Goal: Task Accomplishment & Management: Manage account settings

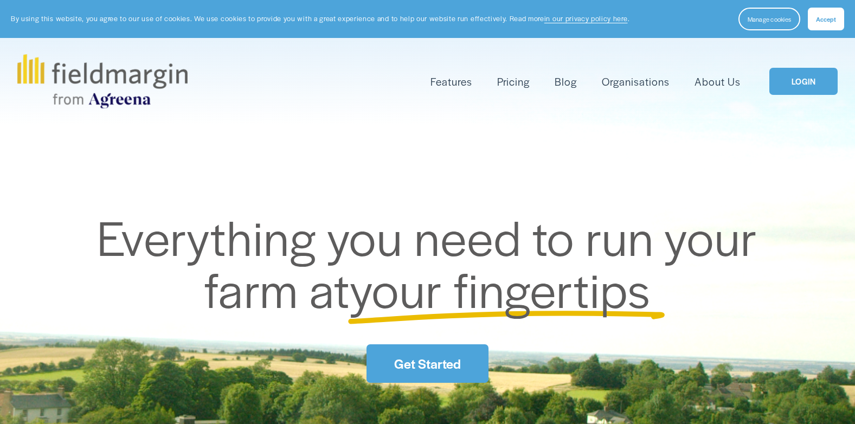
click at [798, 84] on link "LOGIN" at bounding box center [803, 82] width 68 height 28
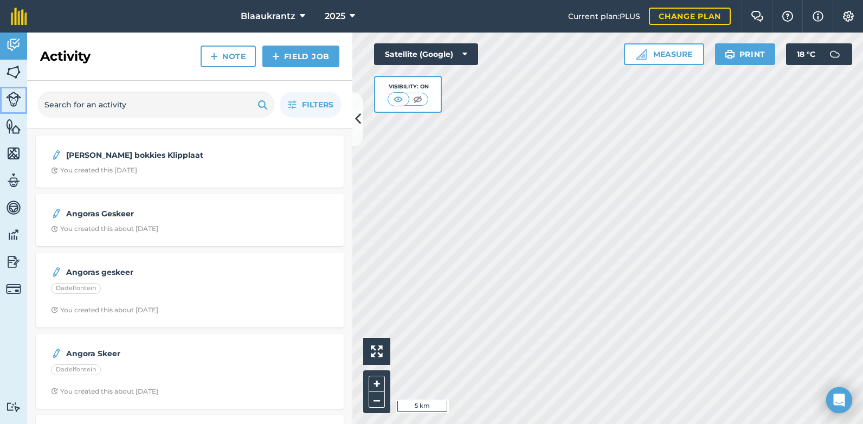
click at [13, 98] on img at bounding box center [13, 99] width 15 height 15
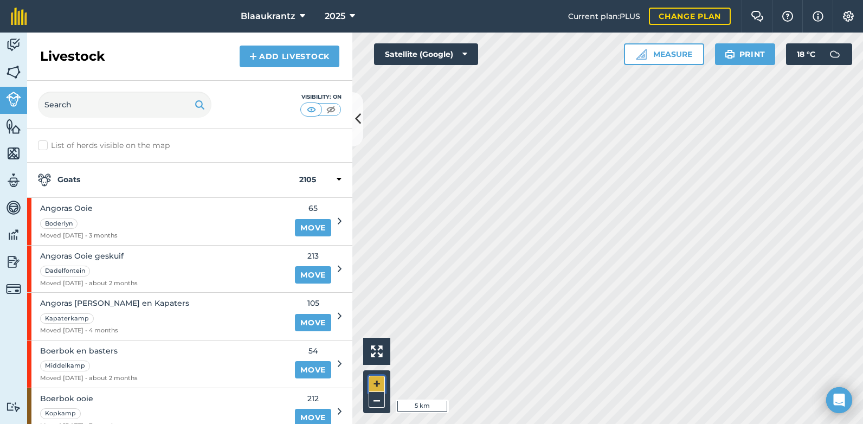
click at [373, 382] on button "+" at bounding box center [377, 384] width 16 height 16
click at [301, 350] on div "Activity Fields Livestock Features Maps Team Vehicles Data Reporting Billing Tu…" at bounding box center [431, 228] width 863 height 391
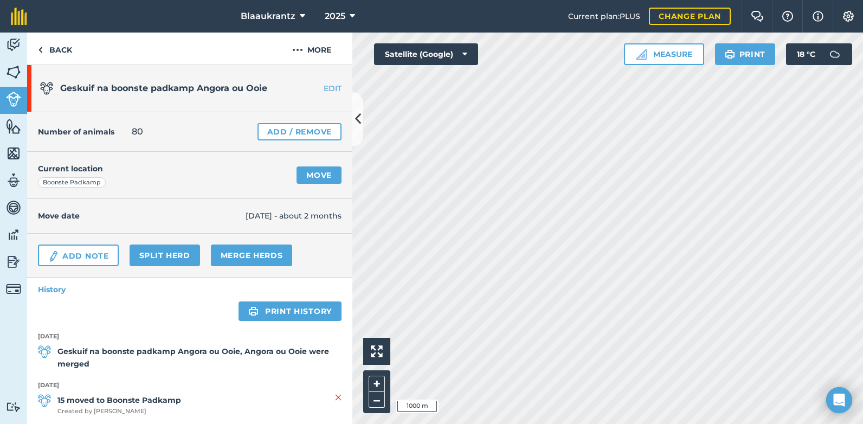
drag, startPoint x: 144, startPoint y: 132, endPoint x: 268, endPoint y: 159, distance: 127.1
click at [268, 159] on div "Geskuif na boonste padkamp Angora ou Ooie EDIT Number of animals 80 Add / Remov…" at bounding box center [189, 244] width 325 height 359
drag, startPoint x: 268, startPoint y: 159, endPoint x: 263, endPoint y: 130, distance: 30.1
click at [263, 130] on link "Add / Remove" at bounding box center [299, 131] width 84 height 17
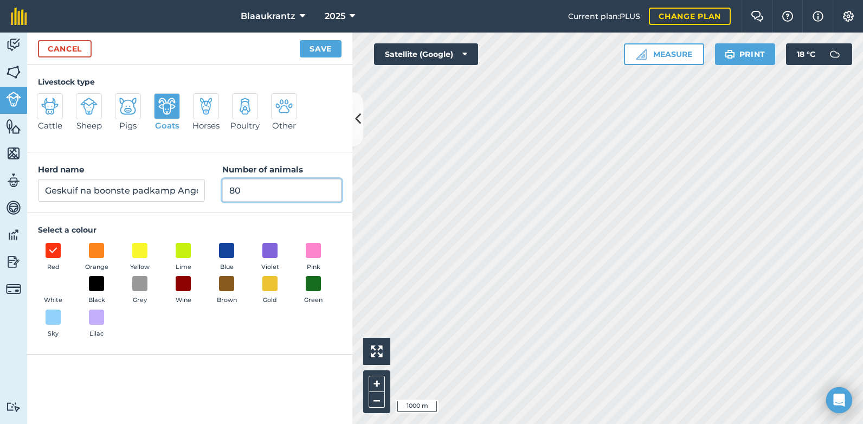
click at [241, 190] on input "80" at bounding box center [281, 190] width 119 height 23
type input "8"
type input "95"
click at [317, 48] on button "Save" at bounding box center [321, 48] width 42 height 17
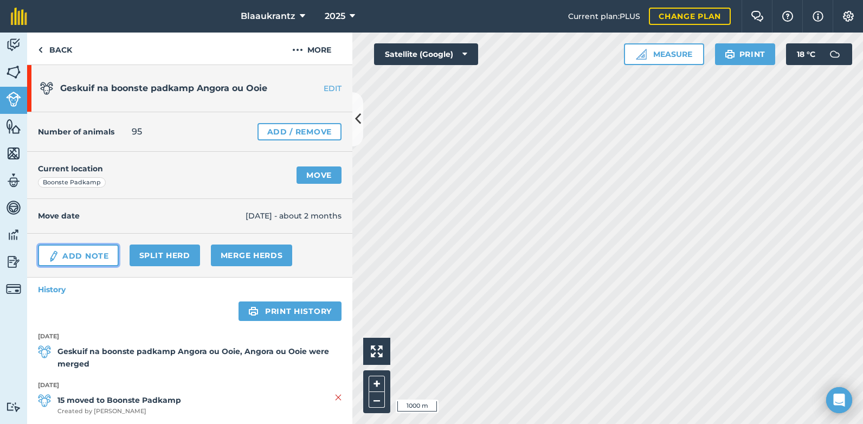
click at [77, 254] on link "Add Note" at bounding box center [78, 255] width 81 height 22
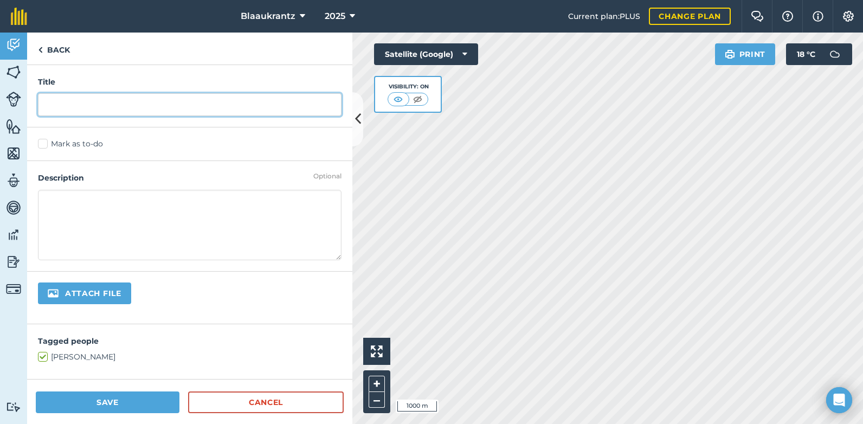
click at [69, 102] on input "text" at bounding box center [189, 104] width 303 height 23
type input "N"
type input "Bokkie telling"
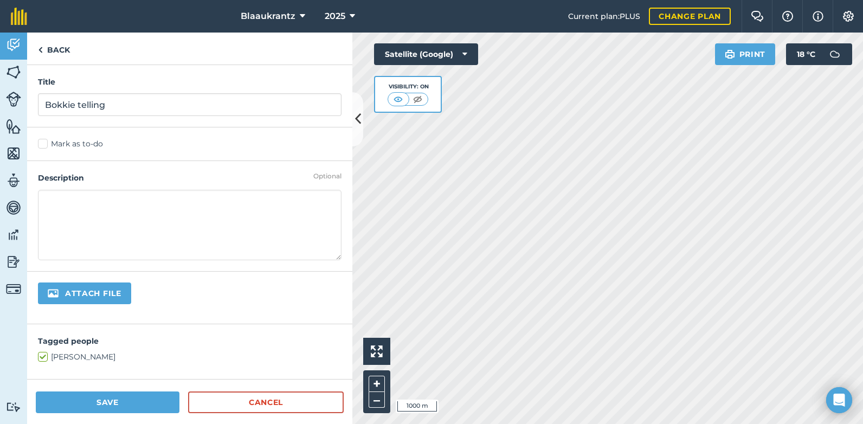
click at [60, 202] on textarea at bounding box center [189, 225] width 303 height 70
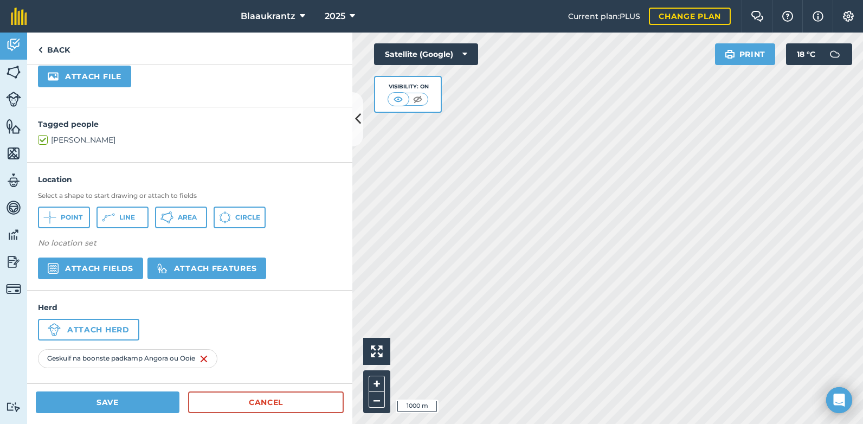
scroll to position [220, 0]
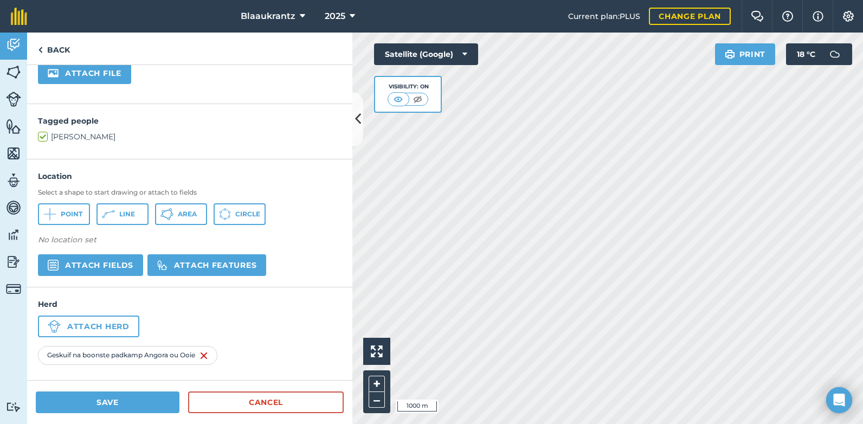
type textarea "Bokke deurgewerk 95 Ooie 101 Bokkies 45 Droe Ooie geskuif na Kapaterkamp"
click at [112, 407] on button "Save" at bounding box center [108, 402] width 144 height 22
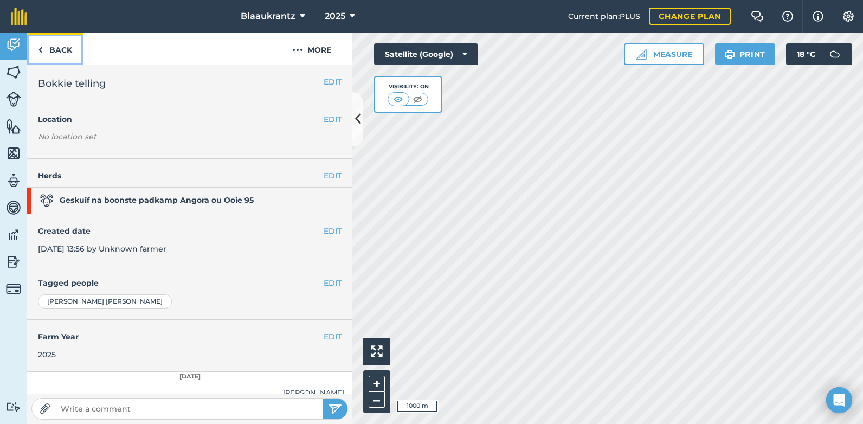
click at [40, 49] on img at bounding box center [40, 49] width 5 height 13
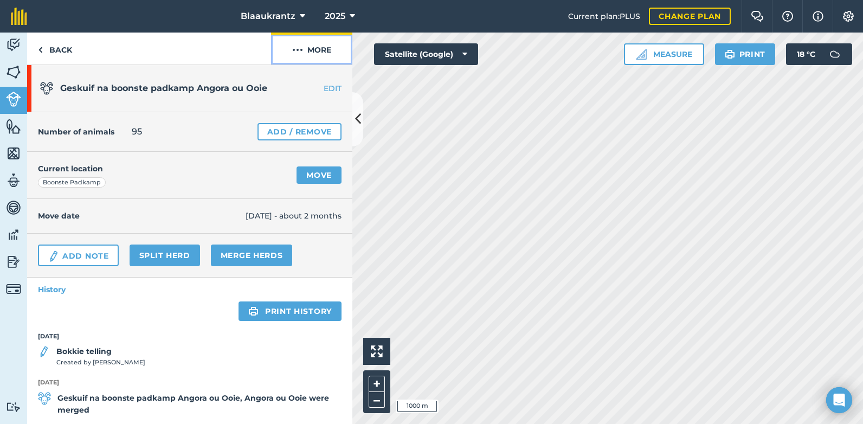
click at [318, 43] on button "More" at bounding box center [311, 49] width 81 height 32
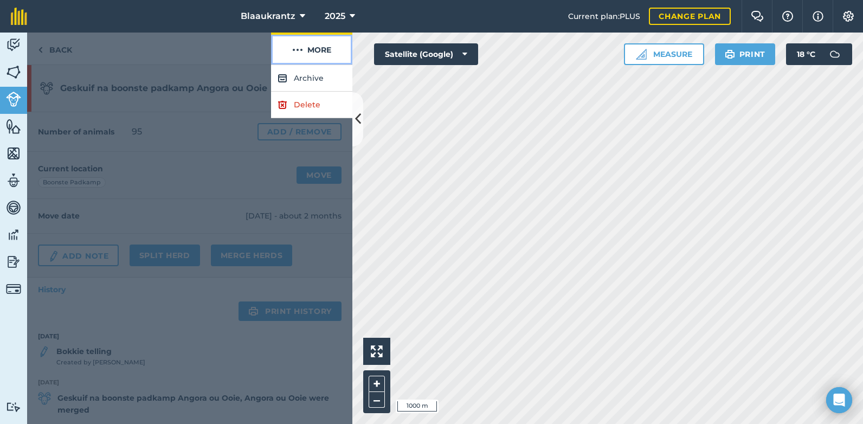
click at [318, 43] on button "More" at bounding box center [311, 49] width 81 height 32
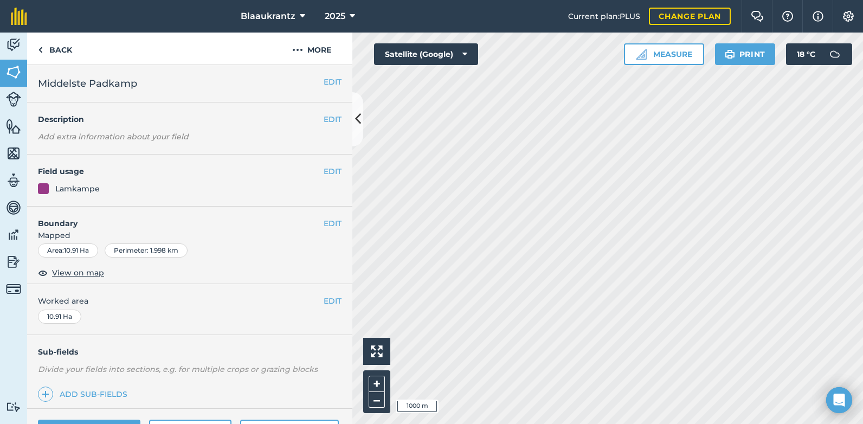
click at [50, 135] on em "Add extra information about your field" at bounding box center [113, 137] width 151 height 10
click at [41, 136] on em "Add extra information about your field" at bounding box center [113, 137] width 151 height 10
click at [324, 124] on button "EDIT" at bounding box center [333, 119] width 18 height 12
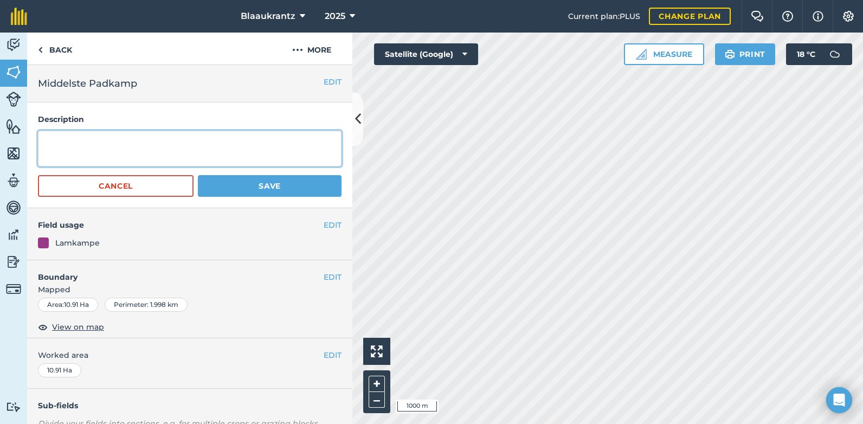
click at [56, 136] on textarea at bounding box center [189, 149] width 303 height 36
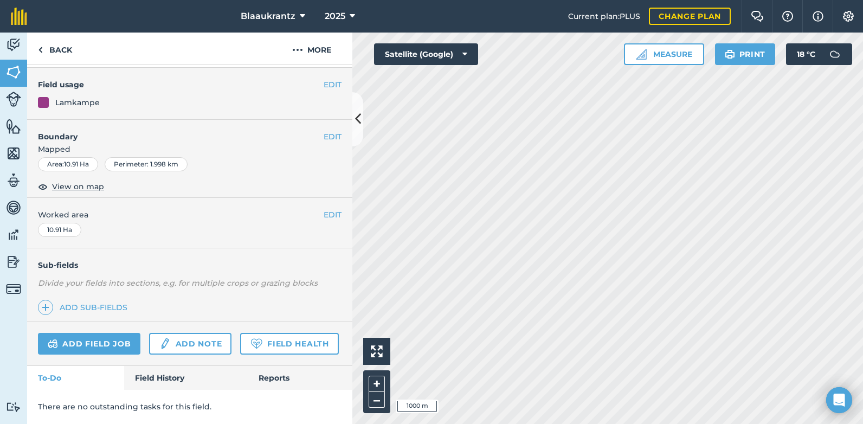
scroll to position [171, 0]
type textarea "Bokke vir [PERSON_NAME] in [PERSON_NAME] en Eerste padkamp gekombineer 150 Ooie"
click at [170, 333] on link "Add note" at bounding box center [190, 344] width 82 height 22
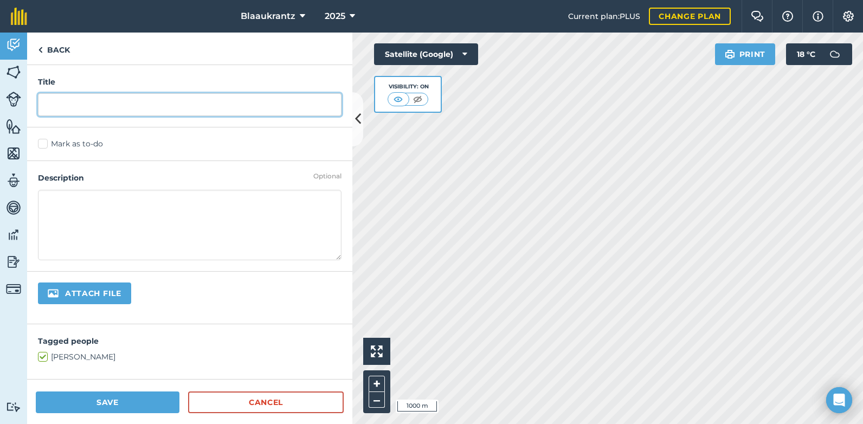
click at [57, 108] on input "text" at bounding box center [189, 104] width 303 height 23
type input "Bokke en Bokkies Middel en Eeste padkamp"
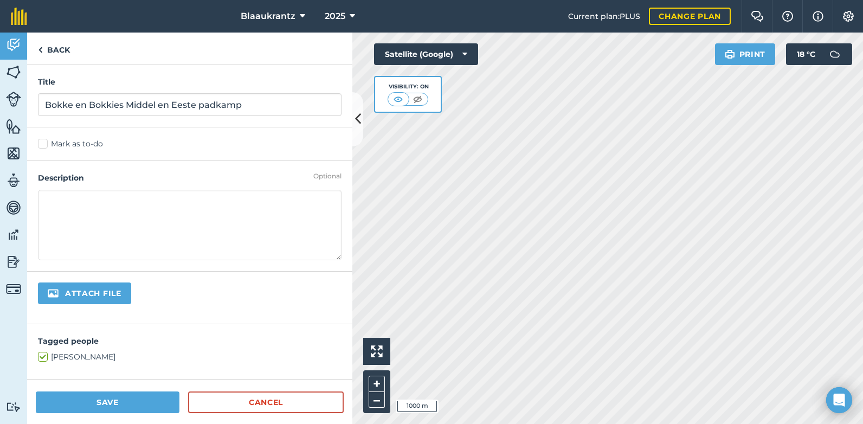
click at [62, 199] on textarea at bounding box center [189, 225] width 303 height 70
click at [44, 216] on textarea "147 Ooie met [PERSON_NAME]" at bounding box center [189, 225] width 303 height 70
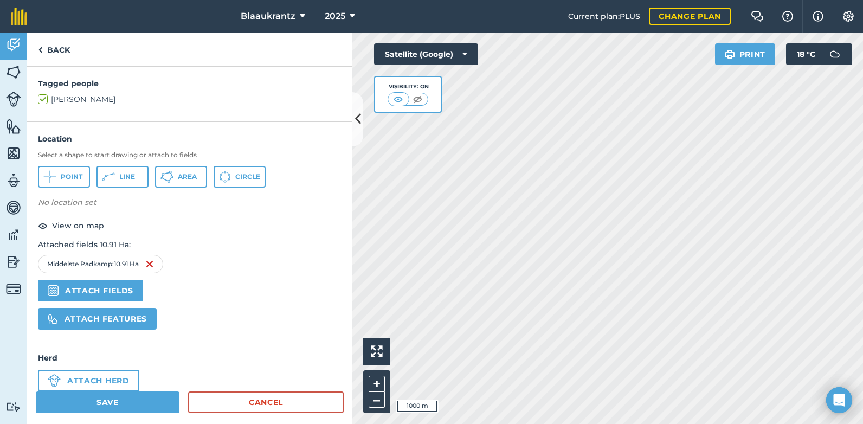
scroll to position [280, 0]
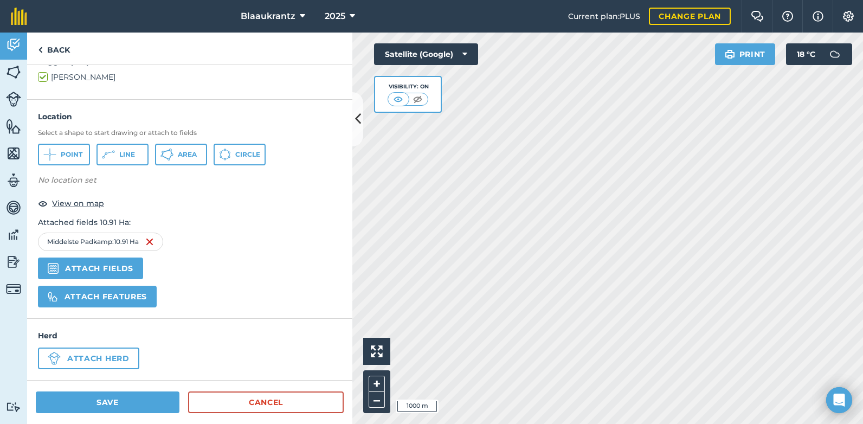
type textarea "147 Ooie met [PERSON_NAME] 3 Groot eier bokke 151 Bokkies 39 Droe Ooie na Kapat…"
click at [83, 358] on button "Attach herd" at bounding box center [88, 358] width 101 height 22
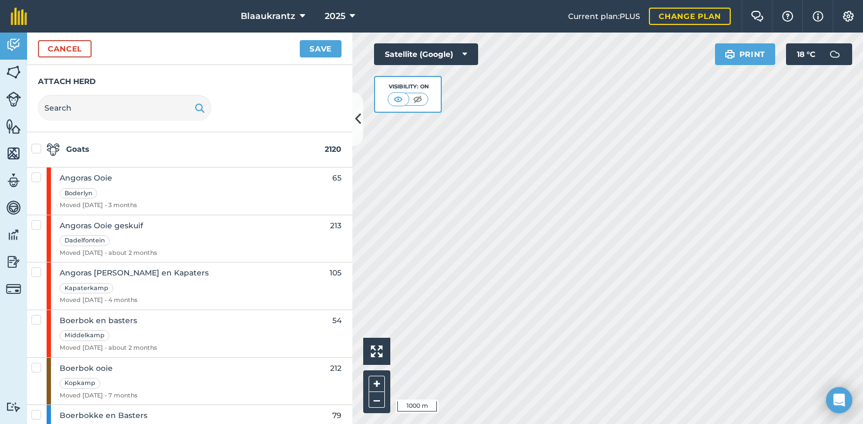
click at [195, 238] on div "Angoras Ooie geskuif Dadelfontein Moved [DATE] - about 2 months" at bounding box center [188, 238] width 283 height 47
checkbox input "true"
click at [318, 46] on button "Save" at bounding box center [321, 48] width 42 height 17
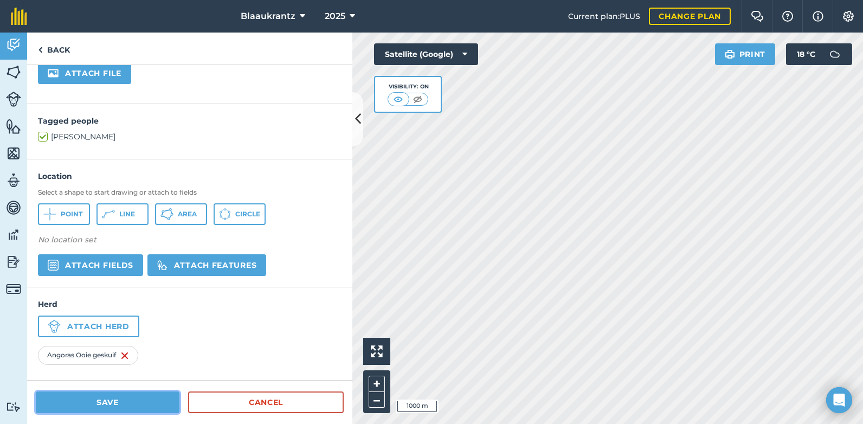
click at [101, 401] on button "Save" at bounding box center [108, 402] width 144 height 22
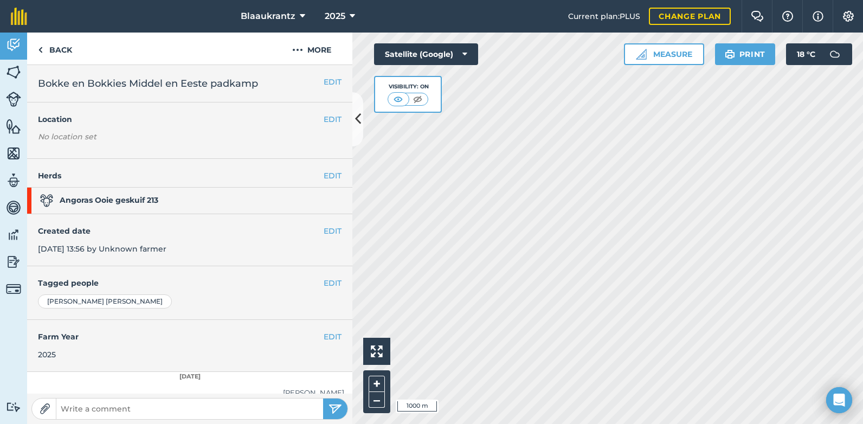
click at [137, 201] on strong "Angoras Ooie geskuif 213" at bounding box center [99, 200] width 118 height 13
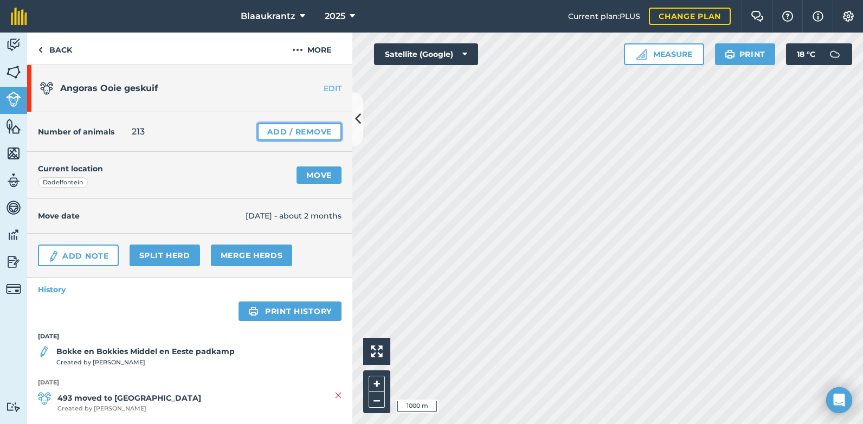
click at [292, 131] on link "Add / Remove" at bounding box center [299, 131] width 84 height 17
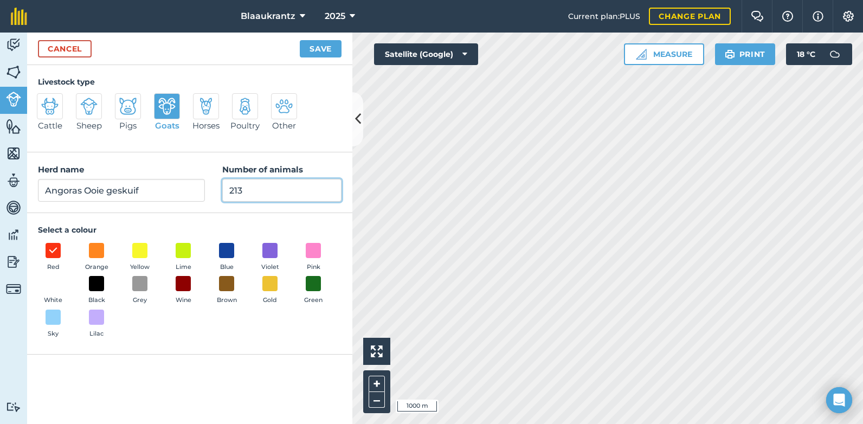
click at [247, 186] on input "213" at bounding box center [281, 190] width 119 height 23
type input "2"
type input "150"
click at [313, 48] on button "Save" at bounding box center [321, 48] width 42 height 17
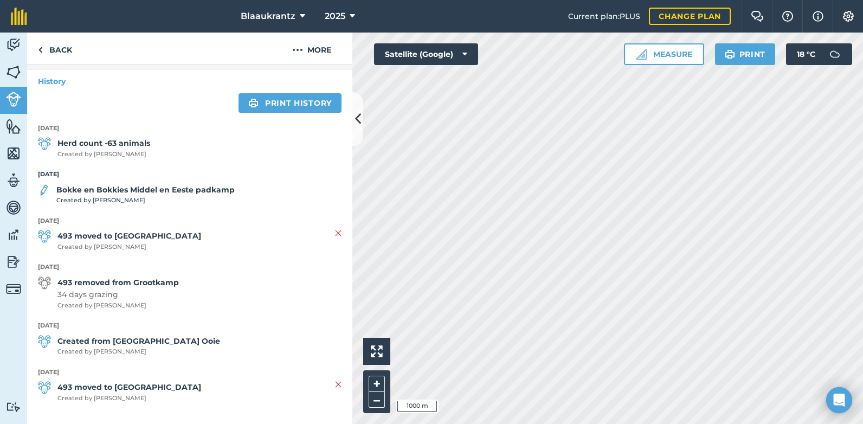
scroll to position [209, 0]
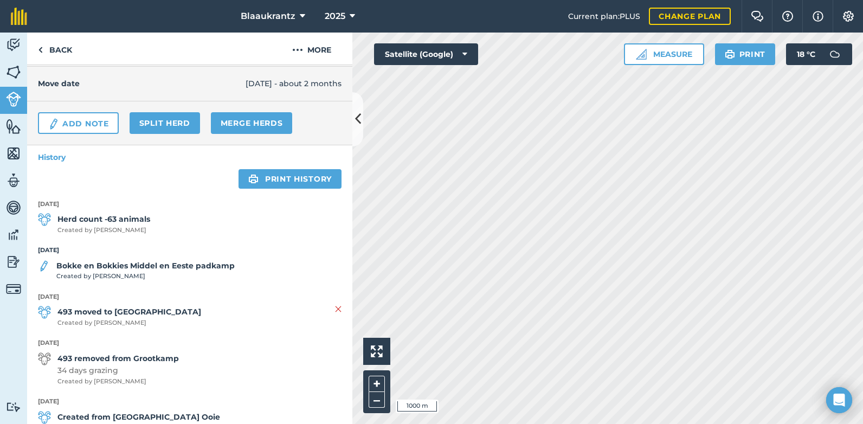
click at [149, 131] on div "Add Note Split herd Merge Herds" at bounding box center [189, 123] width 325 height 44
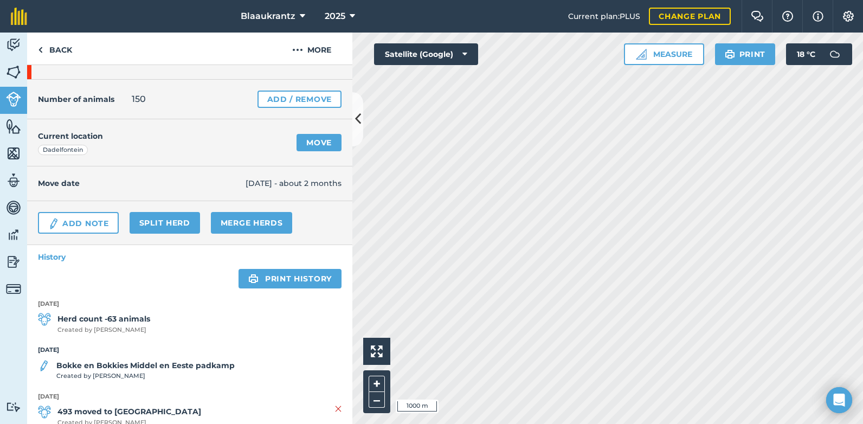
scroll to position [31, 0]
click at [317, 143] on link "Move" at bounding box center [318, 143] width 45 height 17
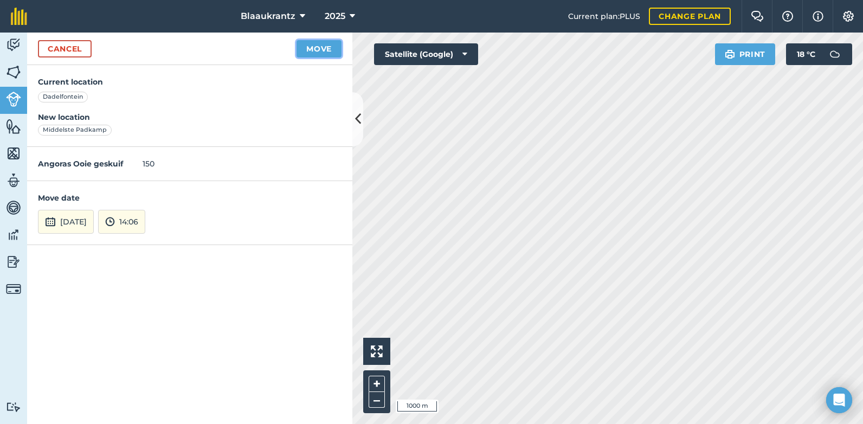
click at [320, 46] on button "Move" at bounding box center [318, 48] width 45 height 17
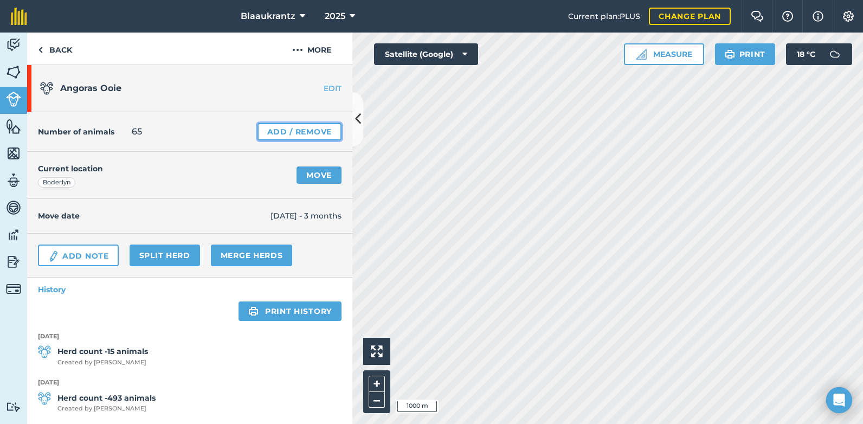
click at [264, 134] on link "Add / Remove" at bounding box center [299, 131] width 84 height 17
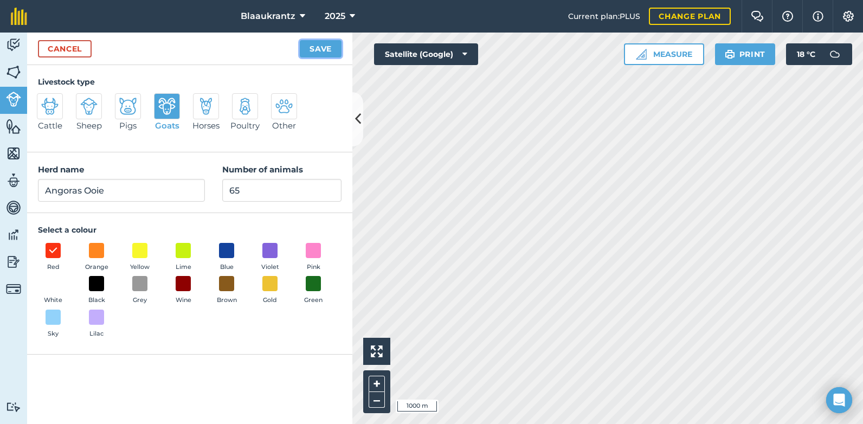
click at [318, 50] on button "Save" at bounding box center [321, 48] width 42 height 17
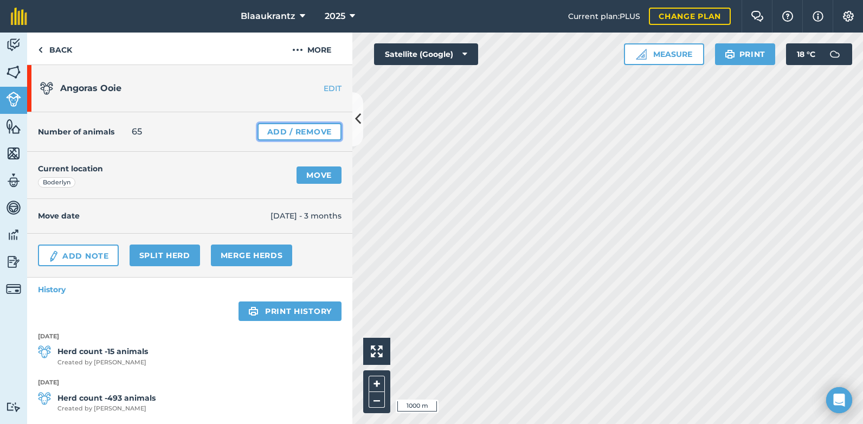
click at [309, 132] on link "Add / Remove" at bounding box center [299, 131] width 84 height 17
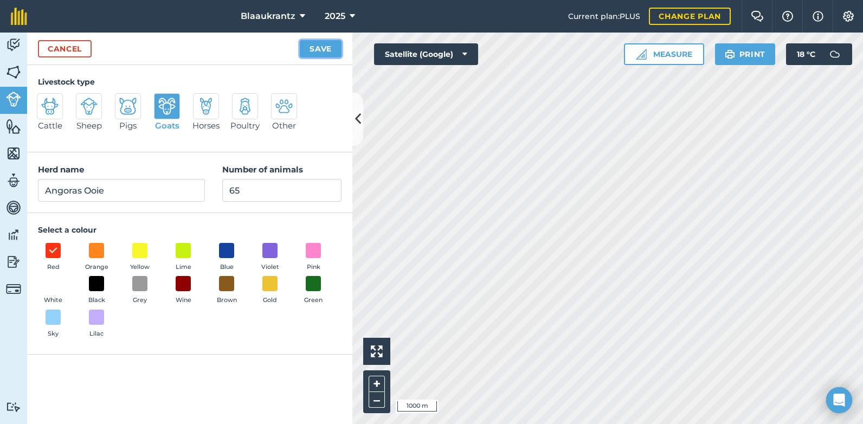
click at [309, 46] on button "Save" at bounding box center [321, 48] width 42 height 17
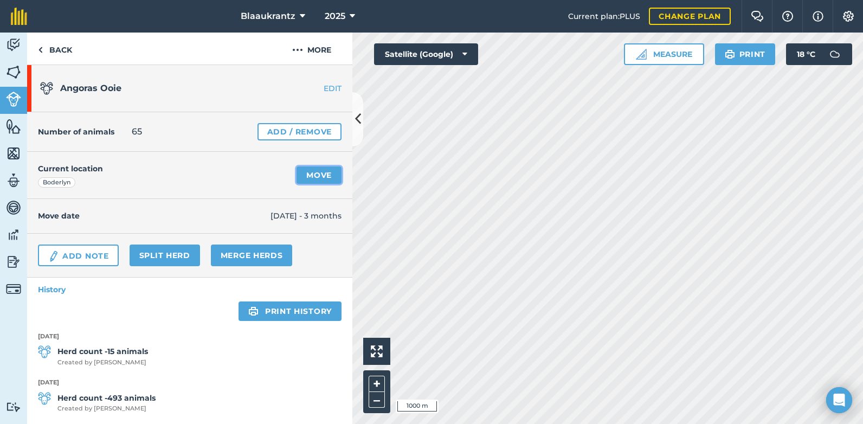
click at [307, 174] on link "Move" at bounding box center [318, 174] width 45 height 17
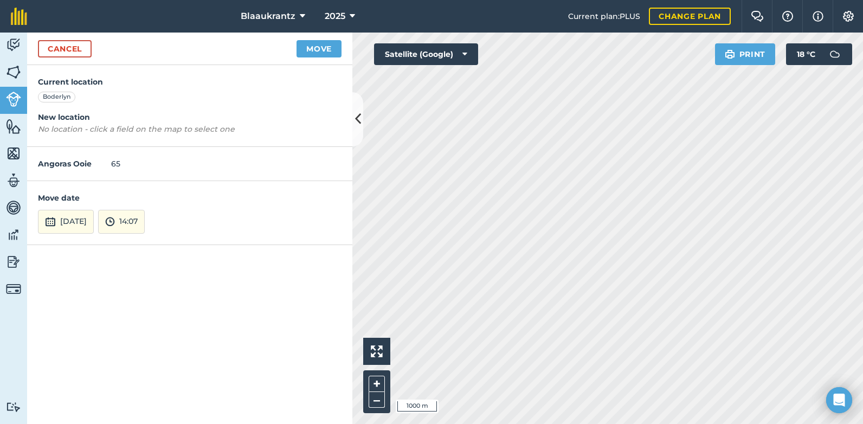
click at [62, 100] on div "Boderlyn" at bounding box center [56, 97] width 37 height 11
click at [70, 132] on em "No location - click a field on the map to select one" at bounding box center [136, 129] width 197 height 10
drag, startPoint x: 70, startPoint y: 132, endPoint x: 126, endPoint y: 132, distance: 55.3
click at [126, 132] on em "No location - click a field on the map to select one" at bounding box center [136, 129] width 197 height 10
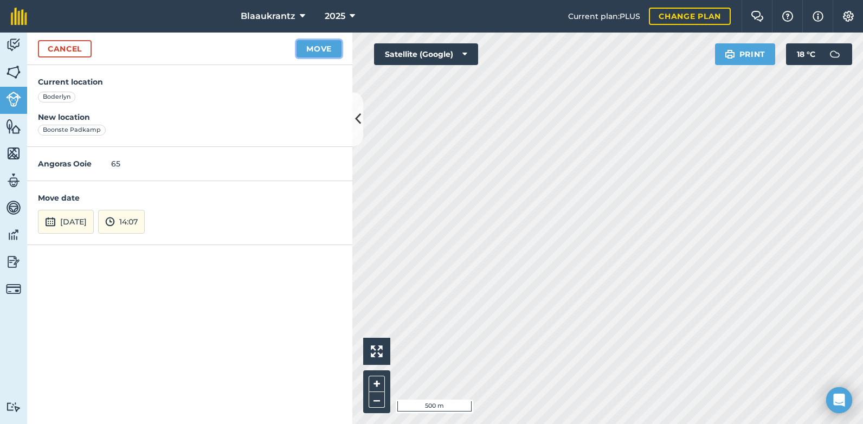
click at [318, 51] on button "Move" at bounding box center [318, 48] width 45 height 17
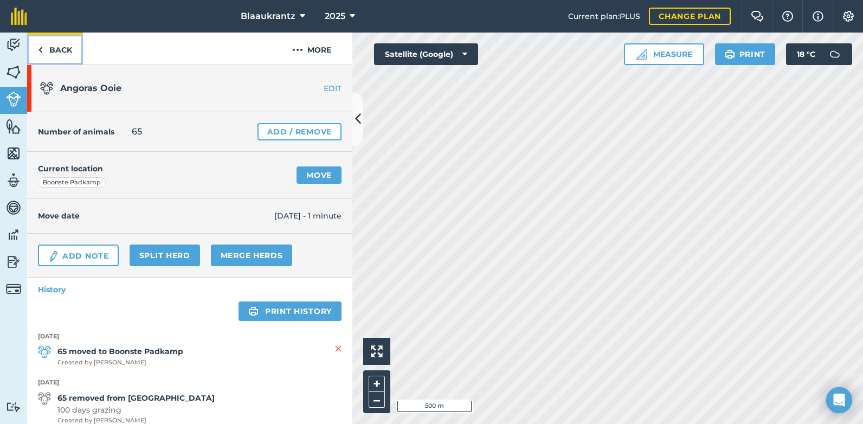
click at [57, 48] on link "Back" at bounding box center [55, 49] width 56 height 32
click at [54, 53] on link "Back" at bounding box center [55, 49] width 56 height 32
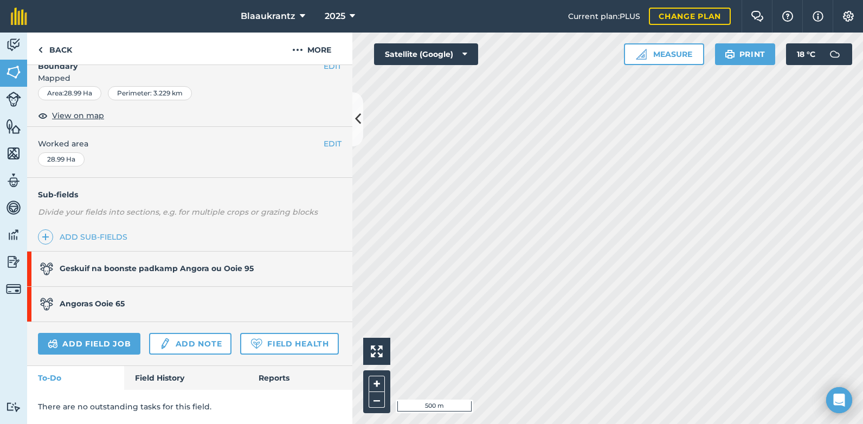
scroll to position [188, 0]
click at [203, 251] on div "Geskuif na boonste padkamp Angora ou Ooie 95" at bounding box center [147, 268] width 214 height 35
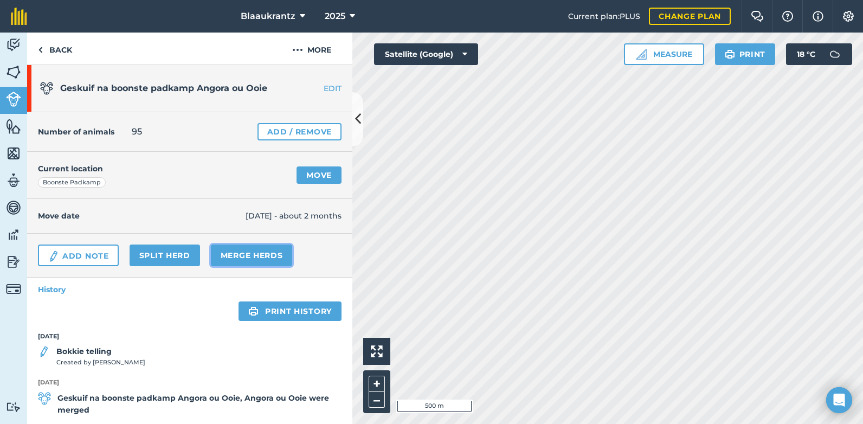
click at [231, 252] on link "Merge Herds" at bounding box center [252, 255] width 82 height 22
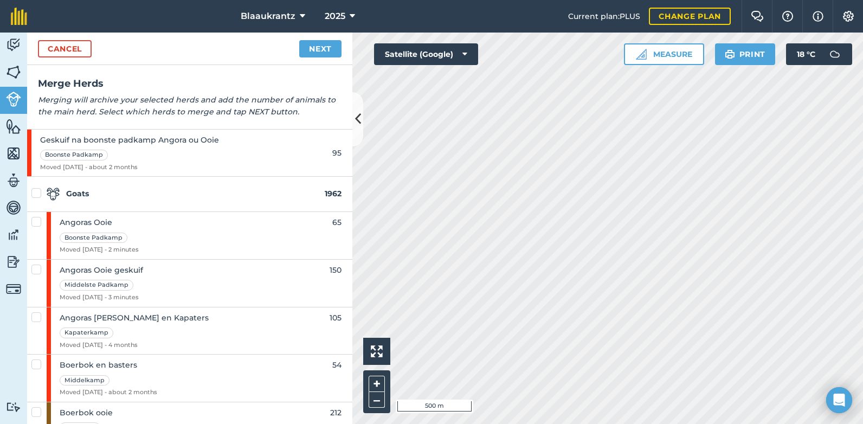
click at [154, 232] on div "Angoras Ooie Boonste Padkamp Moved [DATE] - 2 minutes" at bounding box center [190, 235] width 286 height 47
checkbox input "true"
click at [177, 151] on div "Boonste Padkamp" at bounding box center [129, 154] width 179 height 12
click at [323, 52] on link "Next" at bounding box center [320, 48] width 42 height 17
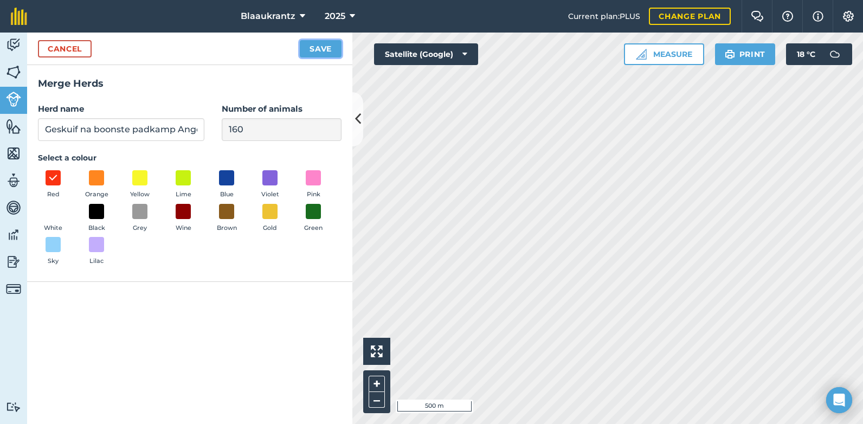
click at [319, 53] on button "Save" at bounding box center [321, 48] width 42 height 17
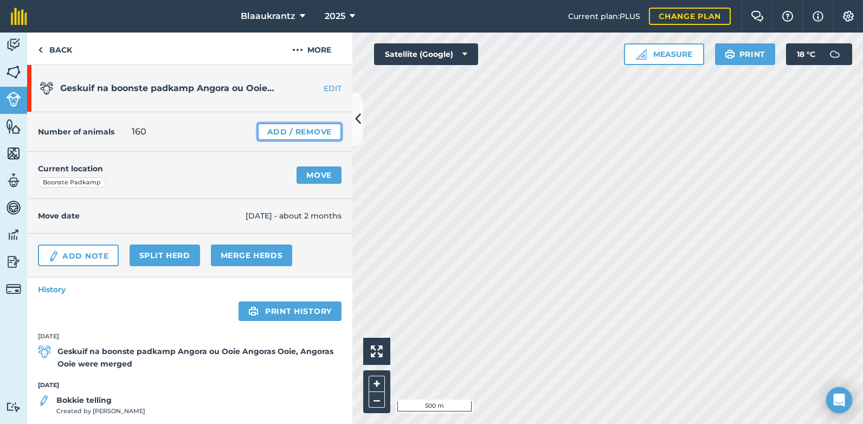
click at [276, 131] on link "Add / Remove" at bounding box center [299, 131] width 84 height 17
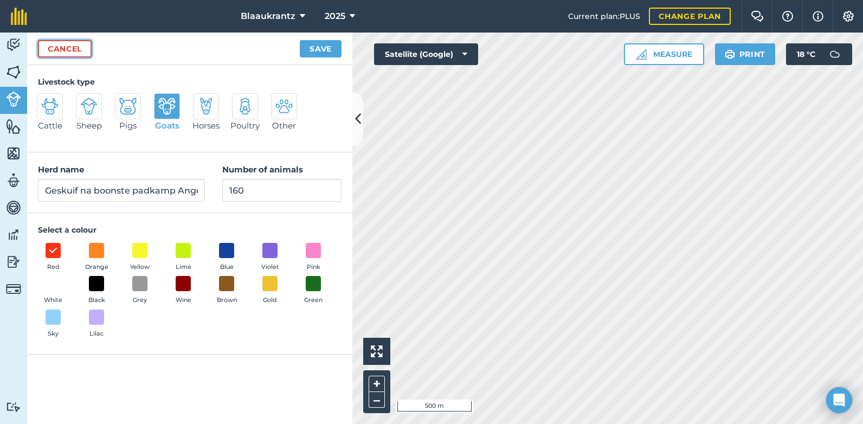
click at [63, 47] on link "Cancel" at bounding box center [65, 48] width 54 height 17
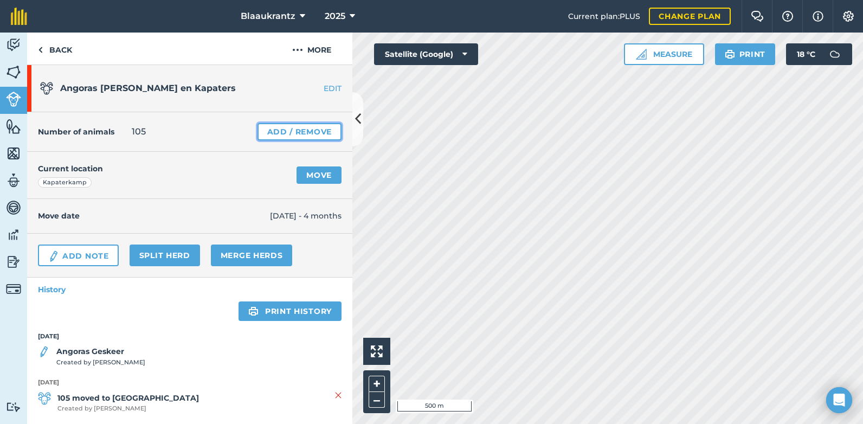
click at [270, 134] on link "Add / Remove" at bounding box center [299, 131] width 84 height 17
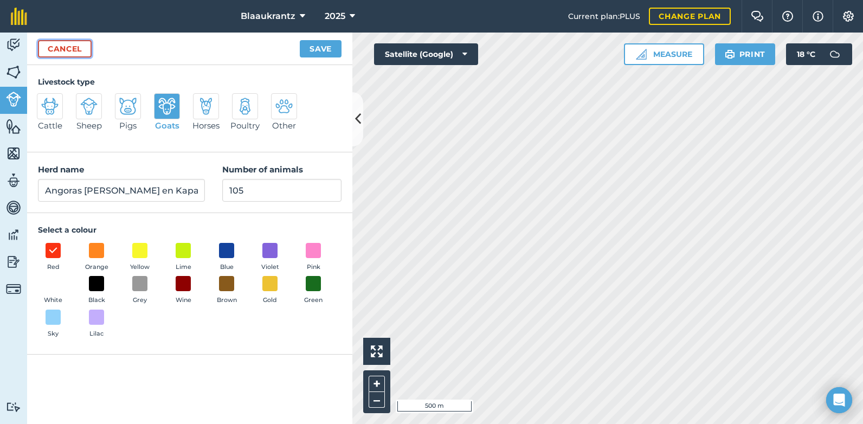
click at [64, 48] on link "Cancel" at bounding box center [65, 48] width 54 height 17
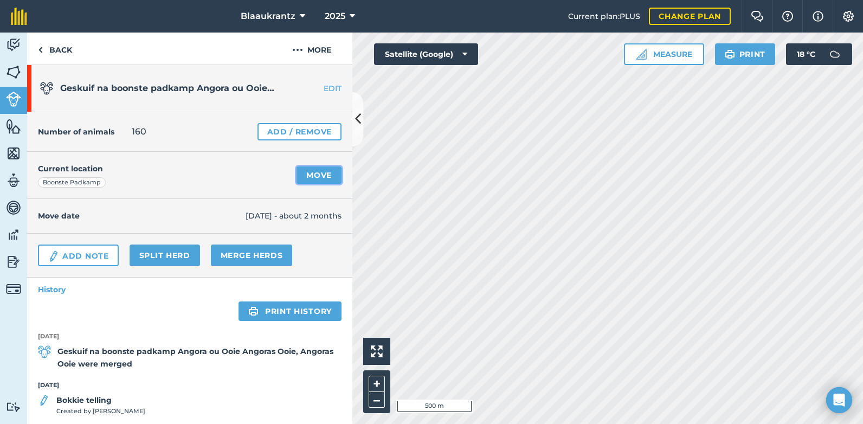
click at [310, 173] on link "Move" at bounding box center [318, 174] width 45 height 17
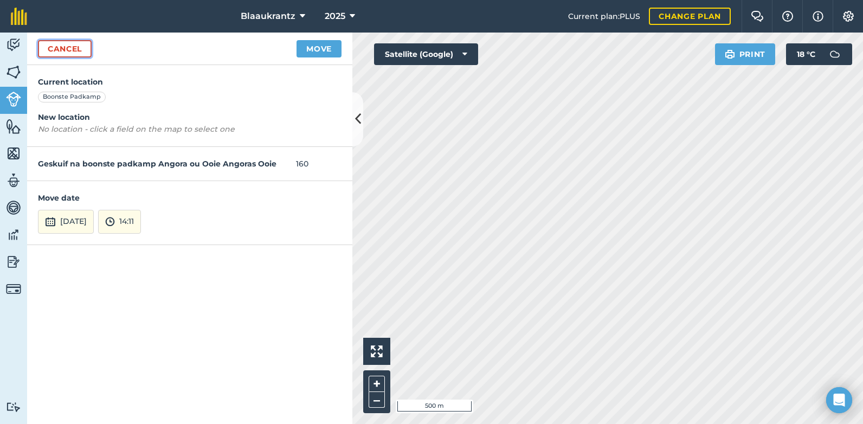
click at [71, 50] on link "Cancel" at bounding box center [65, 48] width 54 height 17
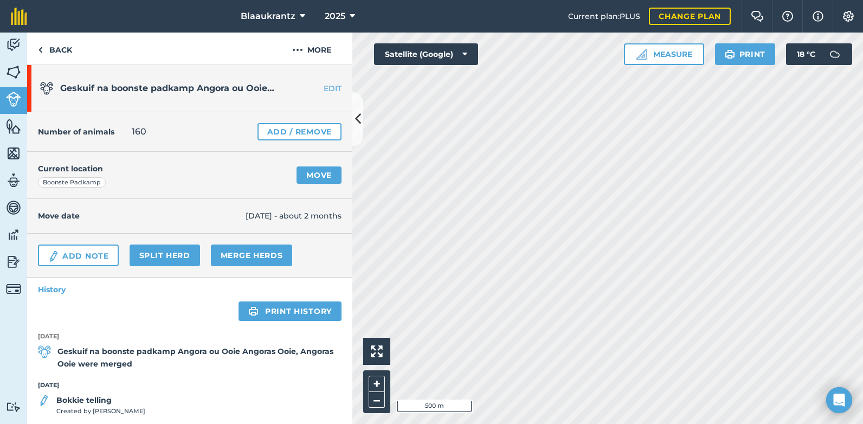
click at [324, 88] on link "EDIT" at bounding box center [318, 88] width 68 height 11
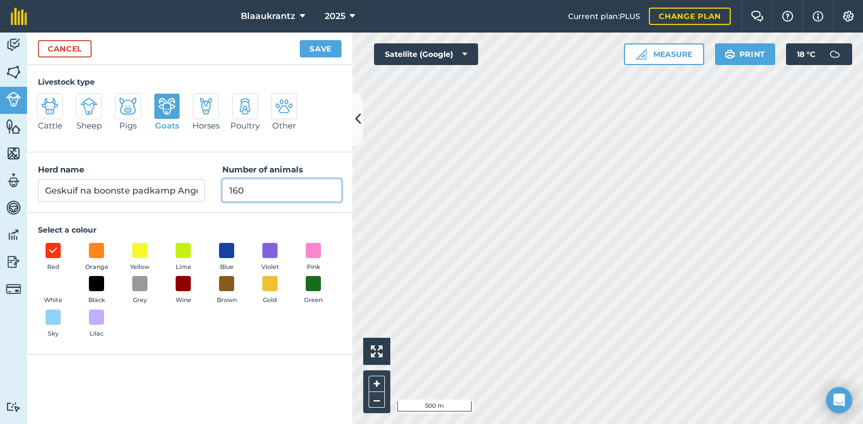
click at [247, 191] on input "160" at bounding box center [281, 190] width 119 height 23
type input "1"
type input "95"
click at [300, 40] on button "Save" at bounding box center [321, 48] width 42 height 17
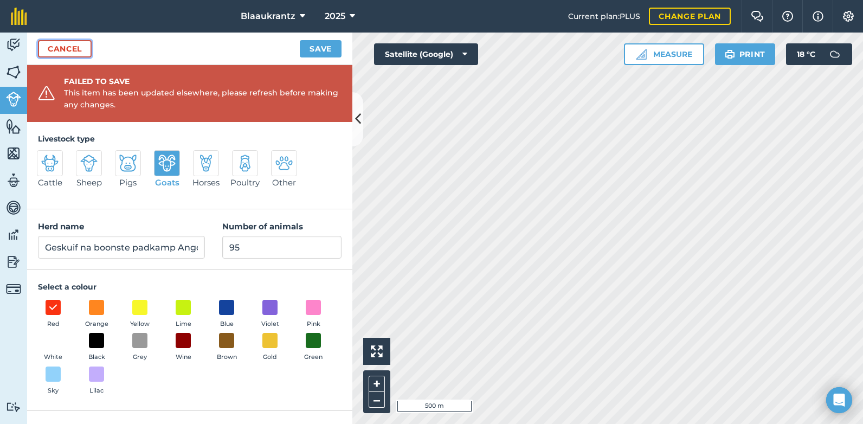
click at [62, 45] on link "Cancel" at bounding box center [65, 48] width 54 height 17
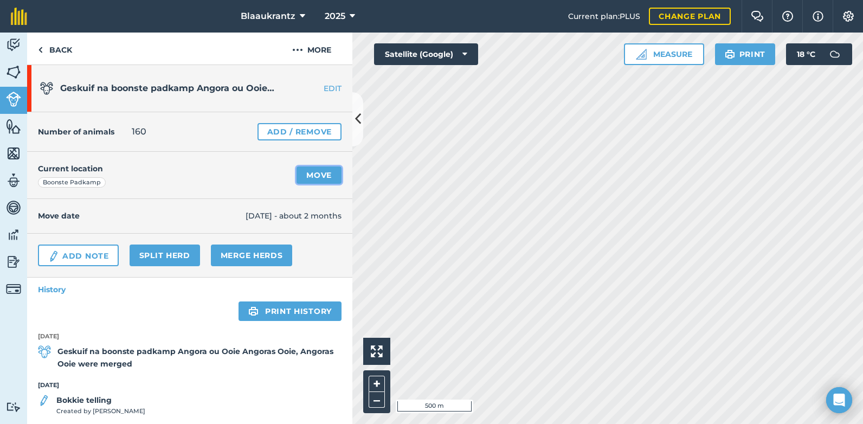
click at [314, 171] on link "Move" at bounding box center [318, 174] width 45 height 17
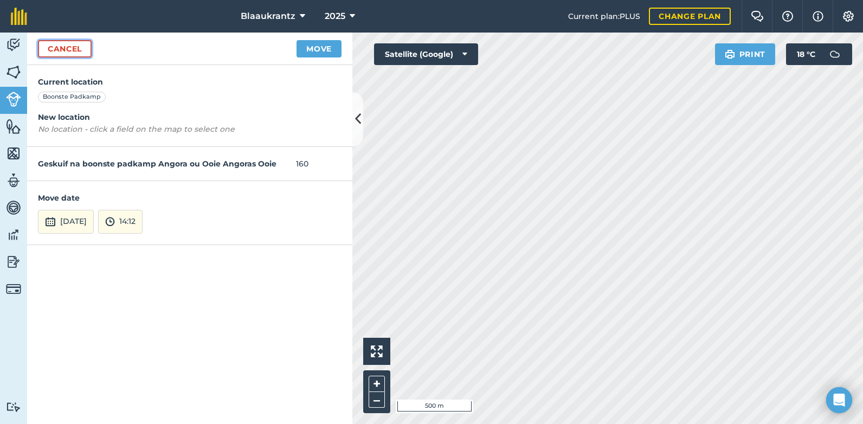
click at [87, 42] on link "Cancel" at bounding box center [65, 48] width 54 height 17
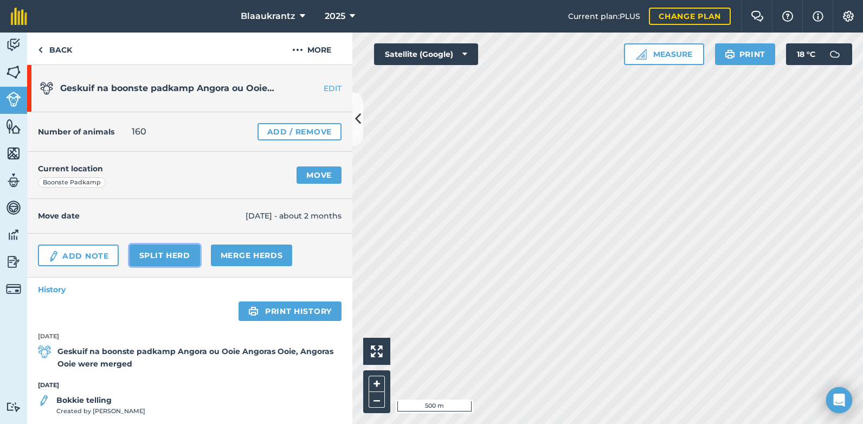
click at [157, 251] on link "Split herd" at bounding box center [165, 255] width 70 height 22
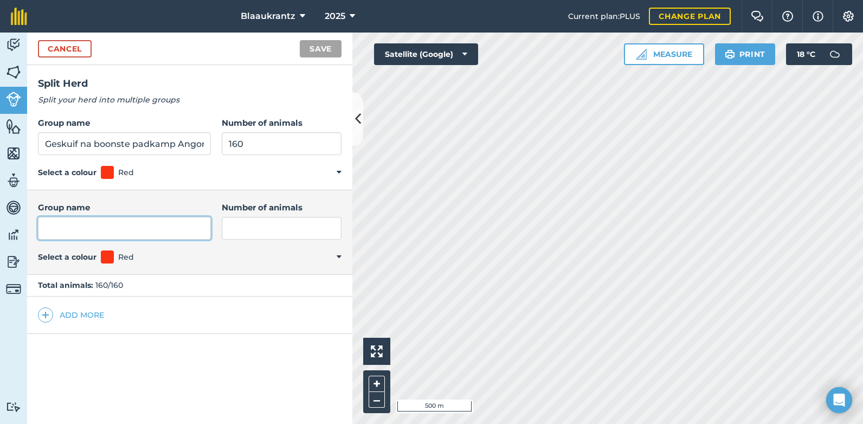
click at [54, 227] on input "Group name" at bounding box center [124, 228] width 173 height 23
type input "Droe [PERSON_NAME] uitgehaal"
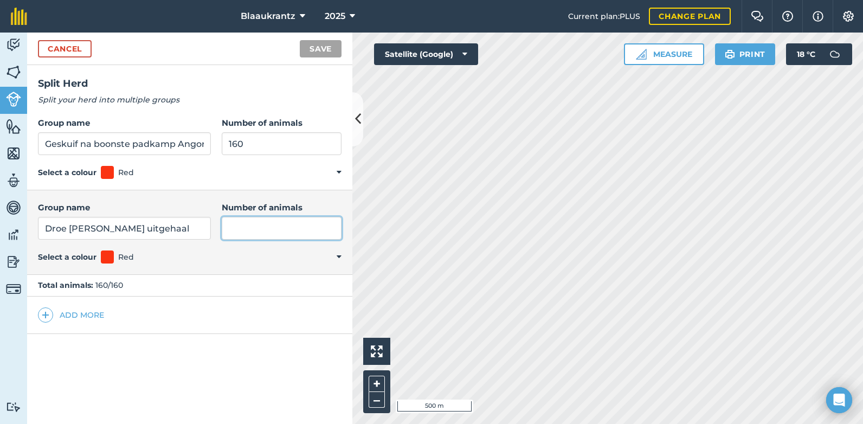
click at [233, 224] on input "Number of animals" at bounding box center [282, 228] width 120 height 23
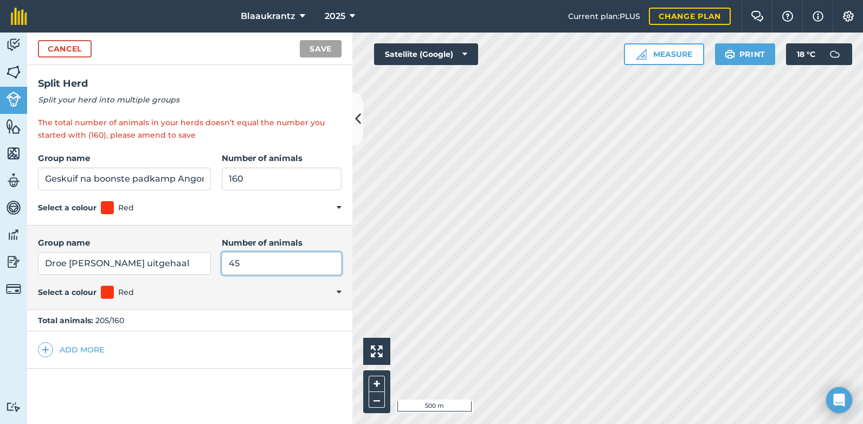
type input "4"
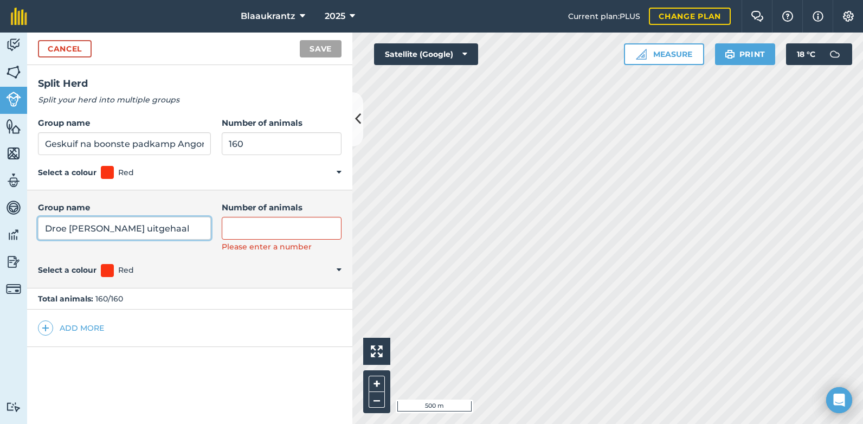
click at [143, 231] on input "Droe [PERSON_NAME] uitgehaal" at bounding box center [124, 228] width 173 height 23
type input "D"
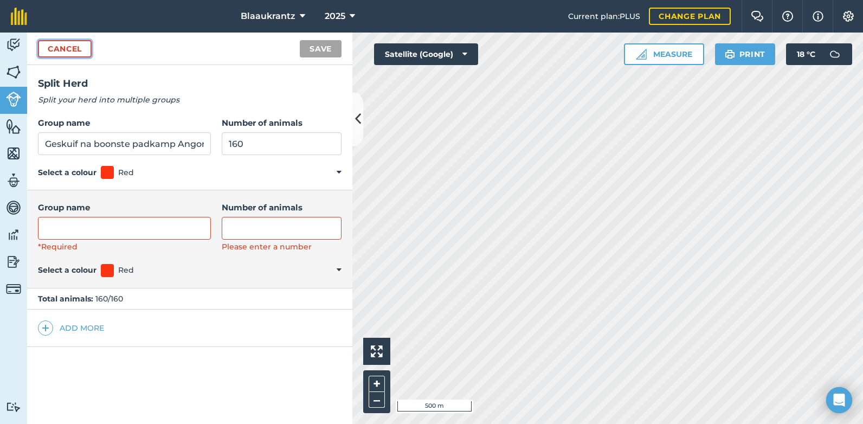
click at [51, 46] on link "Cancel" at bounding box center [65, 48] width 54 height 17
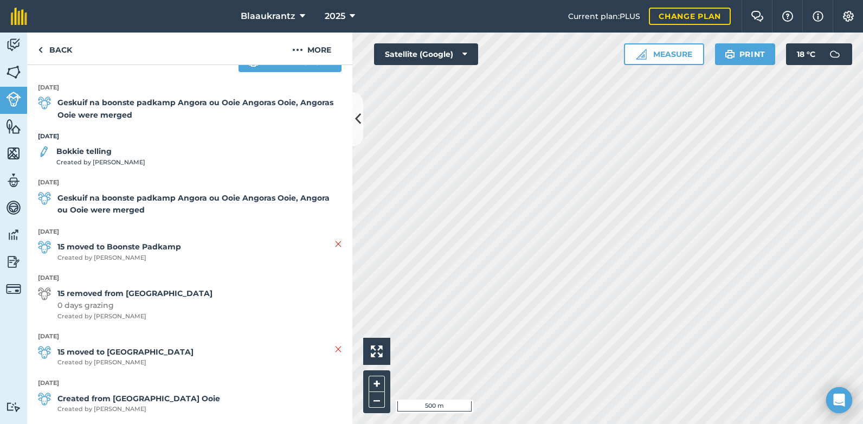
scroll to position [261, 0]
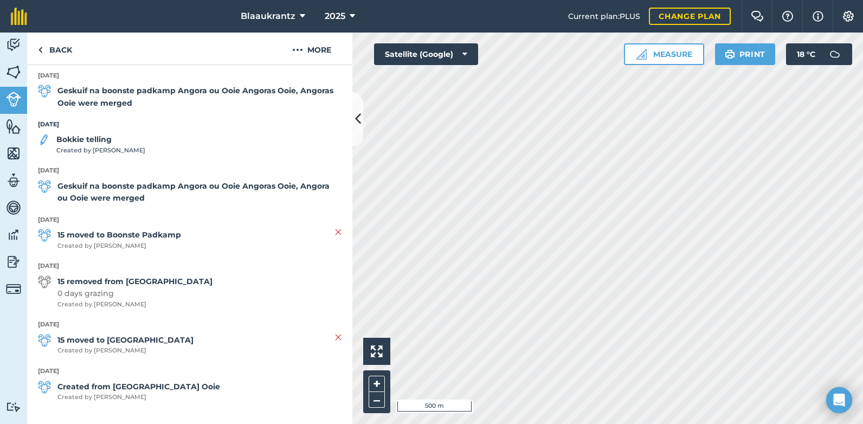
click at [151, 315] on li "[DATE] 15 removed from Boderlyn 0 days grazing Created by [PERSON_NAME]" at bounding box center [189, 290] width 303 height 59
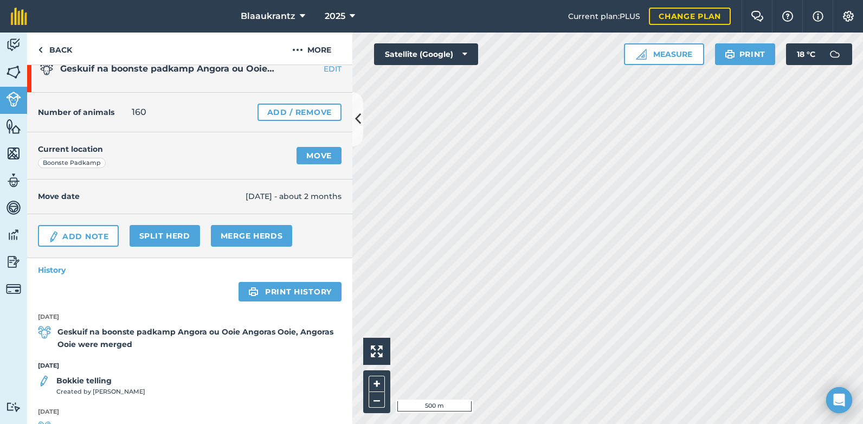
scroll to position [0, 0]
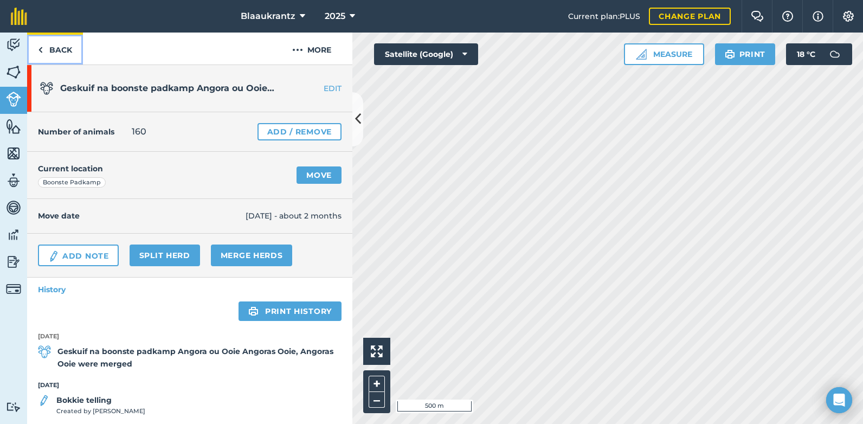
click at [63, 54] on link "Back" at bounding box center [55, 49] width 56 height 32
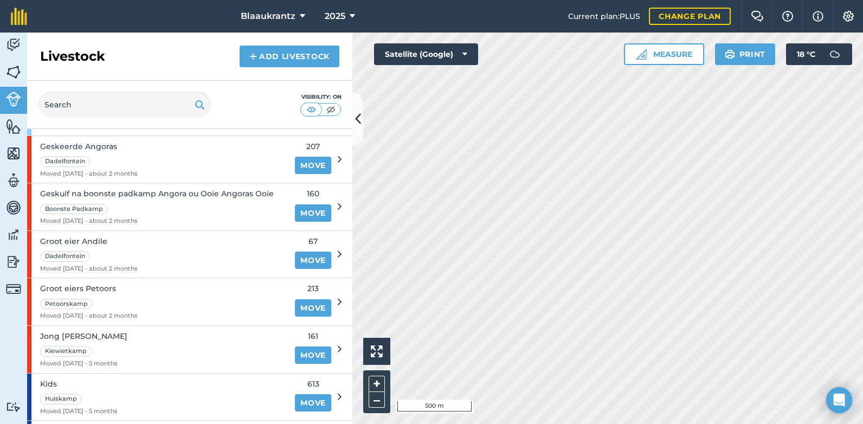
scroll to position [365, 0]
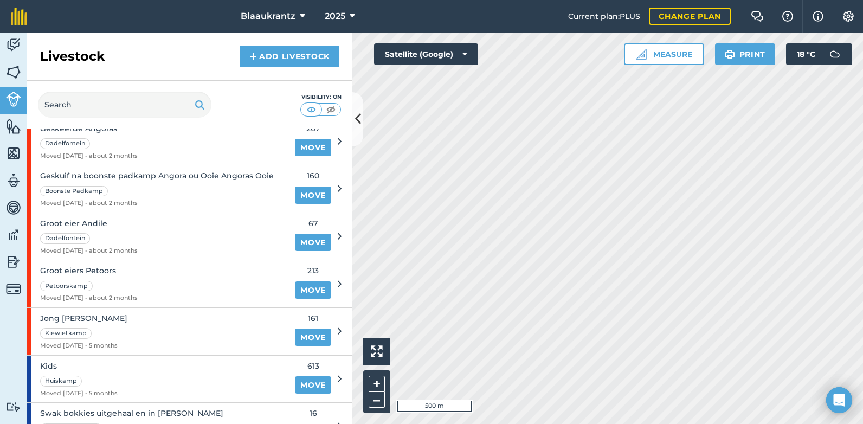
click at [329, 188] on div "Geskuif na boonste padkamp Angora ou Ooie Angoras Ooie Boonste Padkamp Moved [D…" at bounding box center [184, 188] width 314 height 47
click at [180, 185] on div "Boonste Padkamp" at bounding box center [157, 190] width 234 height 12
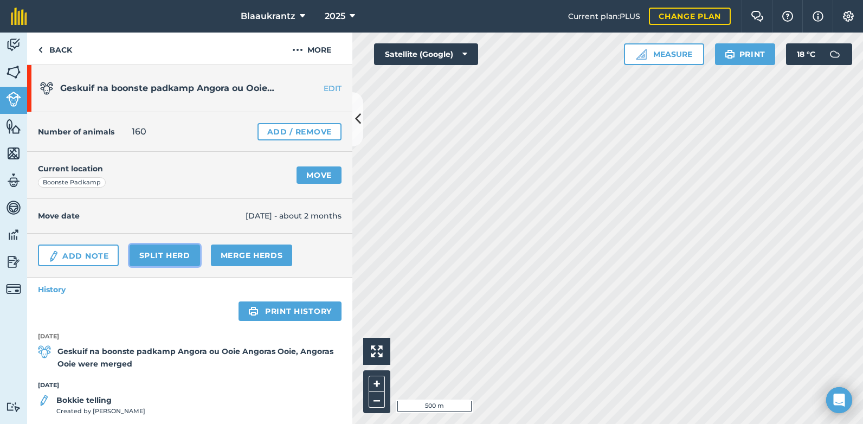
click at [153, 257] on link "Split herd" at bounding box center [165, 255] width 70 height 22
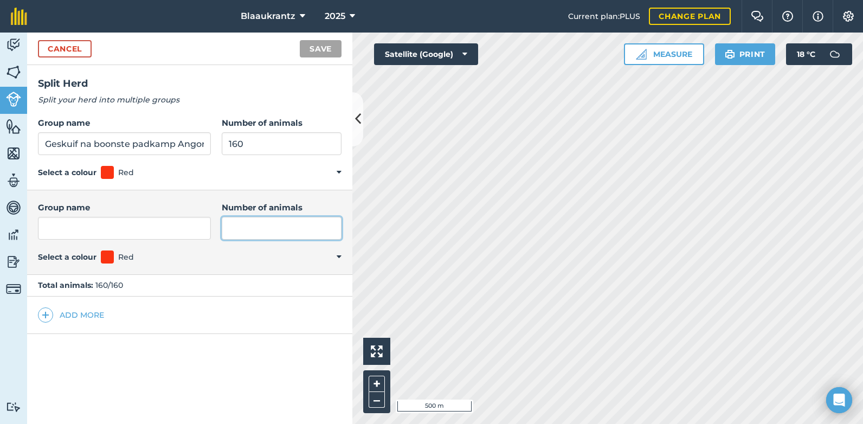
click at [232, 227] on input "Number of animals" at bounding box center [282, 228] width 120 height 23
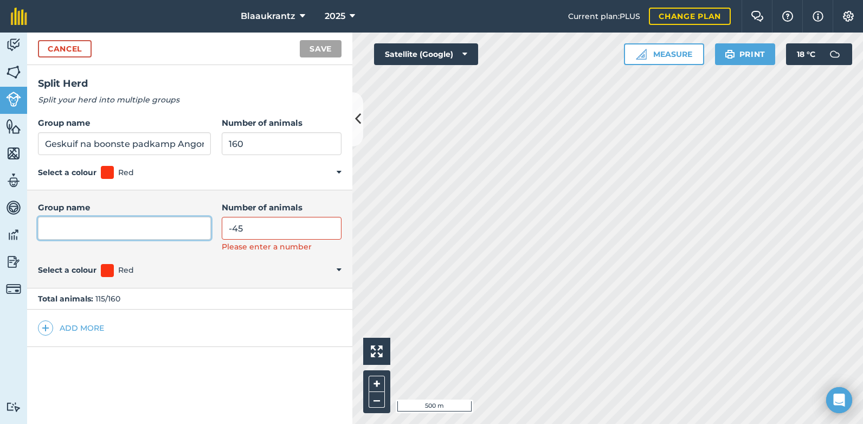
click at [106, 234] on input "Group name" at bounding box center [124, 228] width 173 height 23
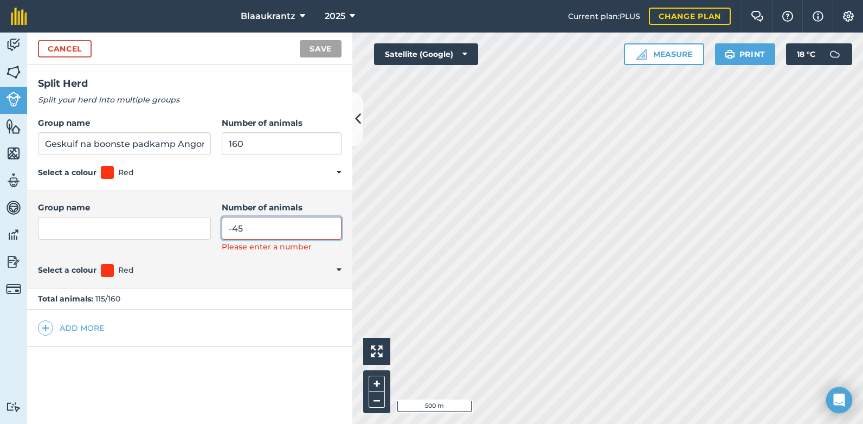
click at [228, 227] on input "-45" at bounding box center [282, 228] width 120 height 23
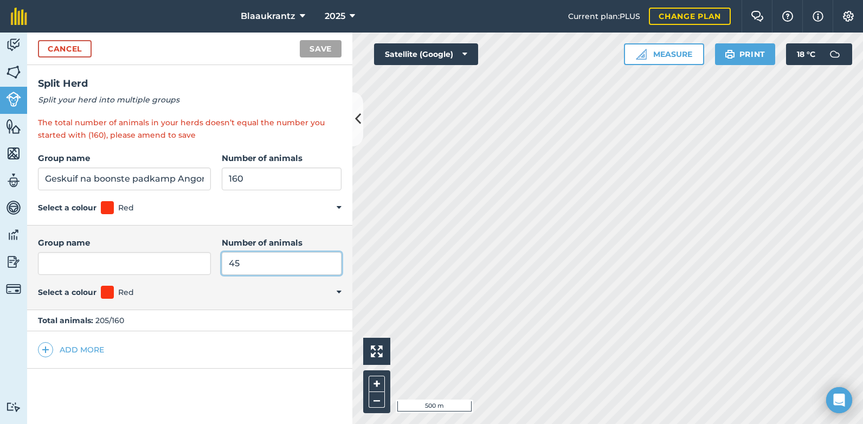
type input "45"
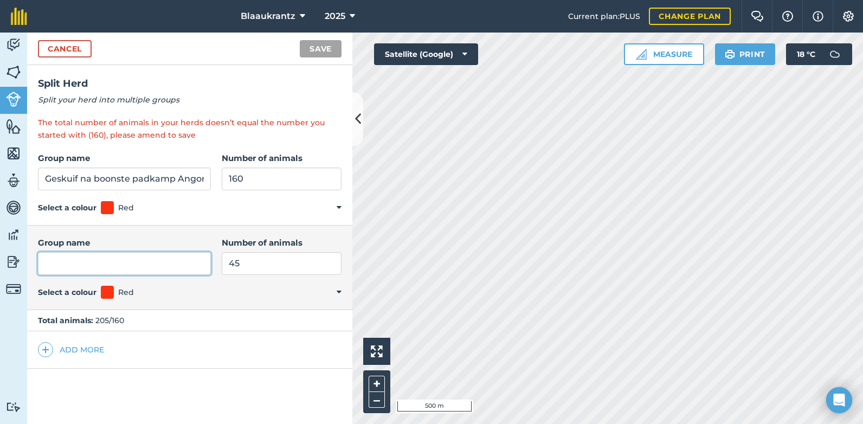
click at [55, 267] on input "Group name" at bounding box center [124, 263] width 173 height 23
type input "Droe Ooie"
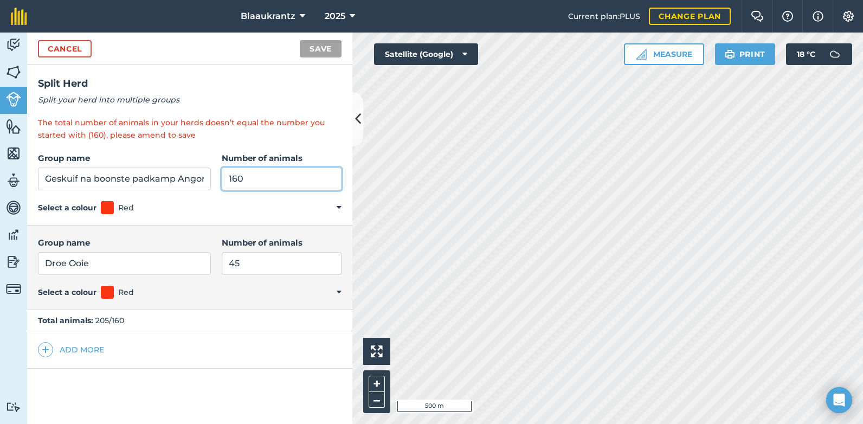
click at [240, 179] on input "160" at bounding box center [282, 178] width 120 height 23
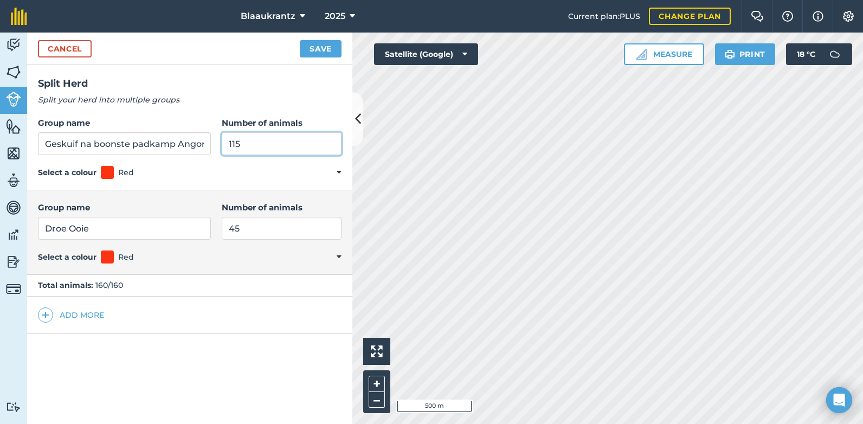
type input "115"
click at [325, 47] on button "Save" at bounding box center [321, 48] width 42 height 17
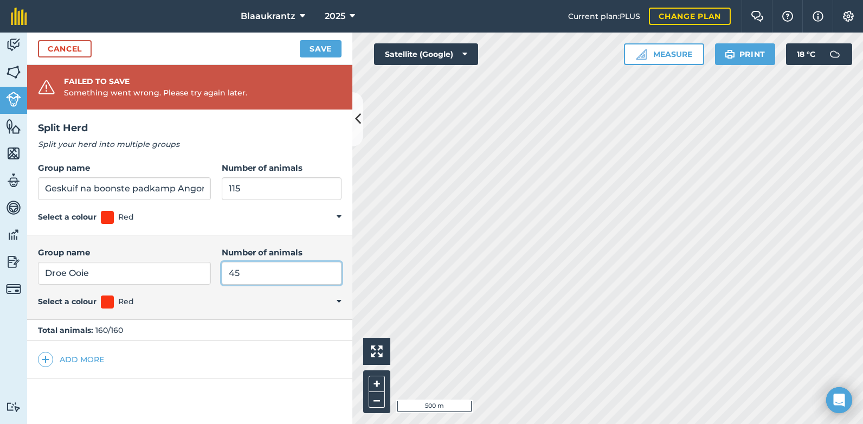
click at [255, 275] on input "45" at bounding box center [282, 273] width 120 height 23
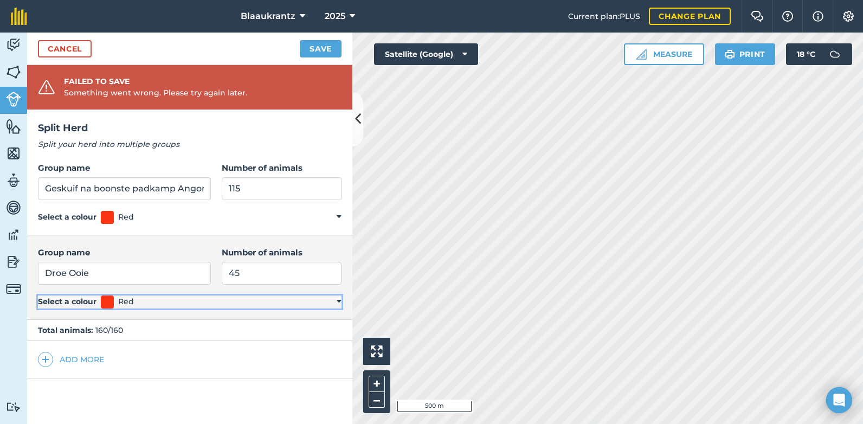
click at [338, 301] on summary "Select a colour Red" at bounding box center [189, 301] width 303 height 13
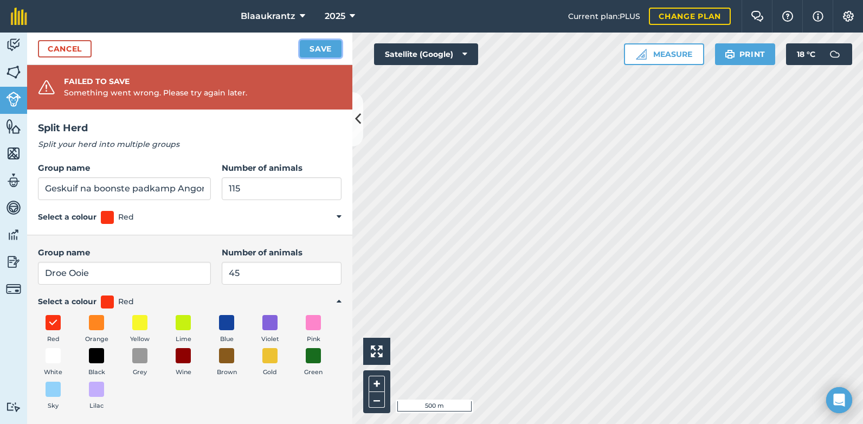
click at [319, 44] on button "Save" at bounding box center [321, 48] width 42 height 17
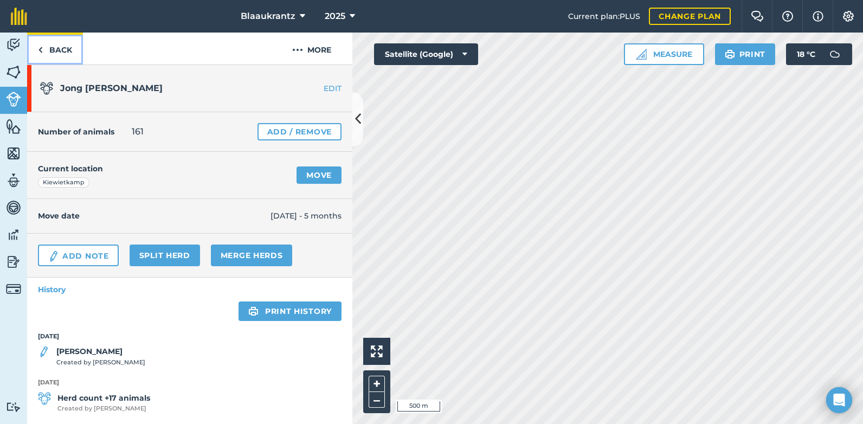
click at [38, 47] on img at bounding box center [40, 49] width 5 height 13
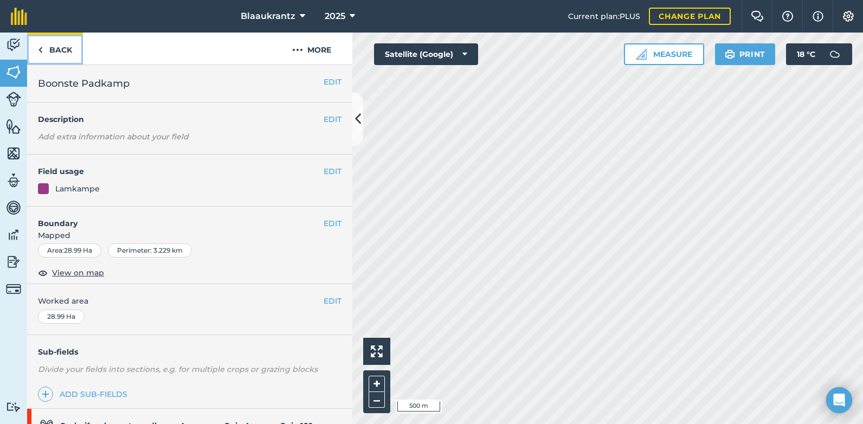
click at [38, 47] on img at bounding box center [40, 49] width 5 height 13
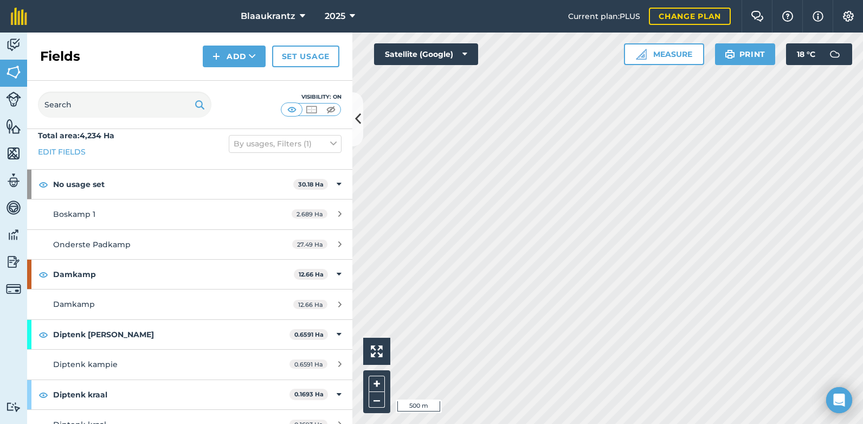
scroll to position [18, 0]
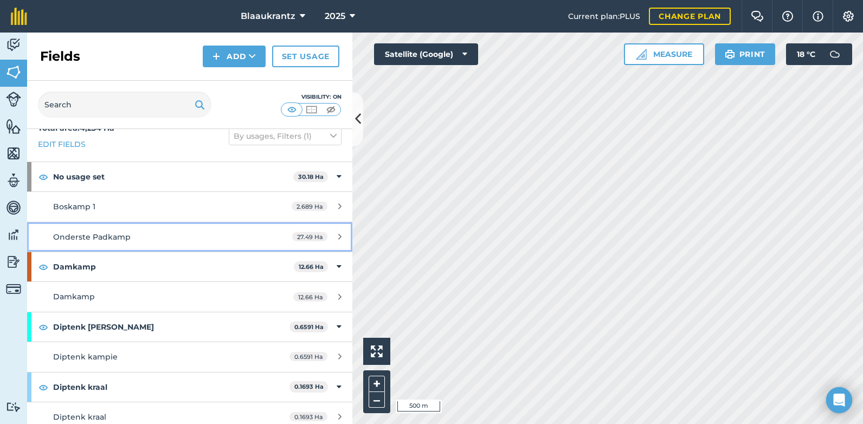
click at [180, 241] on div "Onderste Padkamp" at bounding box center [155, 237] width 204 height 12
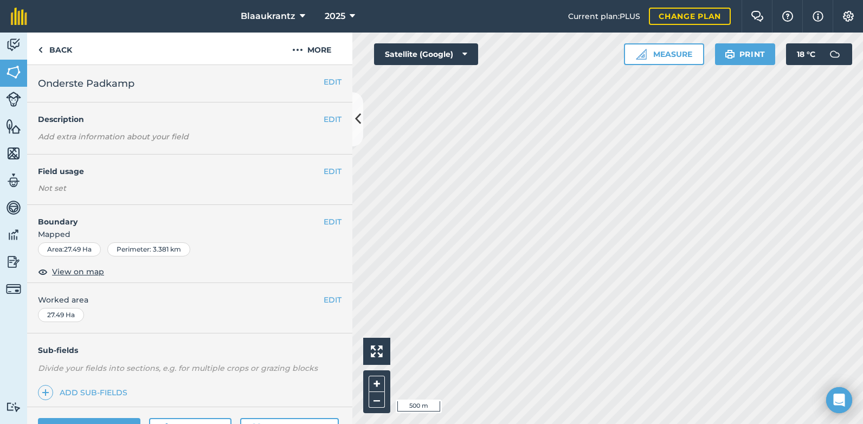
click at [180, 241] on div "EDIT Boundary Mapped Area : 27.49 Ha Perimeter : 3.381 km View on map" at bounding box center [189, 244] width 325 height 78
click at [41, 48] on img at bounding box center [40, 49] width 5 height 13
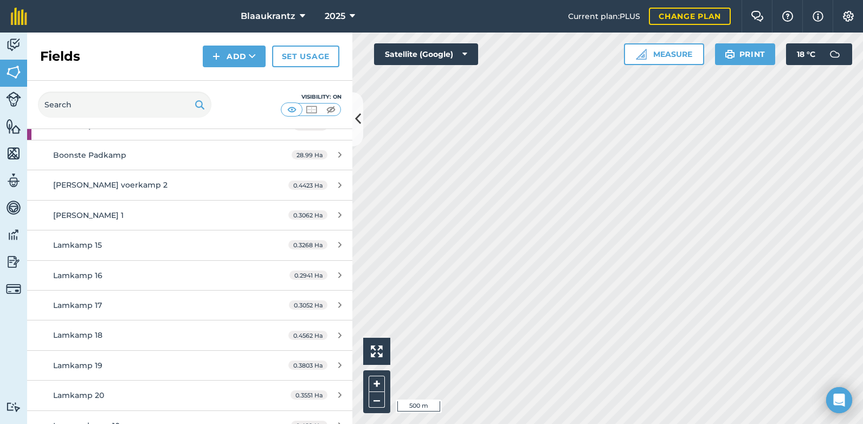
scroll to position [1033, 0]
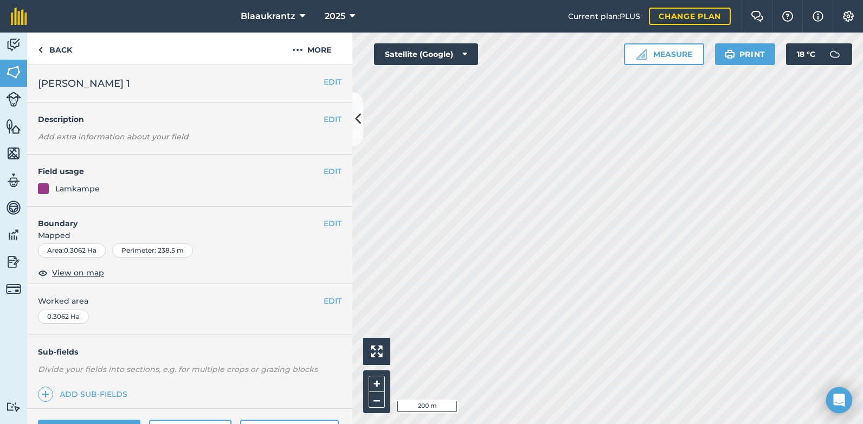
click at [43, 134] on em "Add extra information about your field" at bounding box center [113, 137] width 151 height 10
click at [42, 135] on em "Add extra information about your field" at bounding box center [113, 137] width 151 height 10
click at [324, 118] on button "EDIT" at bounding box center [333, 119] width 18 height 12
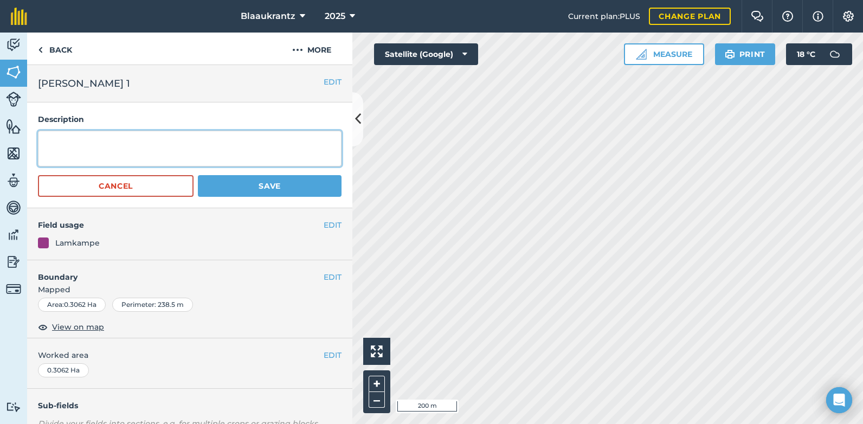
click at [45, 138] on textarea at bounding box center [189, 149] width 303 height 36
type textarea "21 Bokke en 14 Bokkies"
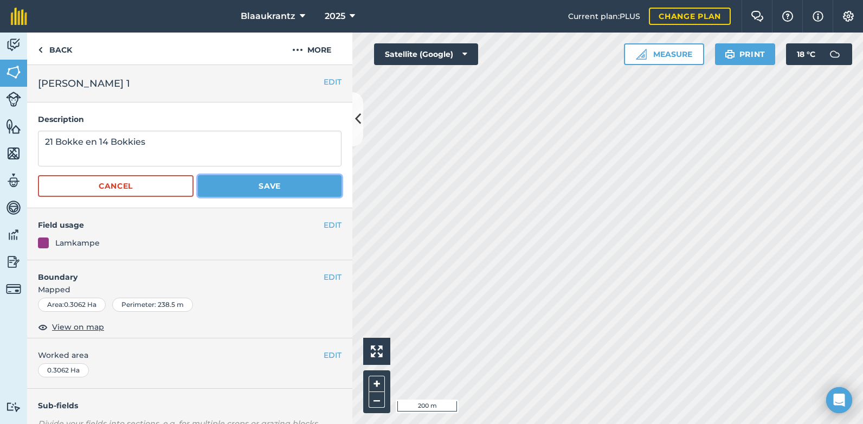
click at [263, 182] on button "Save" at bounding box center [270, 186] width 144 height 22
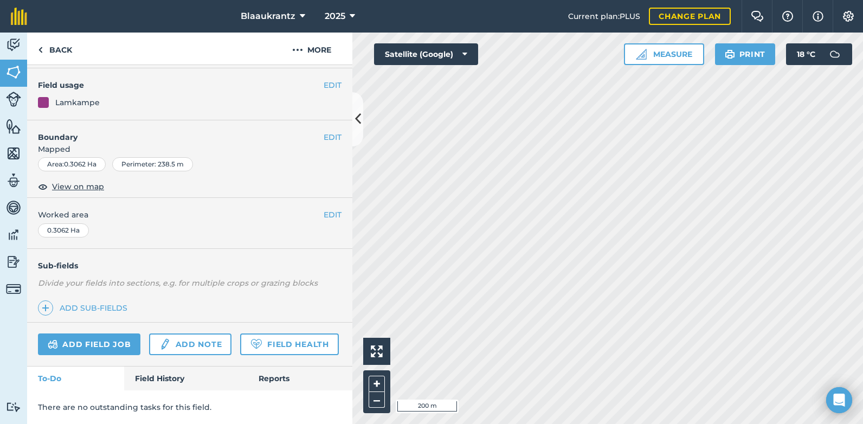
scroll to position [117, 0]
click at [230, 212] on div "EDIT Worked area 0.3062 Ha" at bounding box center [189, 223] width 325 height 50
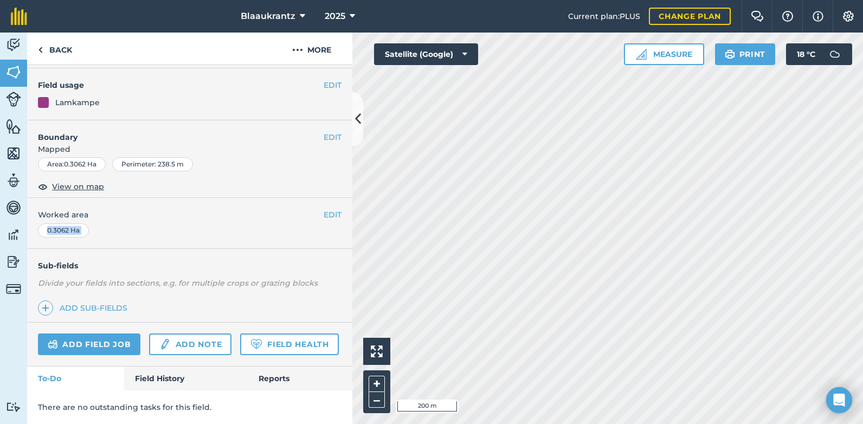
click at [230, 212] on div "EDIT Worked area 0.3062 Ha" at bounding box center [189, 223] width 325 height 50
click at [10, 96] on img at bounding box center [13, 99] width 15 height 15
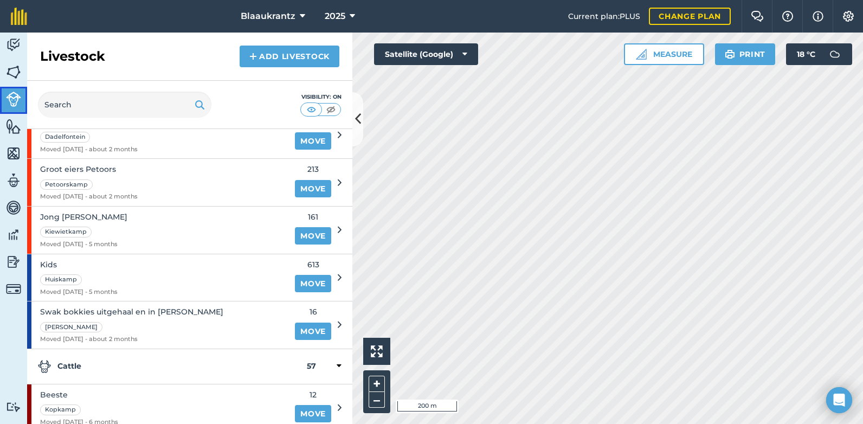
scroll to position [470, 0]
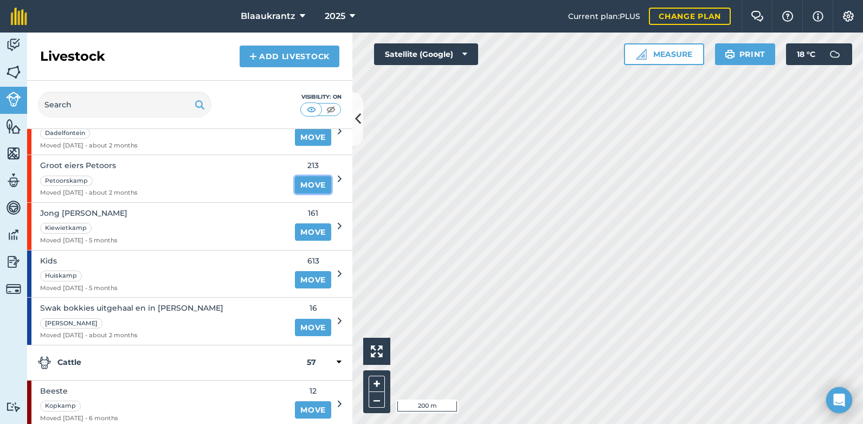
click at [309, 183] on link "Move" at bounding box center [313, 184] width 36 height 17
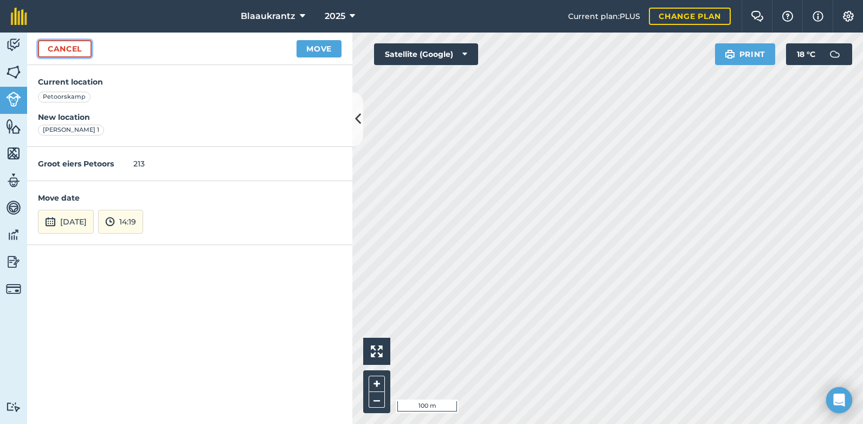
click at [76, 48] on link "Cancel" at bounding box center [65, 48] width 54 height 17
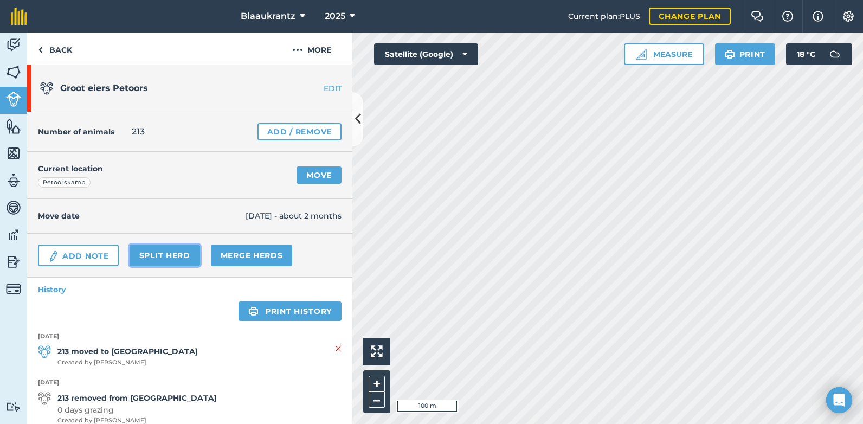
click at [163, 253] on link "Split herd" at bounding box center [165, 255] width 70 height 22
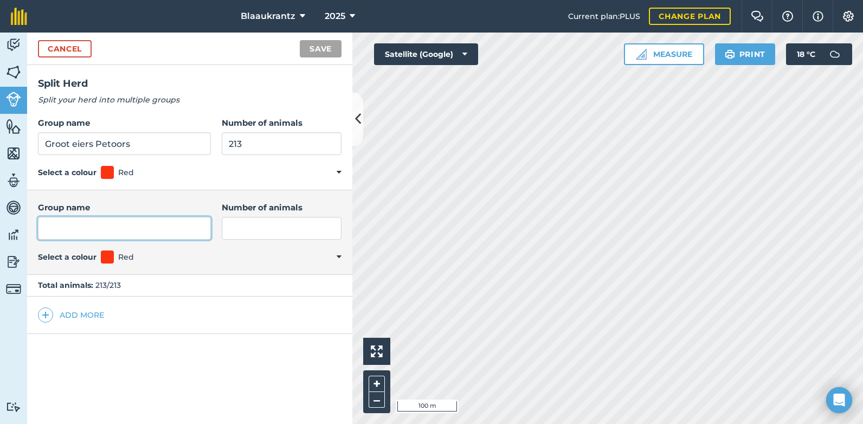
click at [57, 228] on input "Group name" at bounding box center [124, 228] width 173 height 23
type input "Skuif na Lamkamp 1"
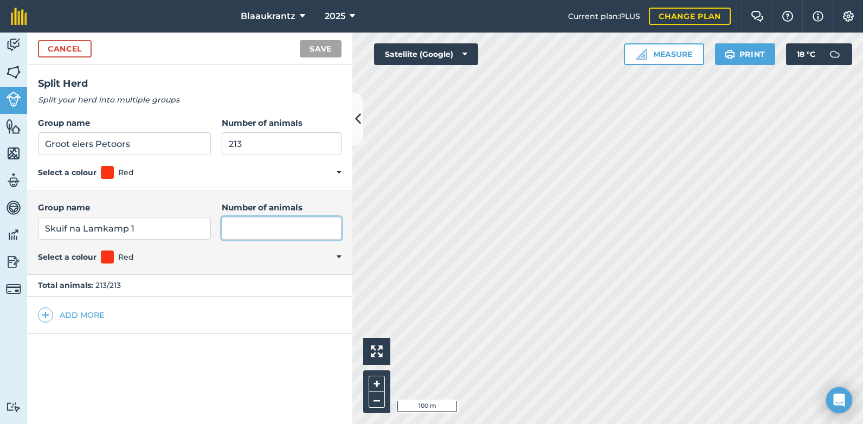
click at [234, 234] on input "Number of animals" at bounding box center [282, 228] width 120 height 23
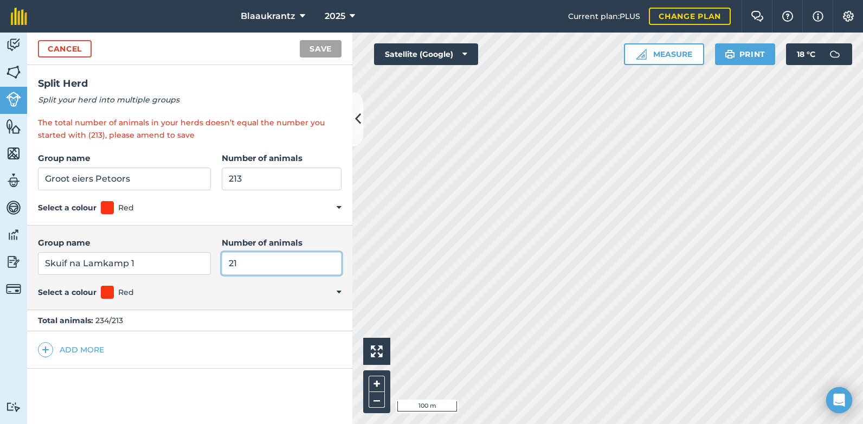
type input "21"
click at [240, 179] on input "213" at bounding box center [282, 178] width 120 height 23
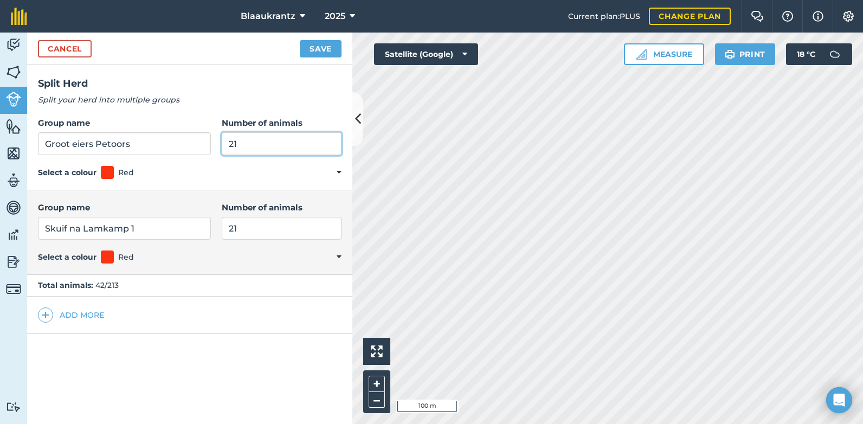
type input "2"
type input "192"
click at [309, 44] on button "Save" at bounding box center [321, 48] width 42 height 17
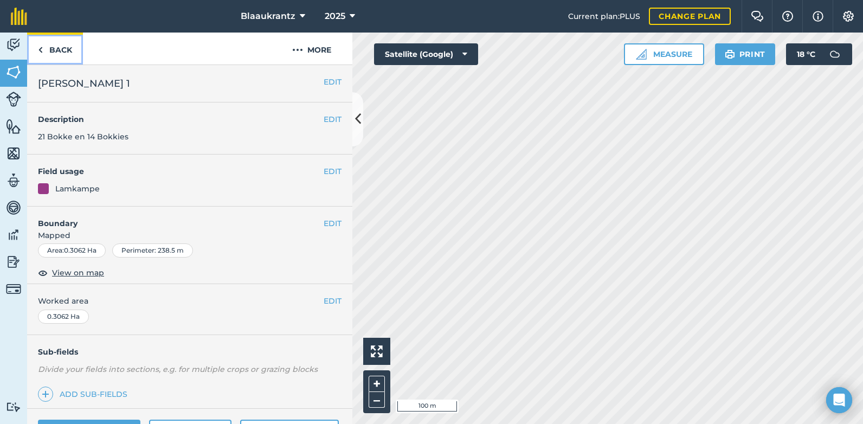
click at [59, 50] on link "Back" at bounding box center [55, 49] width 56 height 32
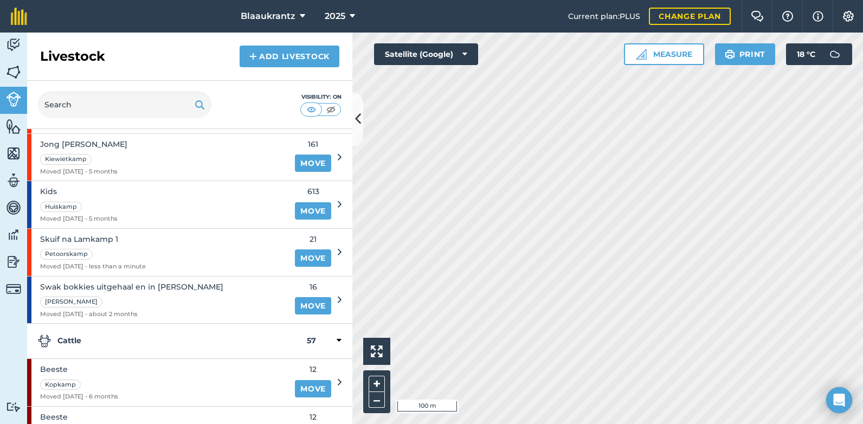
scroll to position [629, 0]
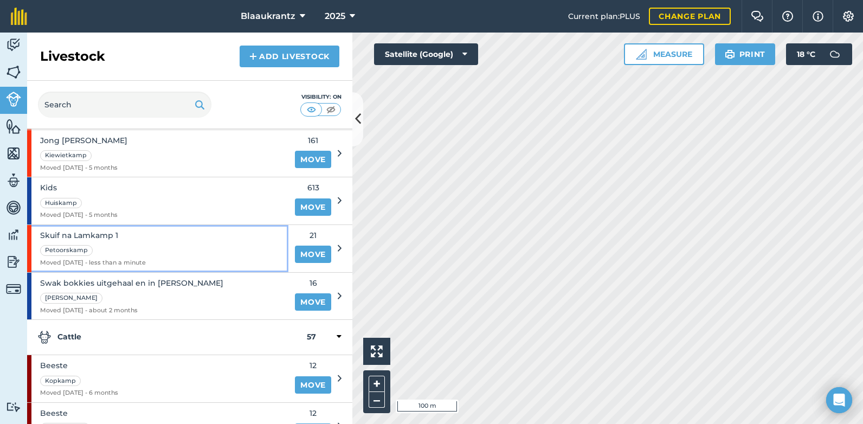
click at [67, 250] on div "Petoorskamp" at bounding box center [66, 250] width 53 height 11
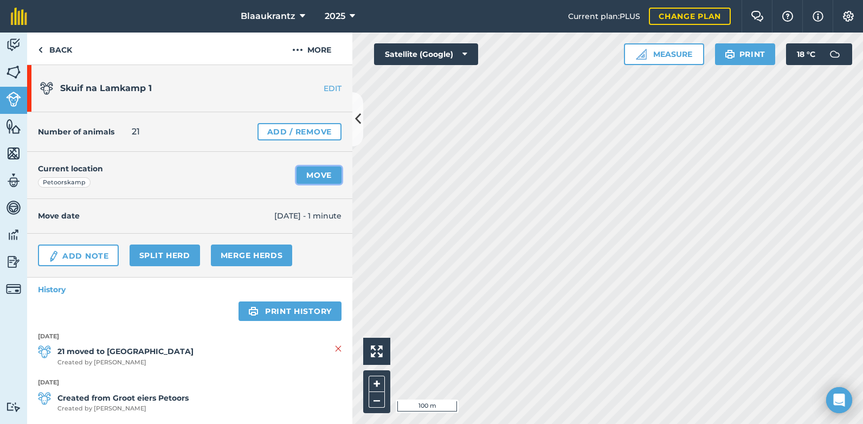
click at [302, 177] on link "Move" at bounding box center [318, 174] width 45 height 17
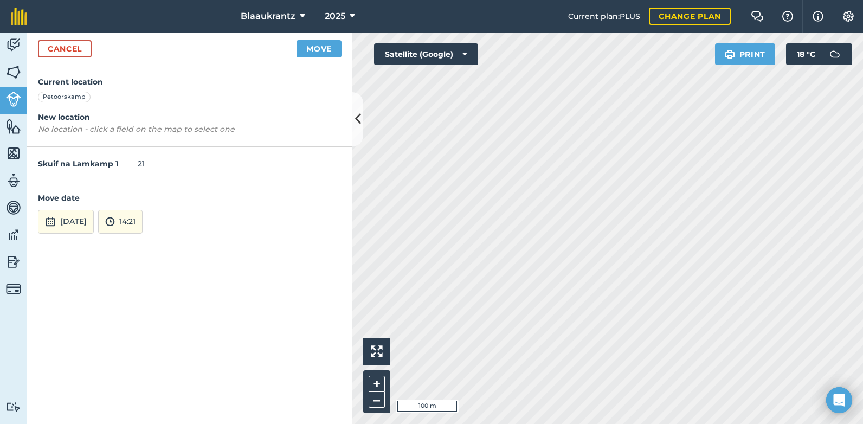
click at [106, 127] on em "No location - click a field on the map to select one" at bounding box center [136, 129] width 197 height 10
click at [54, 129] on em "No location - click a field on the map to select one" at bounding box center [136, 129] width 197 height 10
drag, startPoint x: 54, startPoint y: 129, endPoint x: 41, endPoint y: 127, distance: 13.1
click at [41, 127] on em "No location - click a field on the map to select one" at bounding box center [136, 129] width 197 height 10
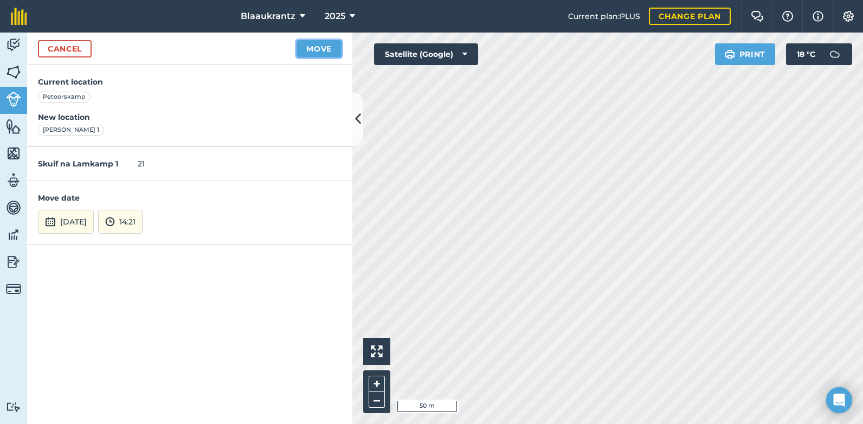
click at [328, 51] on button "Move" at bounding box center [318, 48] width 45 height 17
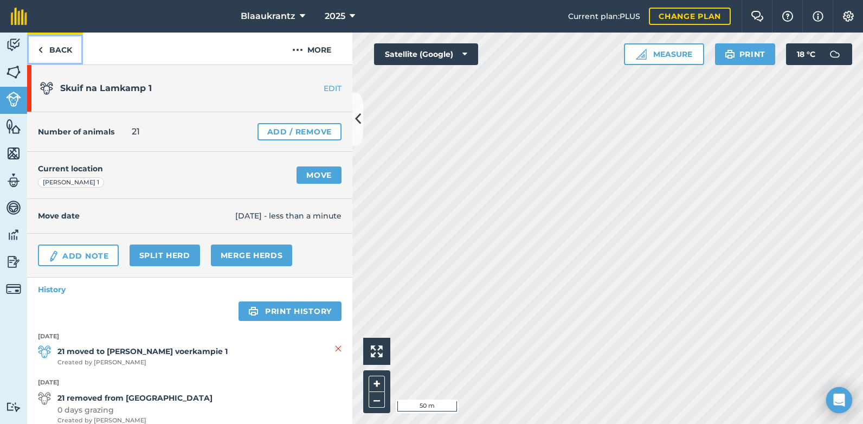
click at [62, 49] on link "Back" at bounding box center [55, 49] width 56 height 32
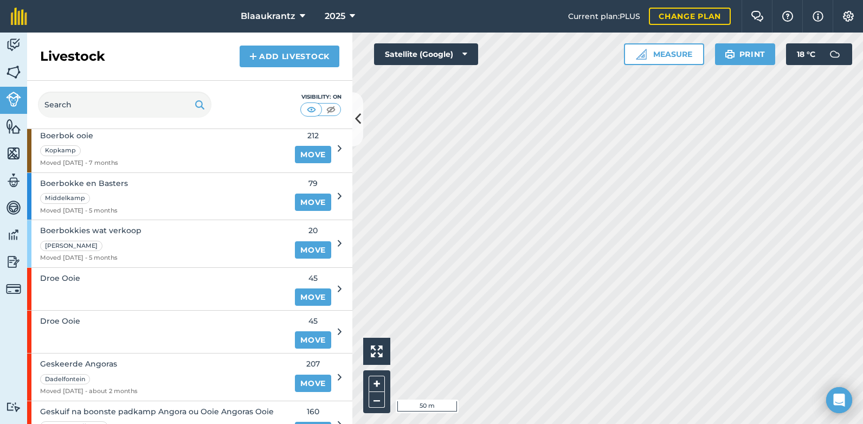
scroll to position [217, 0]
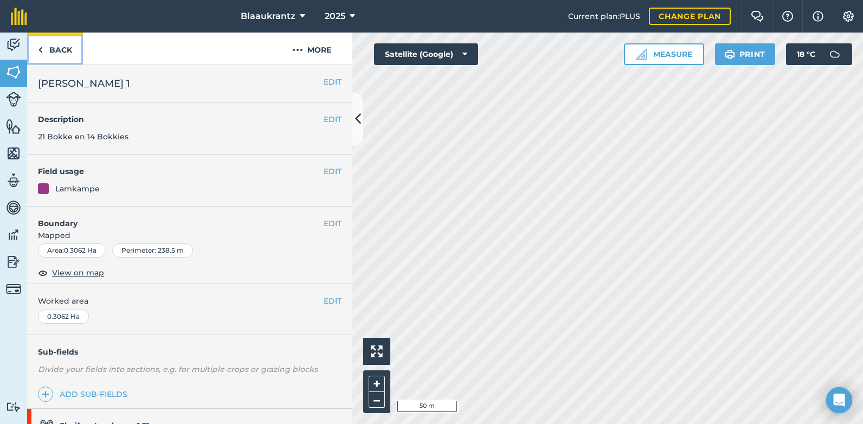
click at [49, 53] on link "Back" at bounding box center [55, 49] width 56 height 32
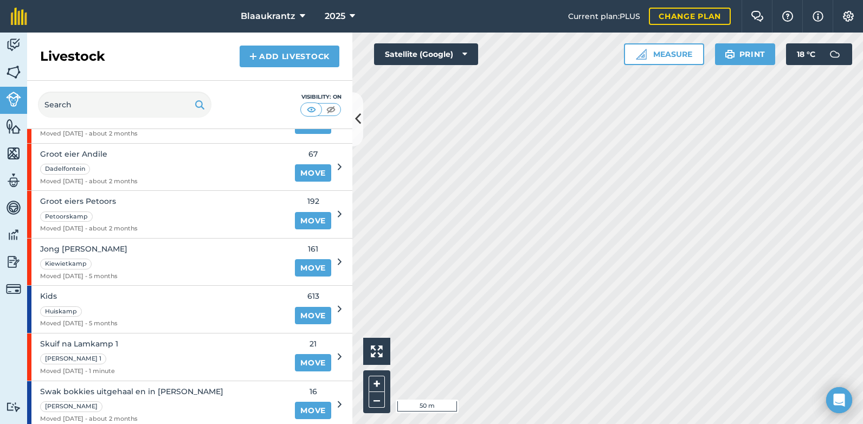
scroll to position [538, 0]
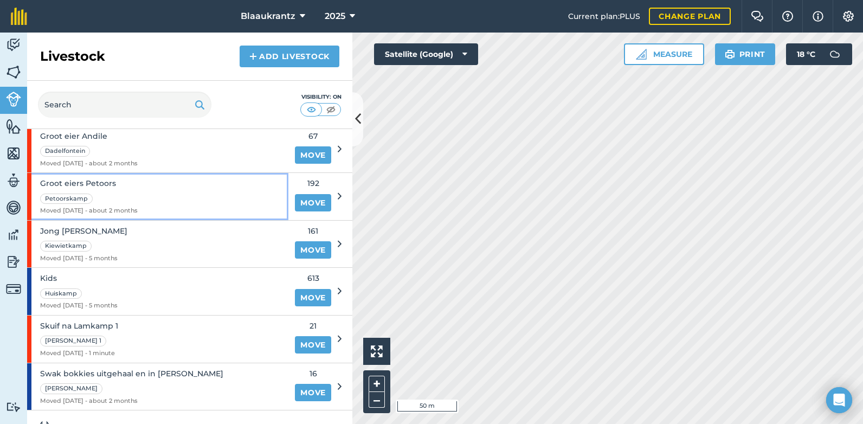
click at [138, 193] on div "Petoorskamp" at bounding box center [89, 198] width 98 height 12
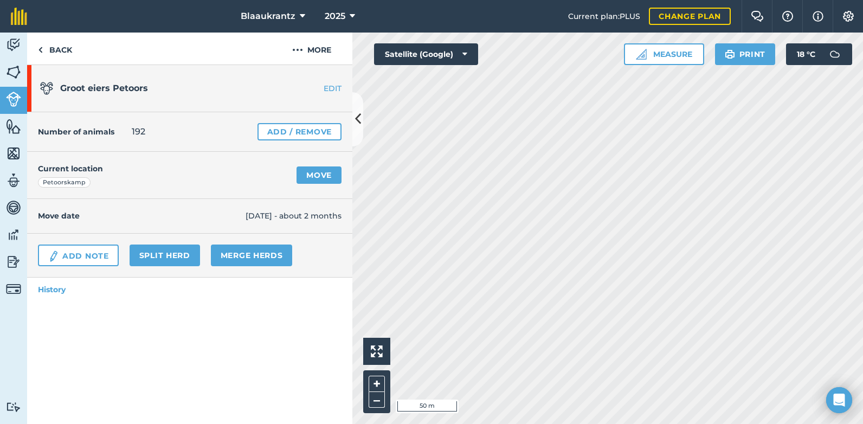
click at [140, 193] on div "Current location [GEOGRAPHIC_DATA] Move" at bounding box center [189, 175] width 325 height 47
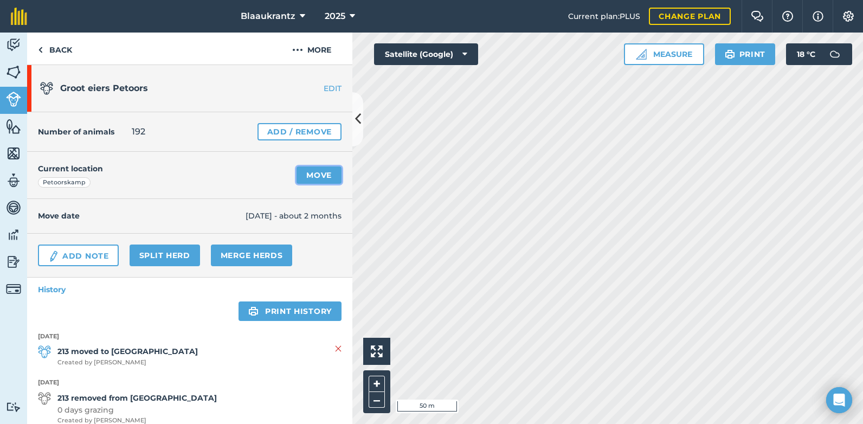
click at [301, 176] on link "Move" at bounding box center [318, 174] width 45 height 17
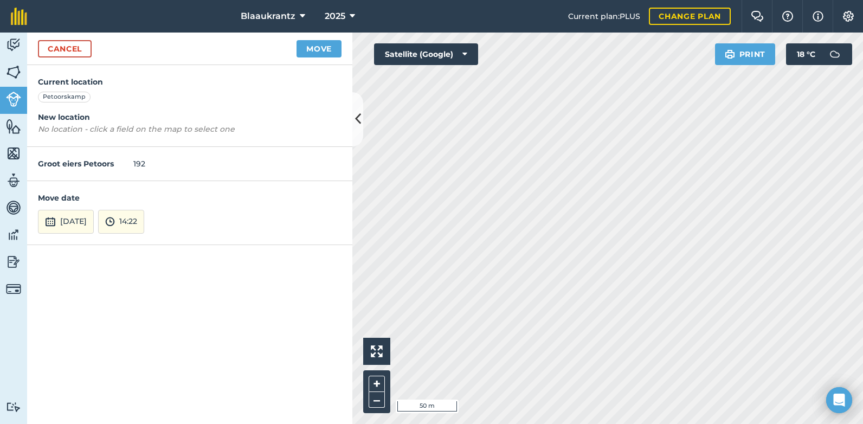
click at [85, 131] on em "No location - click a field on the map to select one" at bounding box center [136, 129] width 197 height 10
click at [64, 48] on link "Cancel" at bounding box center [65, 48] width 54 height 17
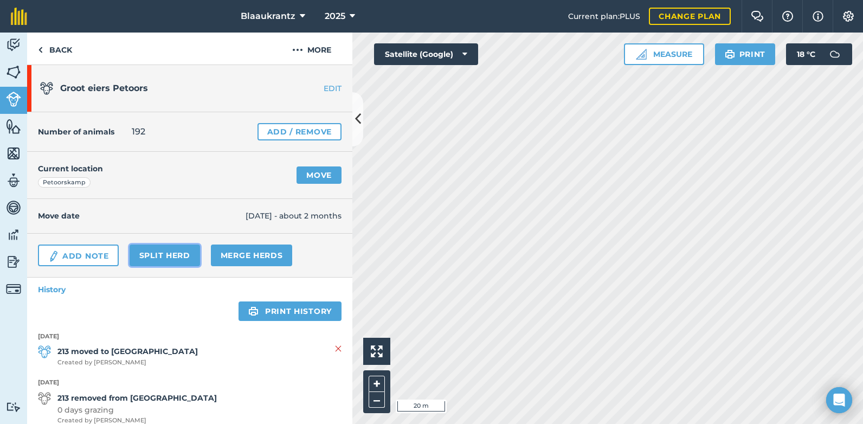
click at [153, 257] on link "Split herd" at bounding box center [165, 255] width 70 height 22
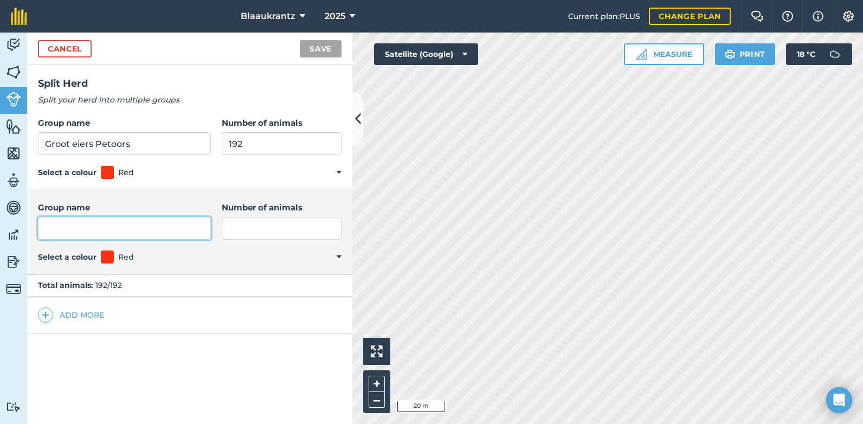
click at [122, 229] on input "Group name" at bounding box center [124, 228] width 173 height 23
type input "Bokooie geskuif na 2 lamkamp"
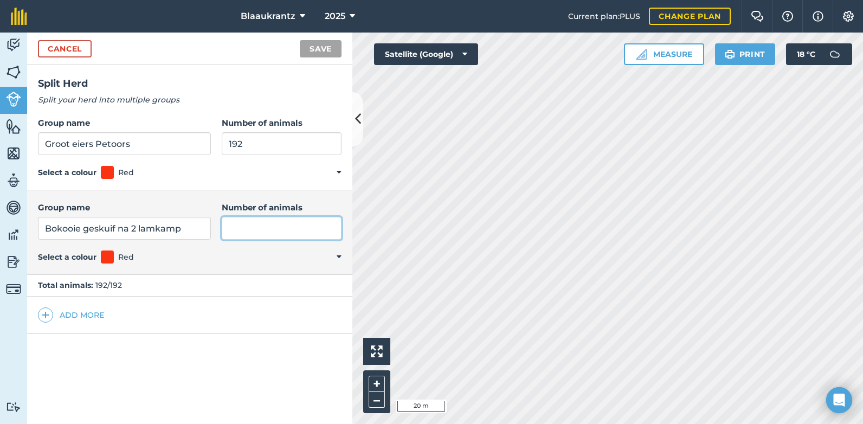
click at [239, 223] on input "Number of animals" at bounding box center [282, 228] width 120 height 23
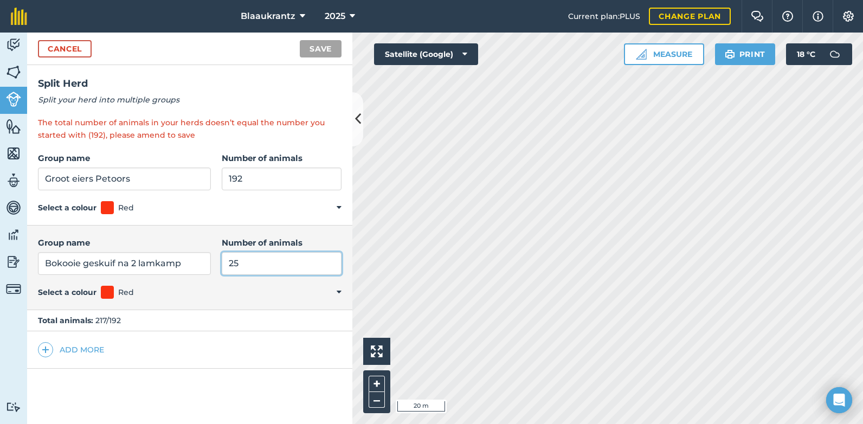
type input "25"
click at [242, 177] on input "192" at bounding box center [282, 178] width 120 height 23
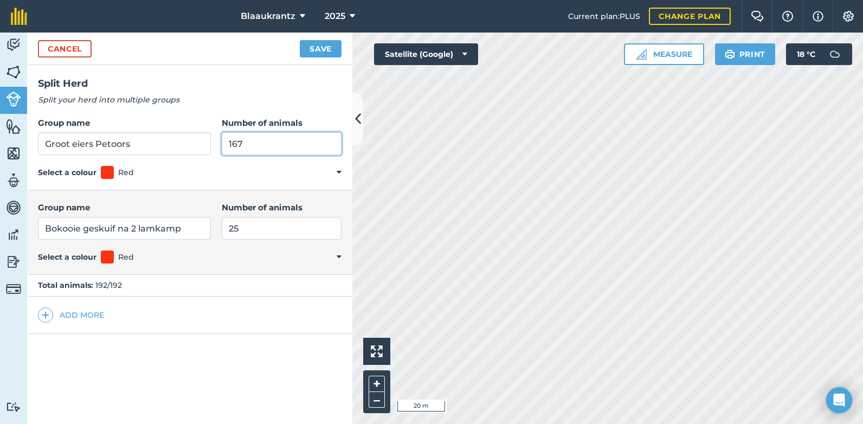
type input "167"
click at [317, 49] on button "Save" at bounding box center [321, 48] width 42 height 17
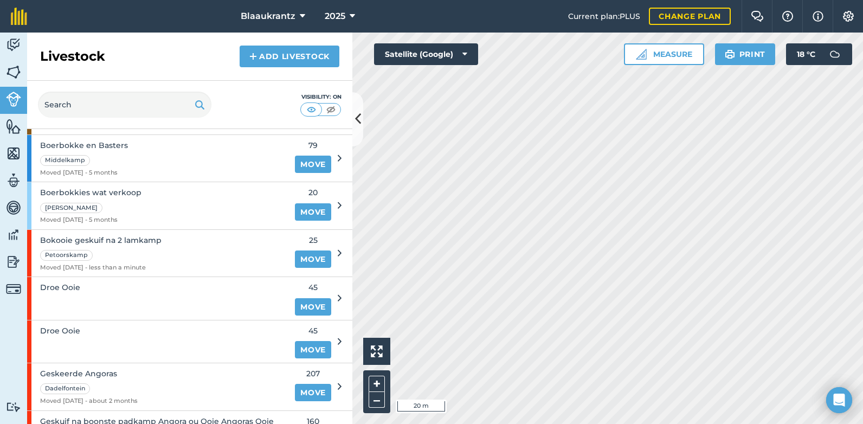
scroll to position [256, 0]
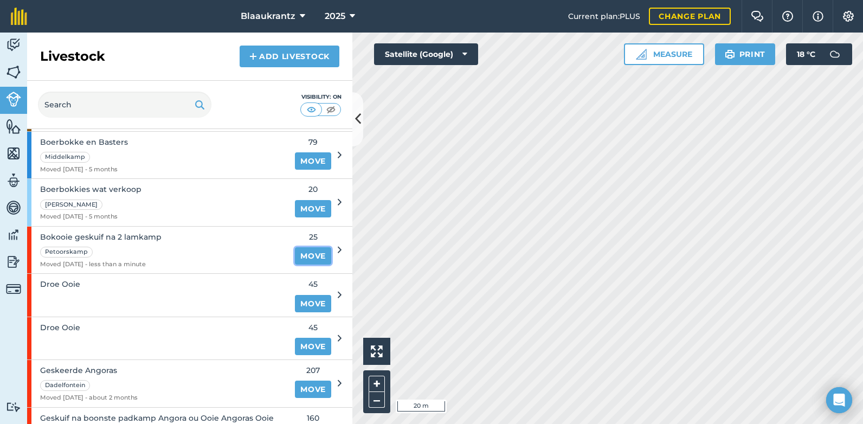
click at [302, 255] on link "Move" at bounding box center [313, 255] width 36 height 17
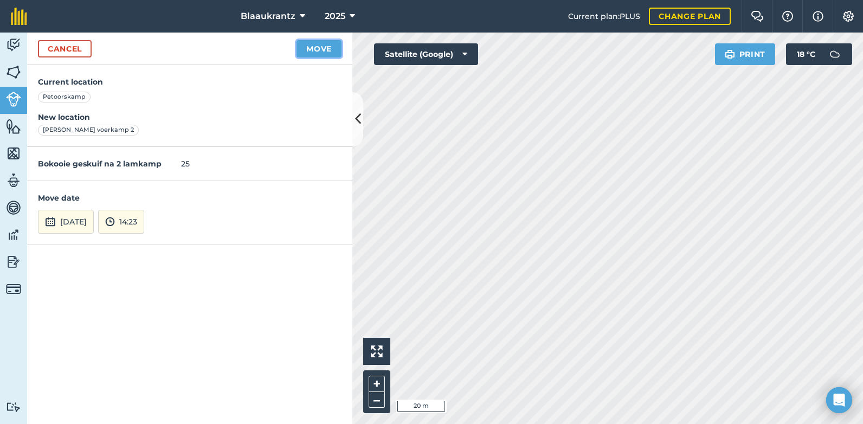
click at [308, 46] on button "Move" at bounding box center [318, 48] width 45 height 17
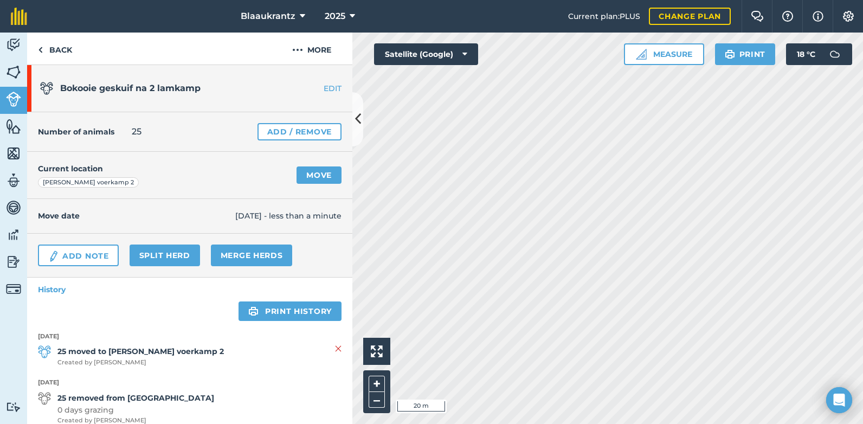
scroll to position [36, 0]
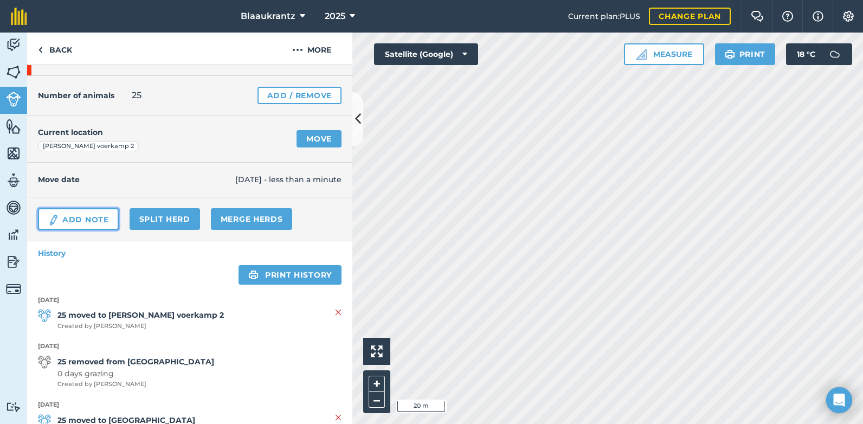
click at [79, 219] on link "Add Note" at bounding box center [78, 219] width 81 height 22
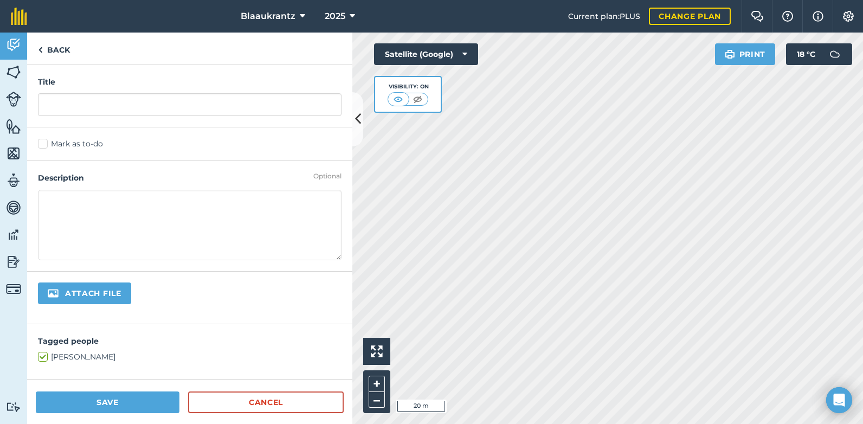
click at [63, 206] on textarea at bounding box center [189, 225] width 303 height 70
type textarea "25 Ooie en 18 Bokkies"
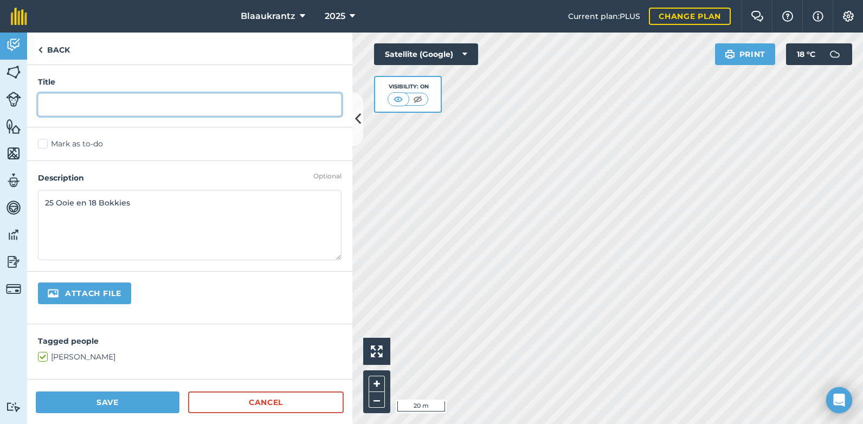
click at [52, 101] on input "text" at bounding box center [189, 104] width 303 height 23
type input "Lamkamp 2 rekords"
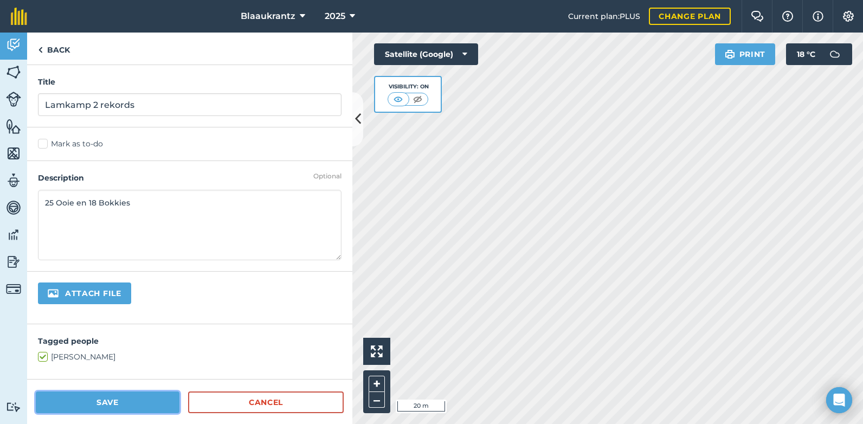
click at [86, 403] on button "Save" at bounding box center [108, 402] width 144 height 22
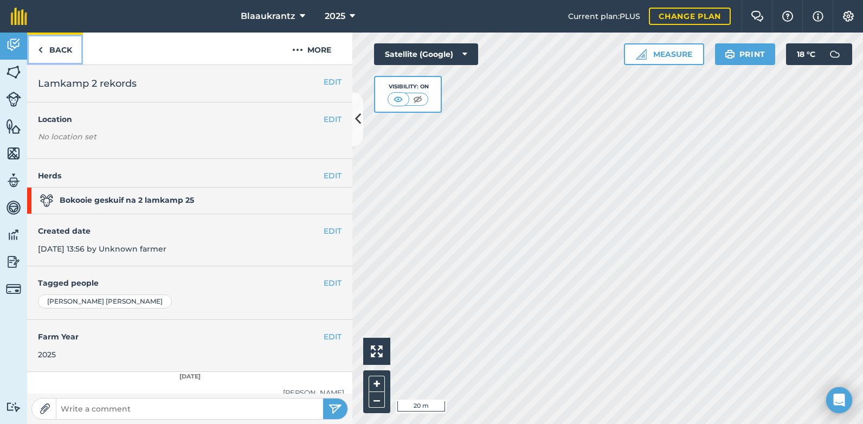
click at [57, 52] on link "Back" at bounding box center [55, 49] width 56 height 32
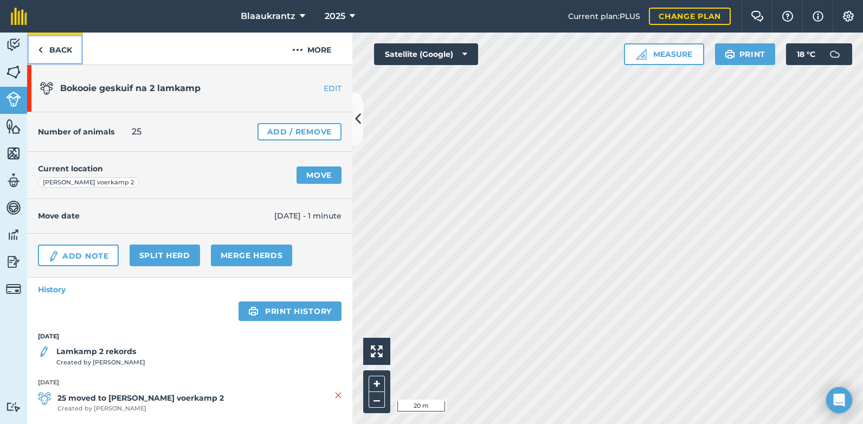
click at [53, 52] on link "Back" at bounding box center [55, 49] width 56 height 32
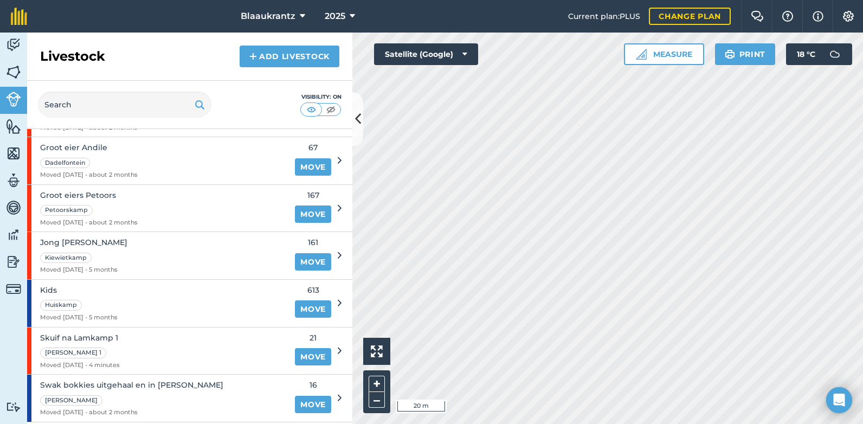
scroll to position [549, 0]
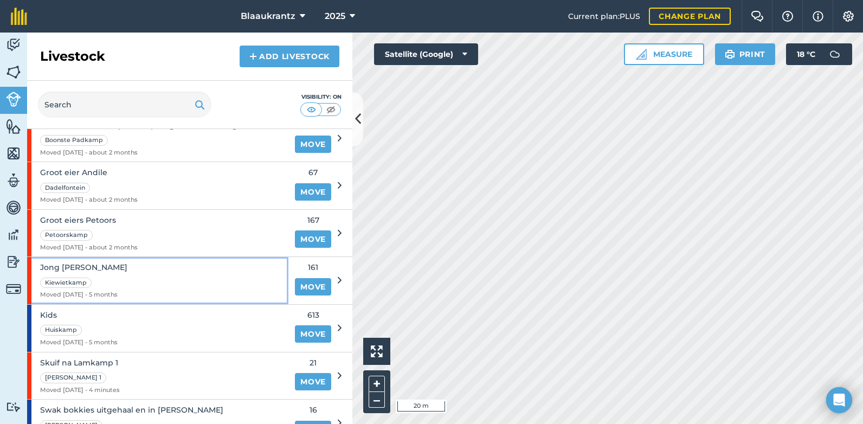
click at [133, 274] on div "Jong [PERSON_NAME] Moved [DATE] - 5 months" at bounding box center [157, 280] width 261 height 47
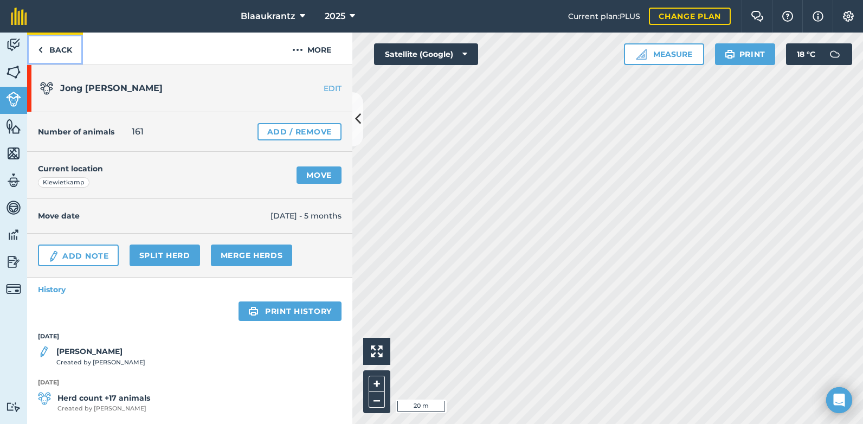
click at [56, 51] on link "Back" at bounding box center [55, 49] width 56 height 32
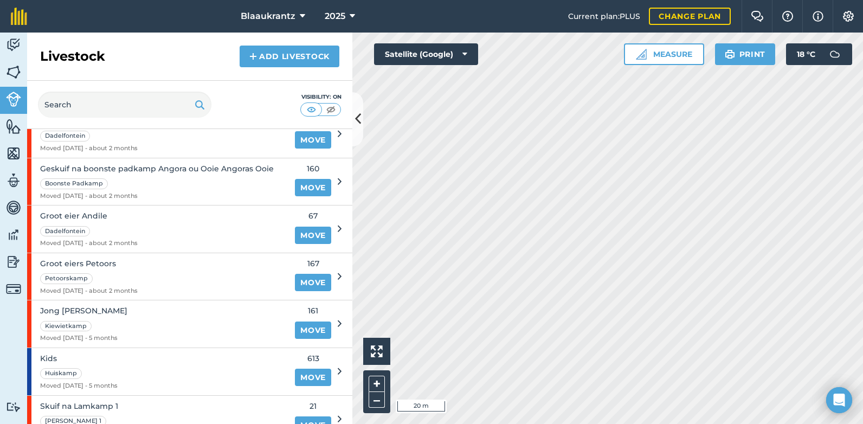
scroll to position [524, 0]
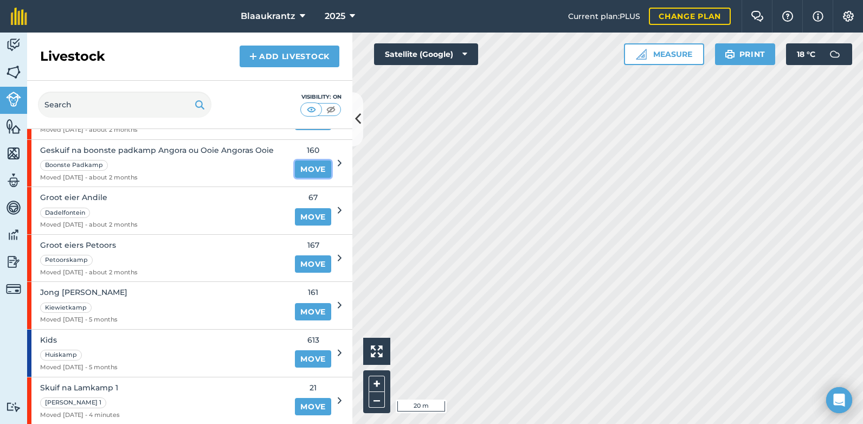
click at [295, 170] on link "Move" at bounding box center [313, 168] width 36 height 17
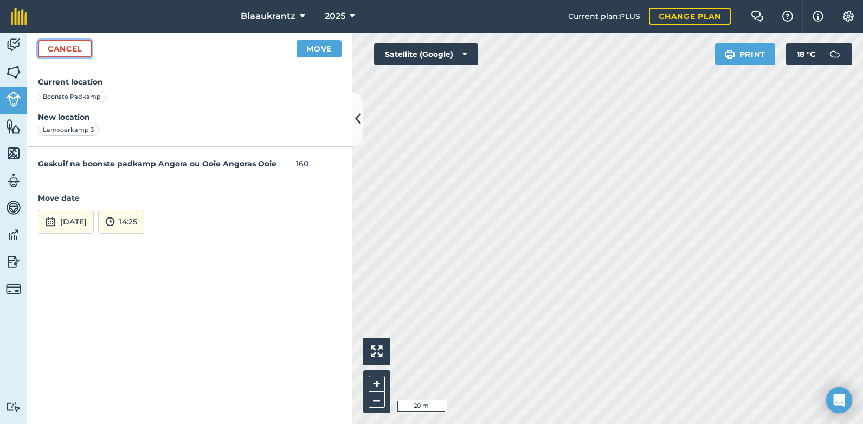
click at [58, 46] on link "Cancel" at bounding box center [65, 48] width 54 height 17
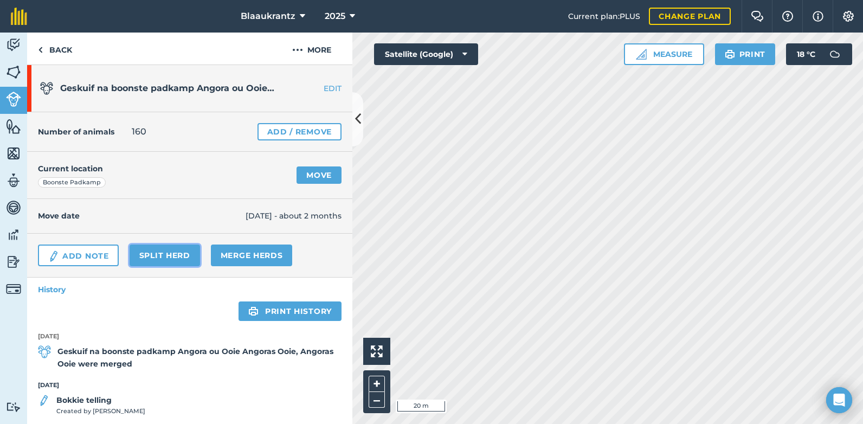
click at [166, 259] on link "Split herd" at bounding box center [165, 255] width 70 height 22
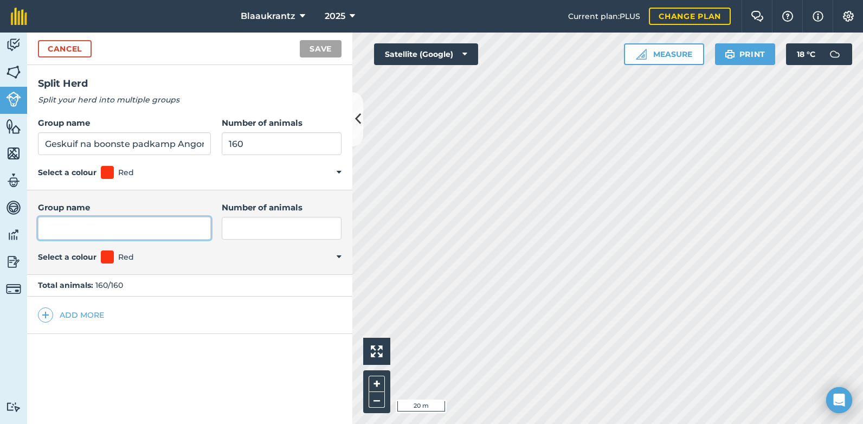
click at [55, 231] on input "Group name" at bounding box center [124, 228] width 173 height 23
type input "Geskuif na Lamkamp 3"
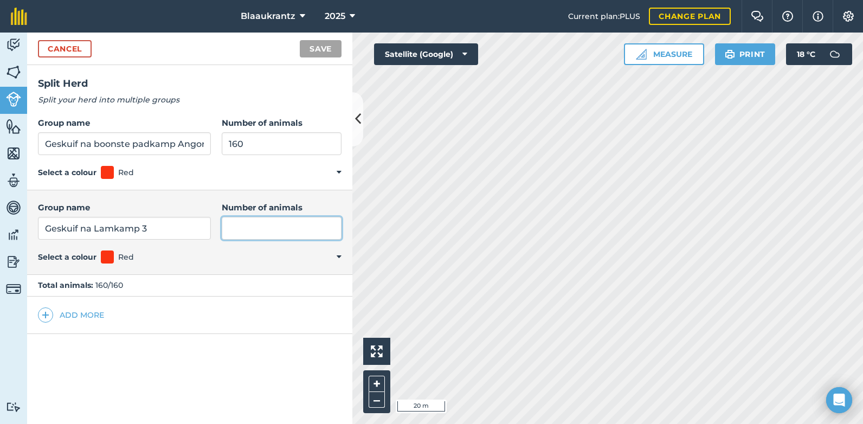
click at [239, 225] on input "Number of animals" at bounding box center [282, 228] width 120 height 23
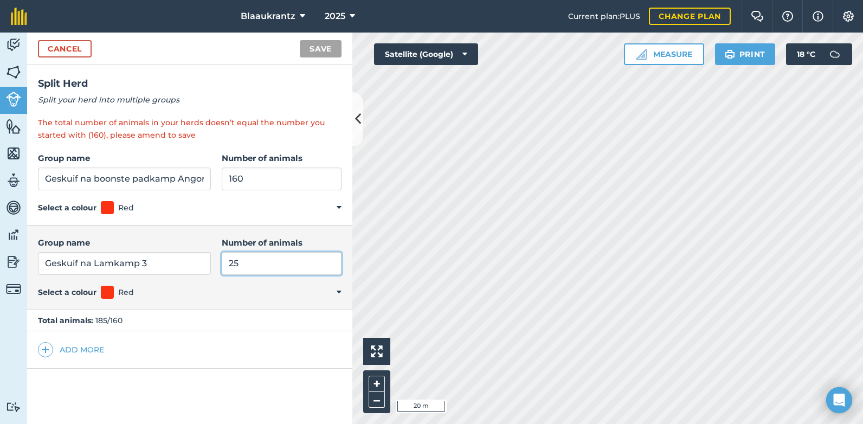
type input "25"
click at [238, 179] on input "160" at bounding box center [282, 178] width 120 height 23
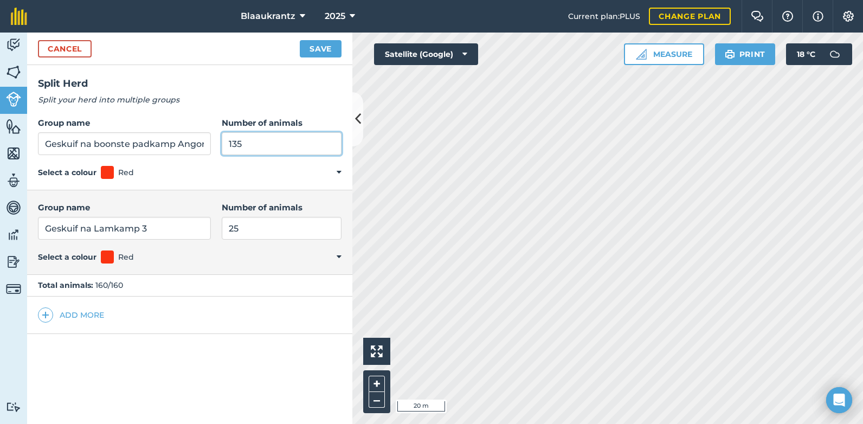
type input "135"
click at [321, 44] on button "Save" at bounding box center [321, 48] width 42 height 17
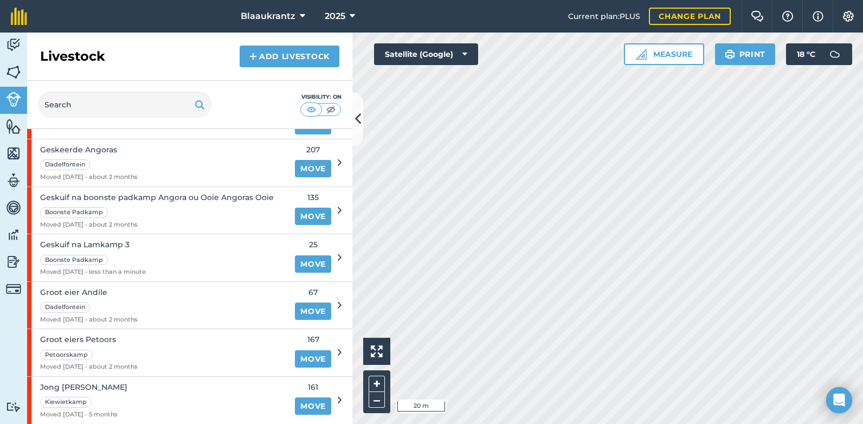
scroll to position [495, 0]
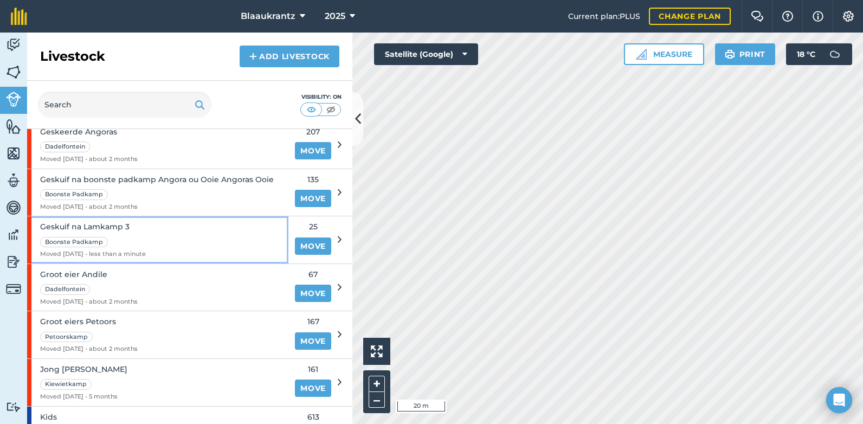
click at [109, 232] on span "Geskuif na Lamkamp 3" at bounding box center [93, 227] width 106 height 12
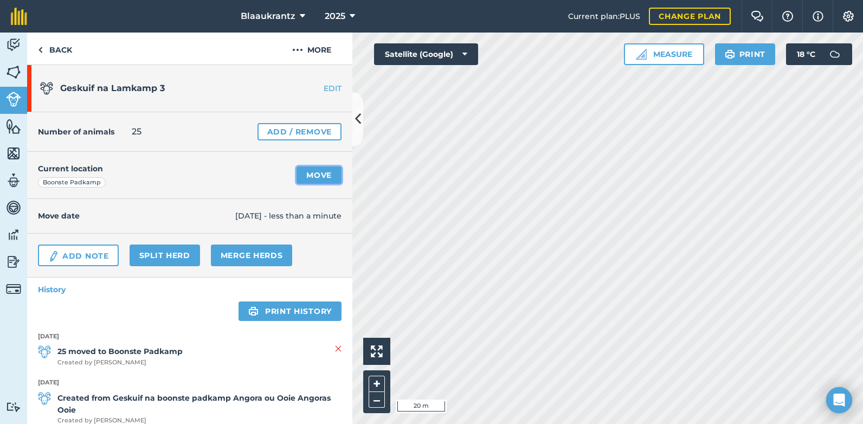
click at [296, 177] on link "Move" at bounding box center [318, 174] width 45 height 17
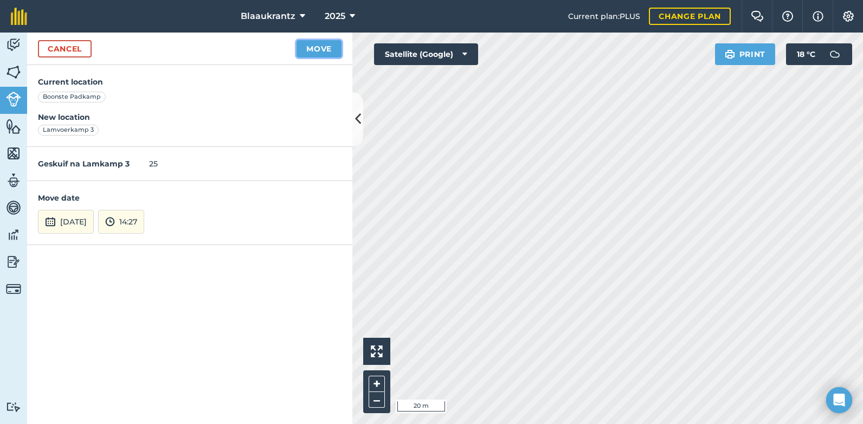
click at [318, 51] on button "Move" at bounding box center [318, 48] width 45 height 17
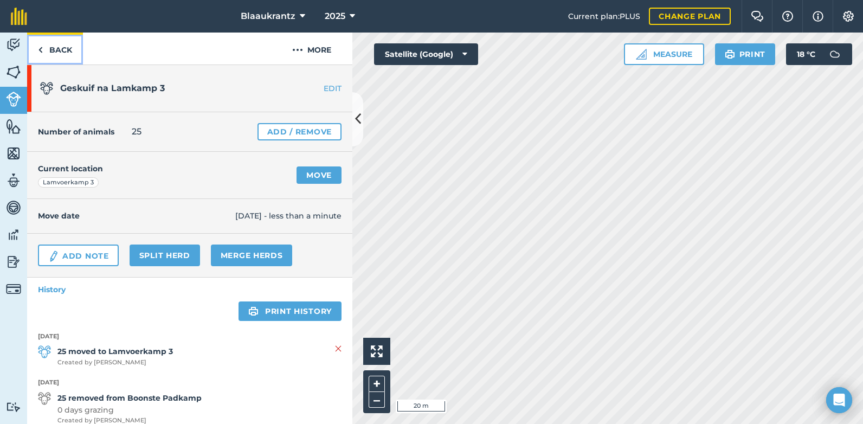
click at [51, 47] on link "Back" at bounding box center [55, 49] width 56 height 32
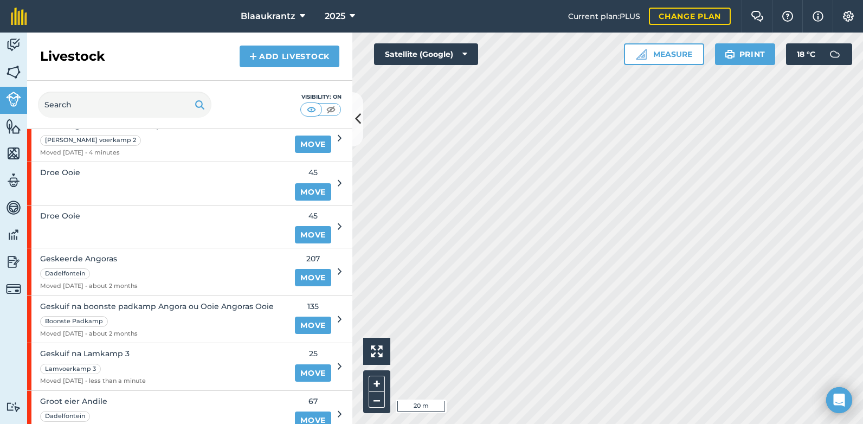
scroll to position [369, 0]
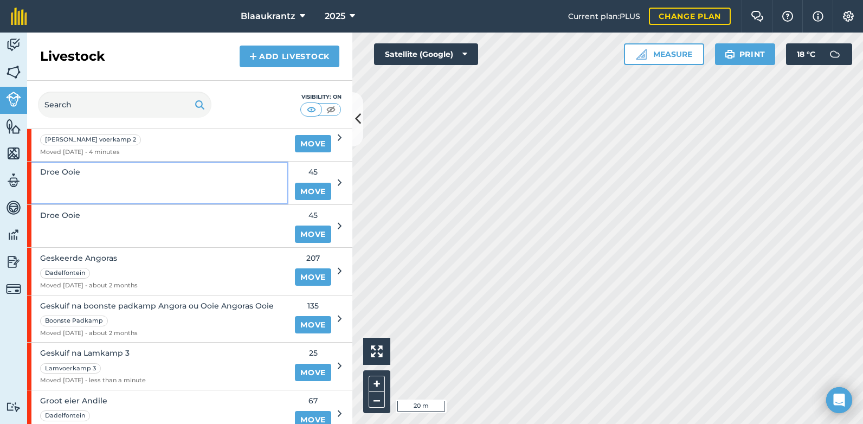
click at [77, 188] on div "Droe Ooie" at bounding box center [60, 182] width 40 height 42
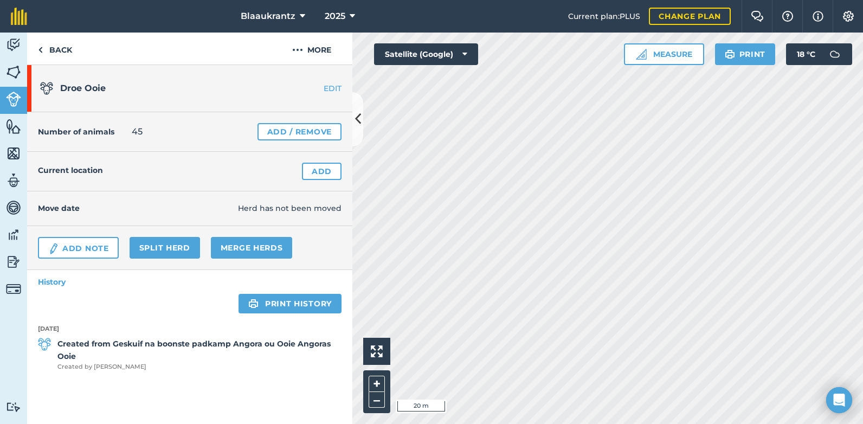
click at [329, 87] on link "EDIT" at bounding box center [318, 88] width 68 height 11
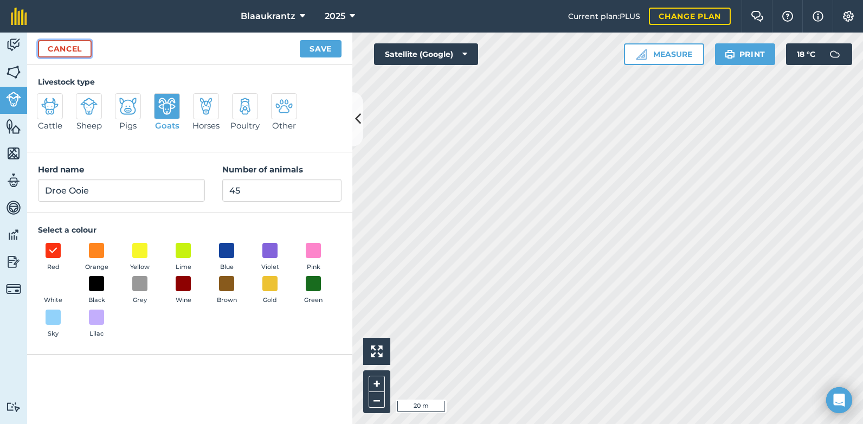
click at [63, 44] on link "Cancel" at bounding box center [65, 48] width 54 height 17
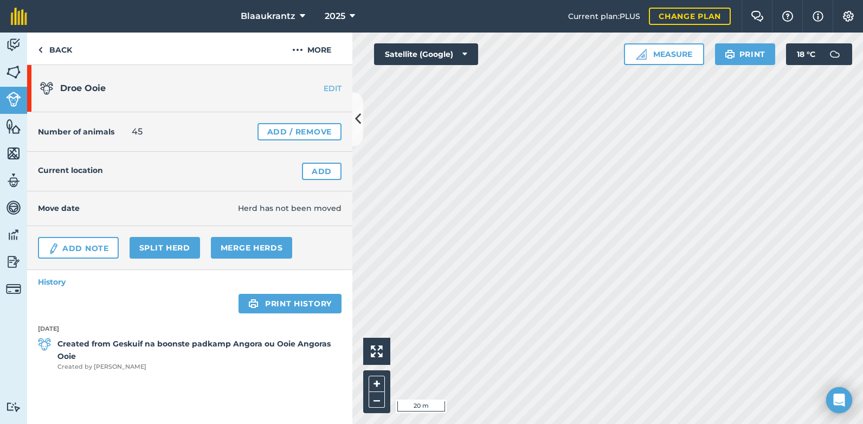
click at [334, 91] on link "EDIT" at bounding box center [318, 88] width 68 height 11
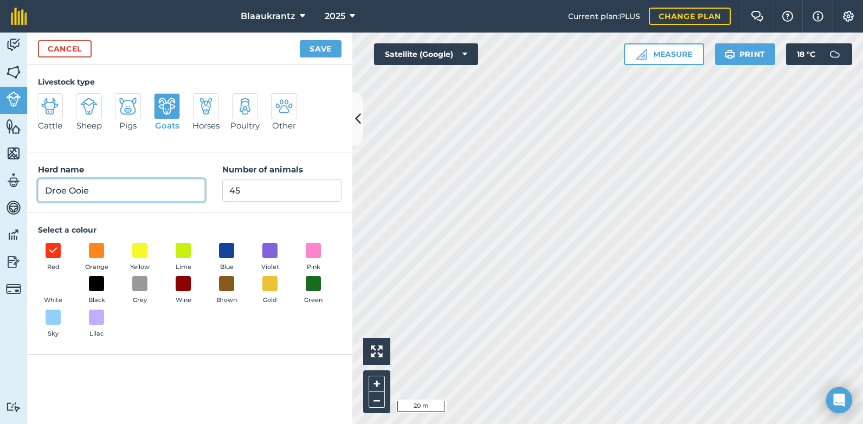
click at [97, 186] on input "Droe Ooie" at bounding box center [121, 190] width 167 height 23
type input "Droe [PERSON_NAME] geskuif uit boonste padkamp"
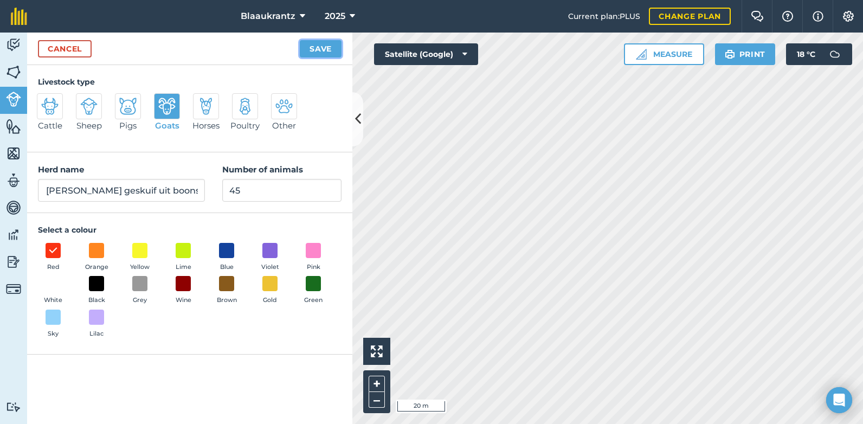
scroll to position [0, 0]
click at [322, 51] on button "Save" at bounding box center [321, 48] width 42 height 17
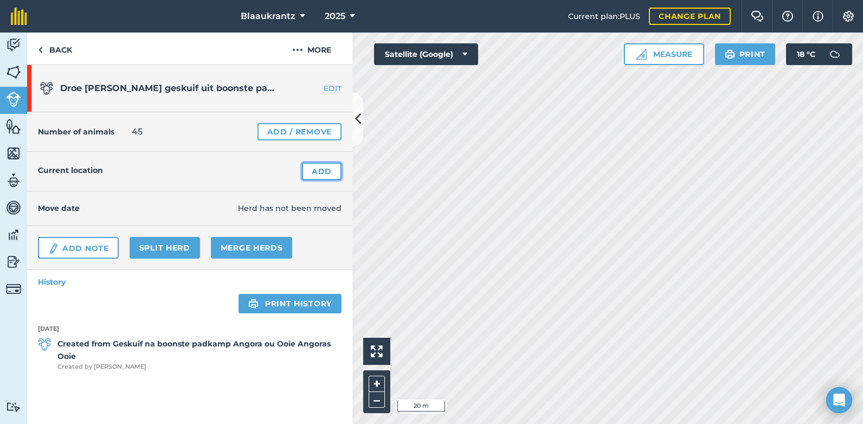
click at [324, 171] on link "Add" at bounding box center [322, 171] width 40 height 17
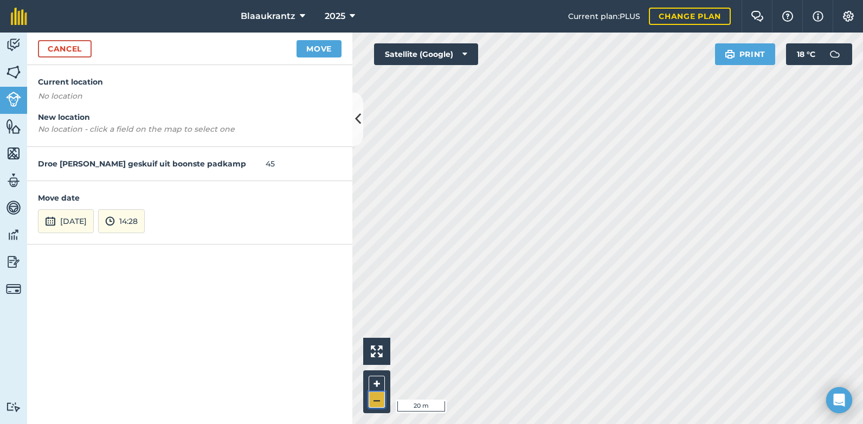
click at [376, 398] on button "–" at bounding box center [377, 400] width 16 height 16
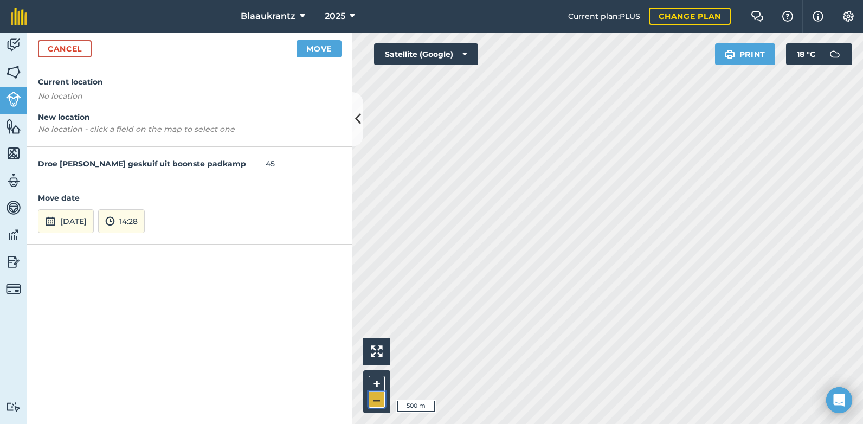
click at [376, 398] on button "–" at bounding box center [377, 400] width 16 height 16
click at [309, 47] on button "Move" at bounding box center [318, 48] width 45 height 17
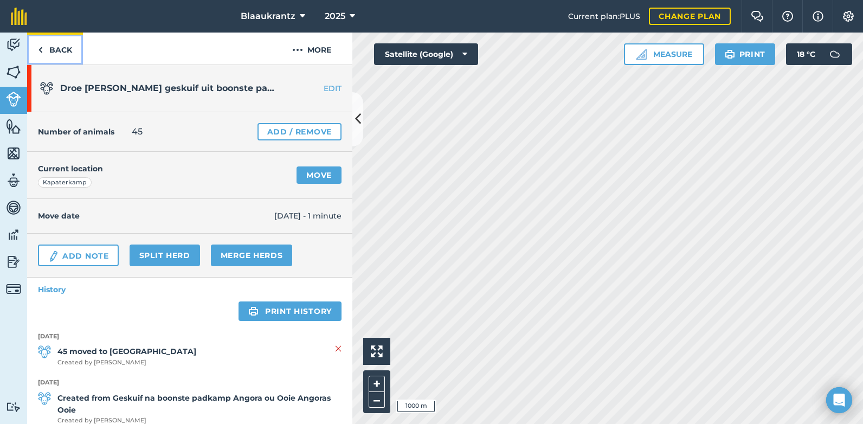
click at [47, 48] on link "Back" at bounding box center [55, 49] width 56 height 32
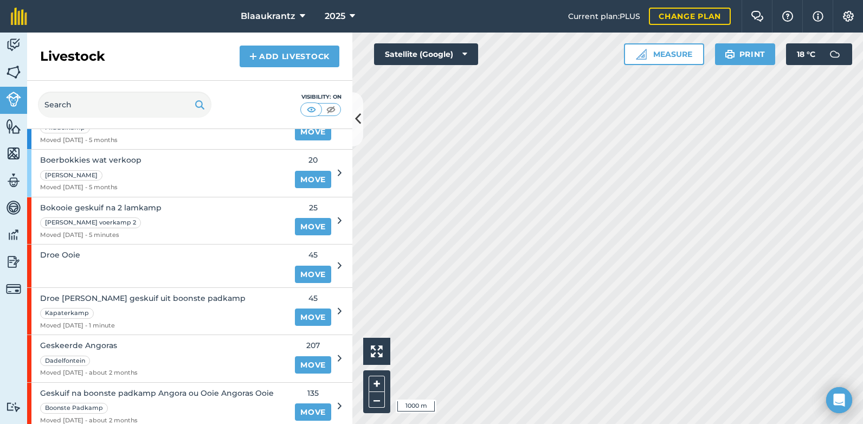
scroll to position [289, 0]
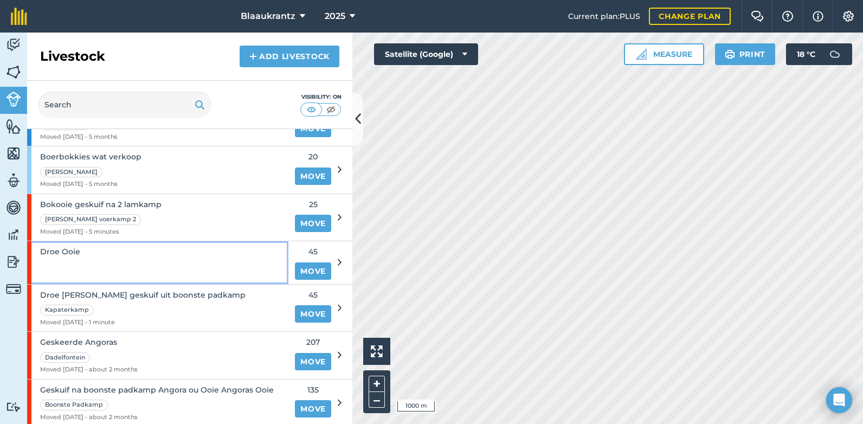
click at [64, 254] on span "Droe Ooie" at bounding box center [60, 251] width 40 height 12
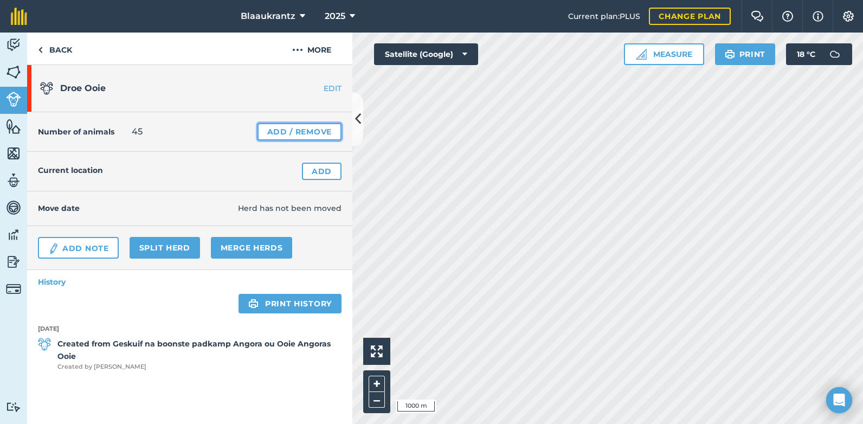
click at [322, 134] on link "Add / Remove" at bounding box center [299, 131] width 84 height 17
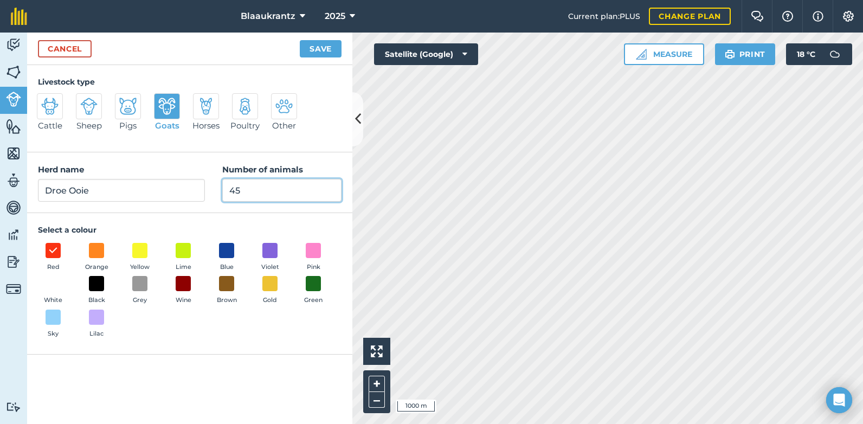
click at [240, 192] on input "45" at bounding box center [281, 190] width 119 height 23
type input "4"
type input "39"
click at [321, 52] on button "Save" at bounding box center [321, 48] width 42 height 17
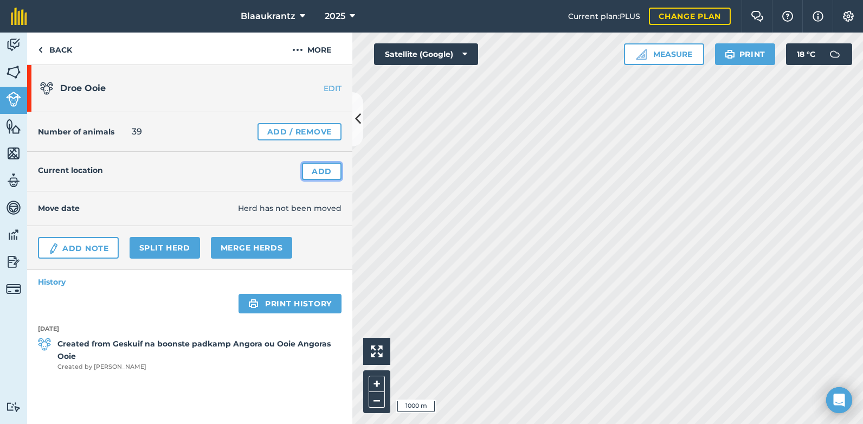
click at [316, 172] on link "Add" at bounding box center [322, 171] width 40 height 17
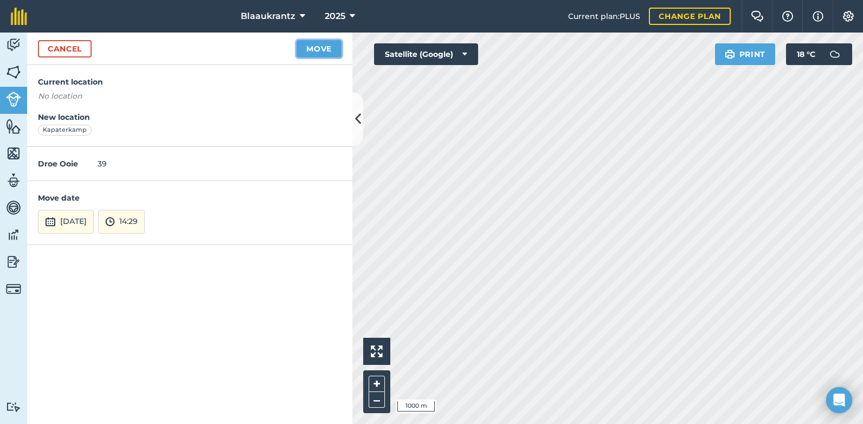
click at [316, 48] on button "Move" at bounding box center [318, 48] width 45 height 17
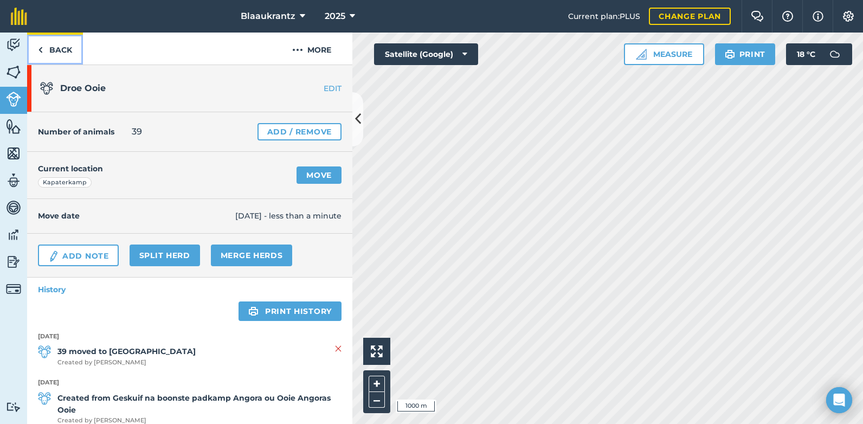
click at [50, 50] on link "Back" at bounding box center [55, 49] width 56 height 32
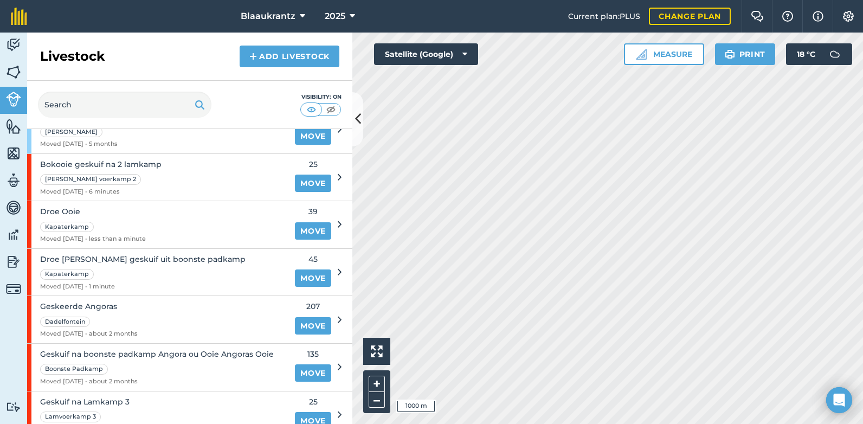
scroll to position [325, 0]
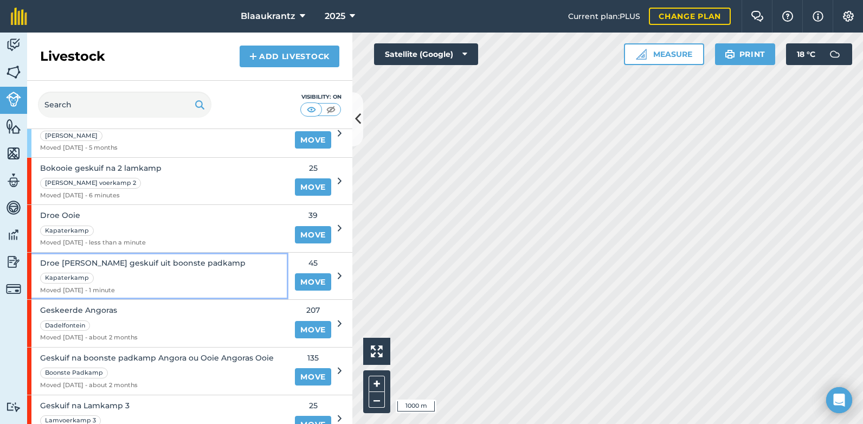
click at [166, 297] on div "Droe [PERSON_NAME] geskuif uit boonste padkamp Kapaterkamp Moved [DATE] - 1 min…" at bounding box center [142, 276] width 205 height 47
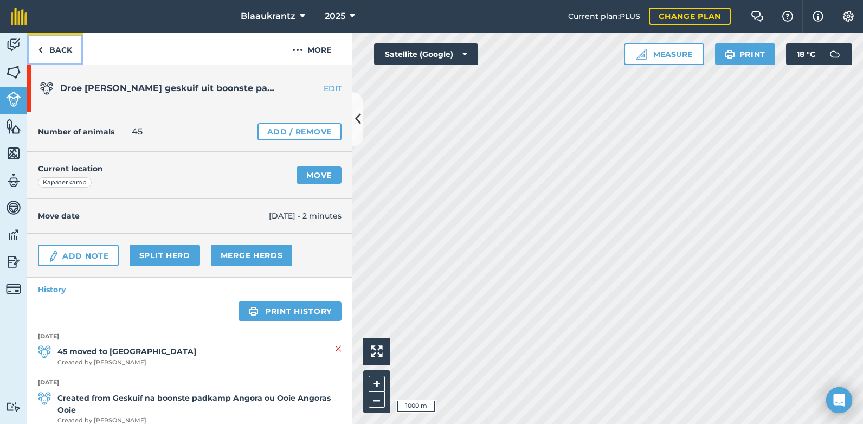
click at [56, 50] on link "Back" at bounding box center [55, 49] width 56 height 32
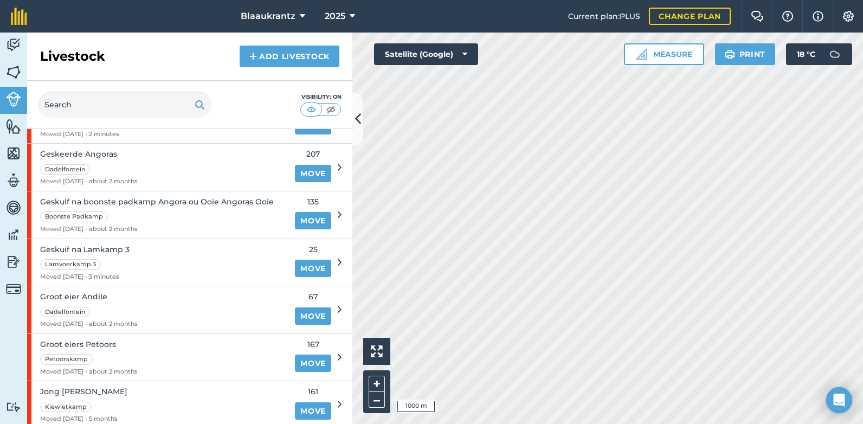
scroll to position [481, 0]
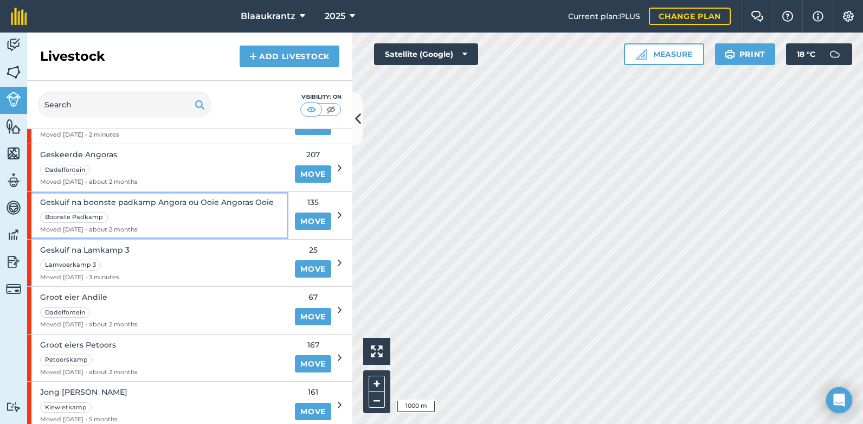
click at [166, 206] on span "Geskuif na boonste padkamp Angora ou Ooie Angoras Ooie" at bounding box center [157, 202] width 234 height 12
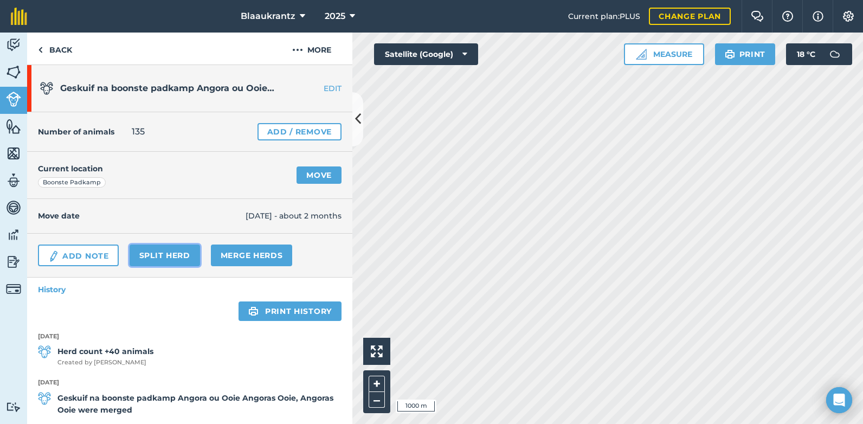
click at [161, 255] on link "Split herd" at bounding box center [165, 255] width 70 height 22
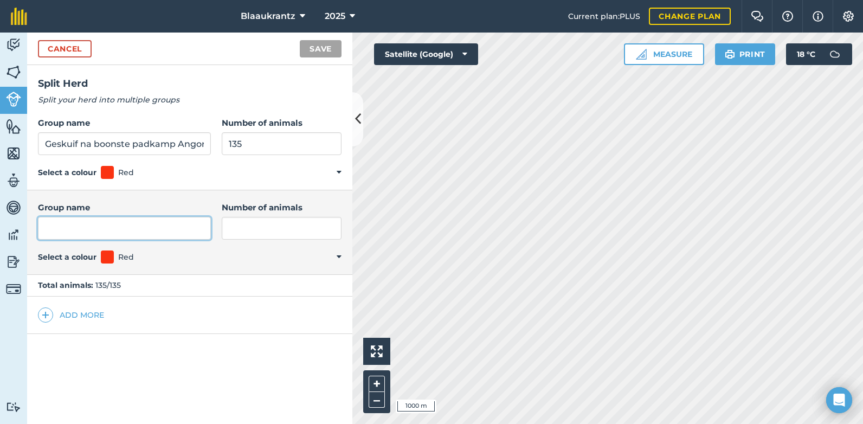
click at [48, 230] on input "Group name" at bounding box center [124, 228] width 173 height 23
type input "Geskuif na lamkamp 4"
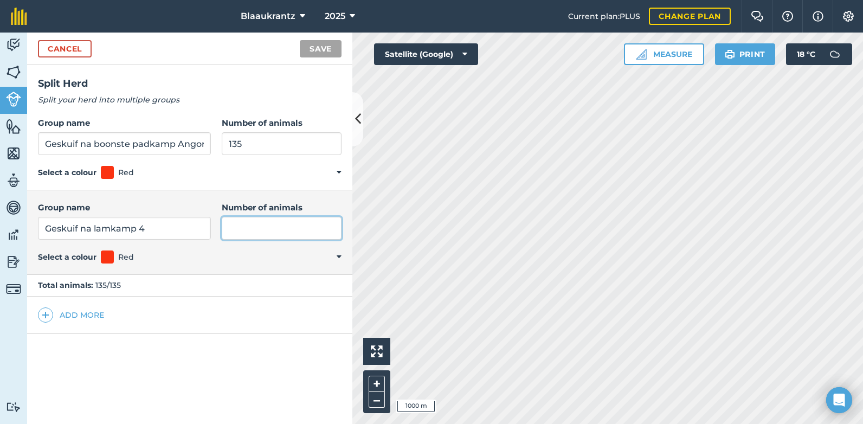
click at [237, 228] on input "Number of animals" at bounding box center [282, 228] width 120 height 23
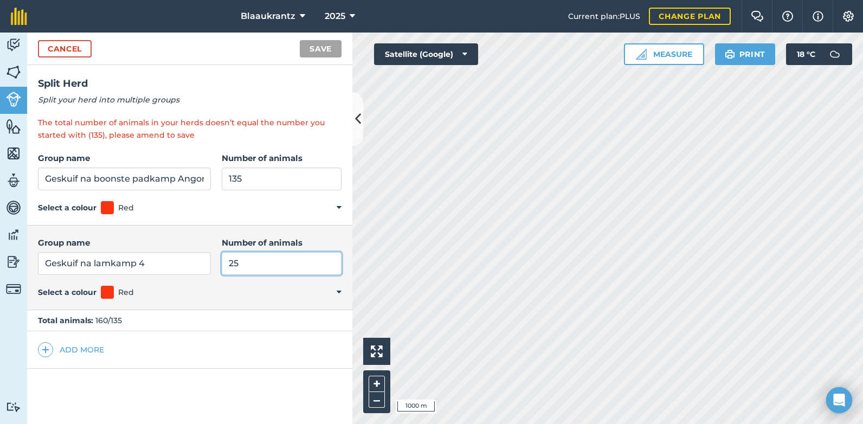
type input "25"
click at [245, 179] on input "135" at bounding box center [282, 178] width 120 height 23
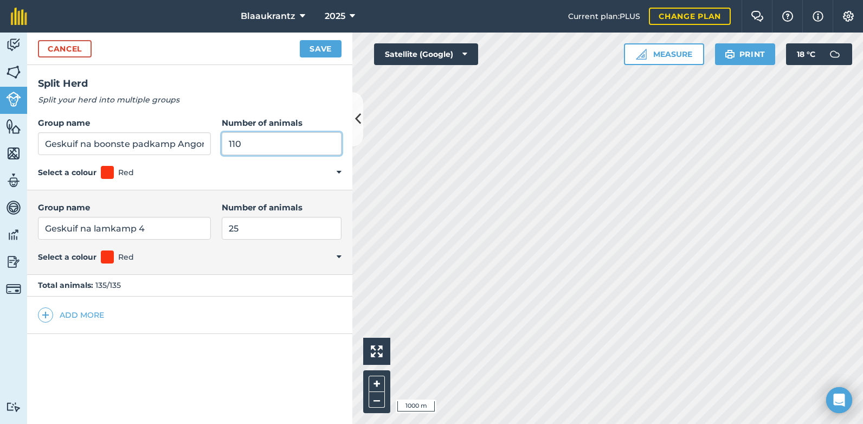
type input "110"
click at [316, 45] on button "Save" at bounding box center [321, 48] width 42 height 17
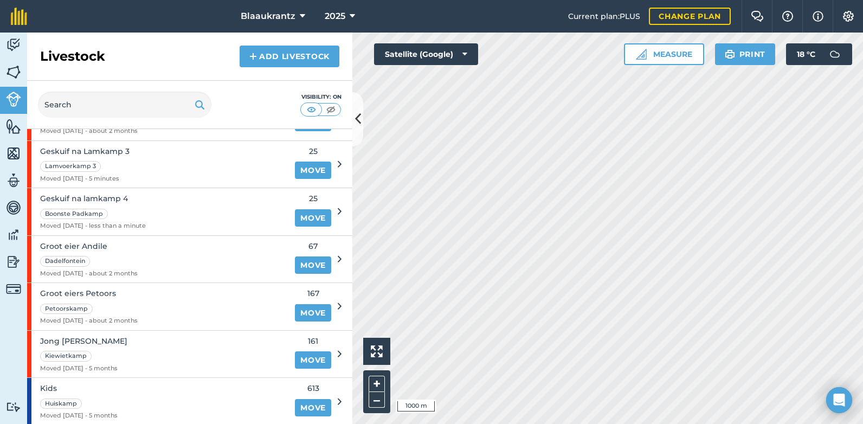
scroll to position [585, 0]
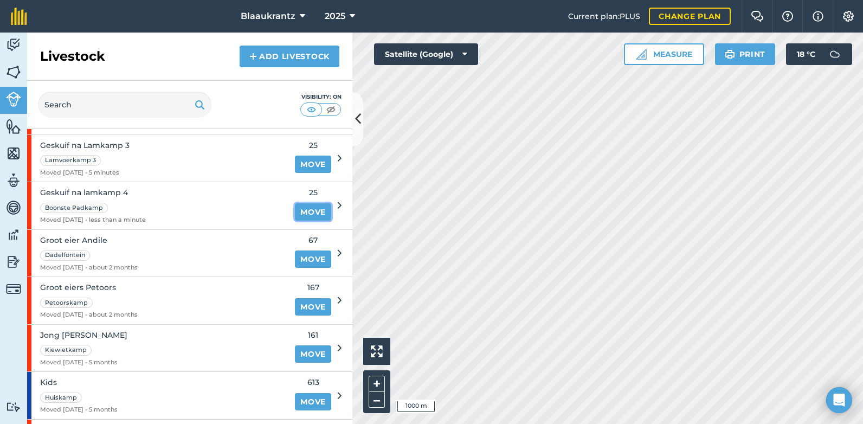
click at [300, 212] on link "Move" at bounding box center [313, 211] width 36 height 17
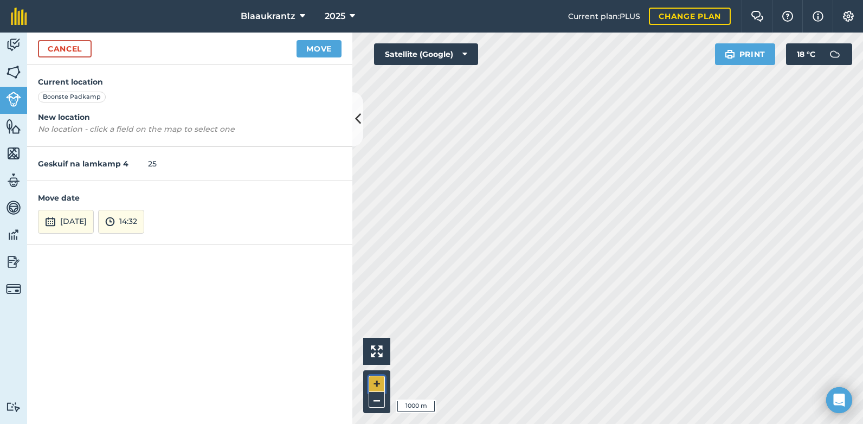
click at [374, 384] on button "+" at bounding box center [377, 384] width 16 height 16
click at [322, 46] on button "Move" at bounding box center [318, 48] width 45 height 17
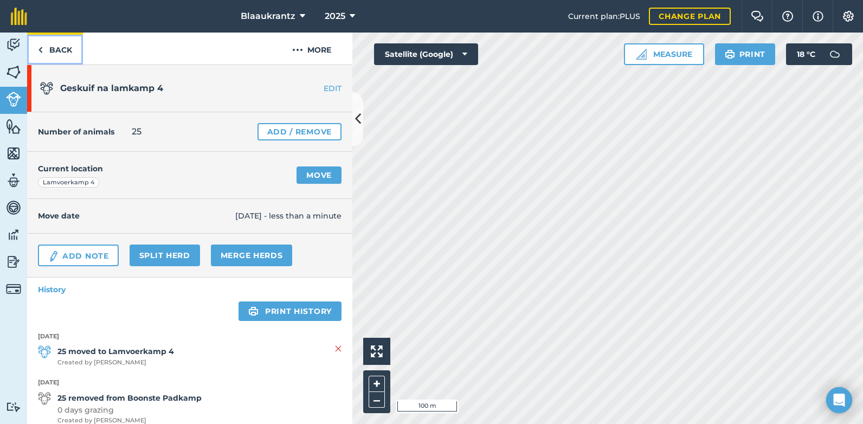
click at [58, 50] on link "Back" at bounding box center [55, 49] width 56 height 32
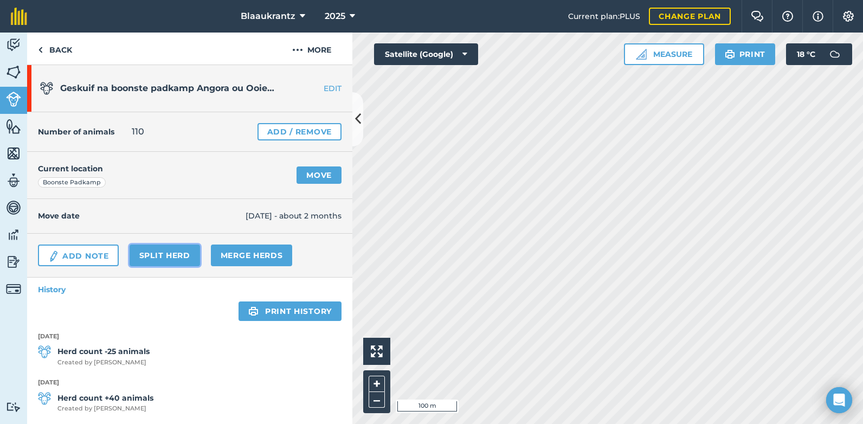
click at [165, 255] on link "Split herd" at bounding box center [165, 255] width 70 height 22
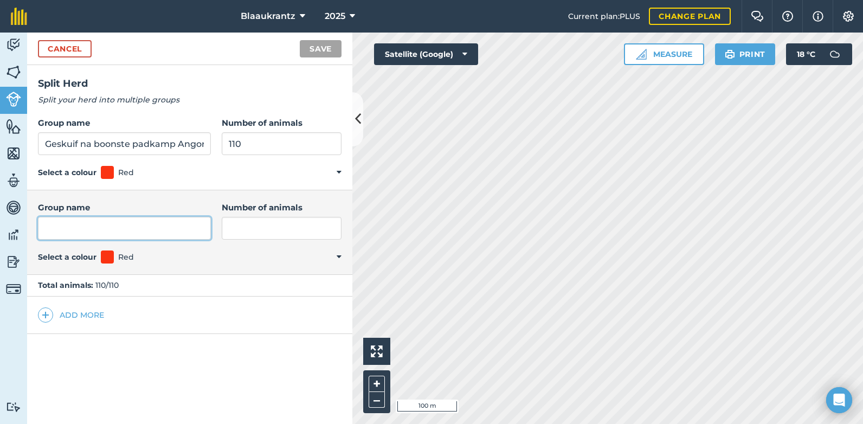
click at [52, 231] on input "Group name" at bounding box center [124, 228] width 173 height 23
type input "Geskuif na Lamkamp 5"
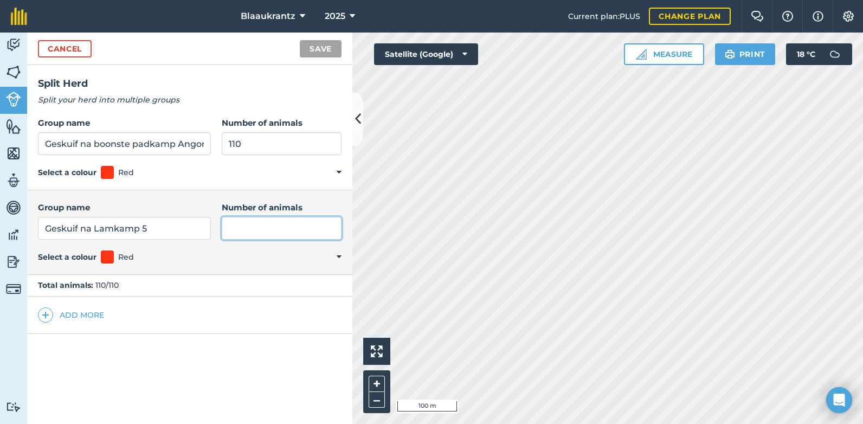
click at [235, 228] on input "Number of animals" at bounding box center [282, 228] width 120 height 23
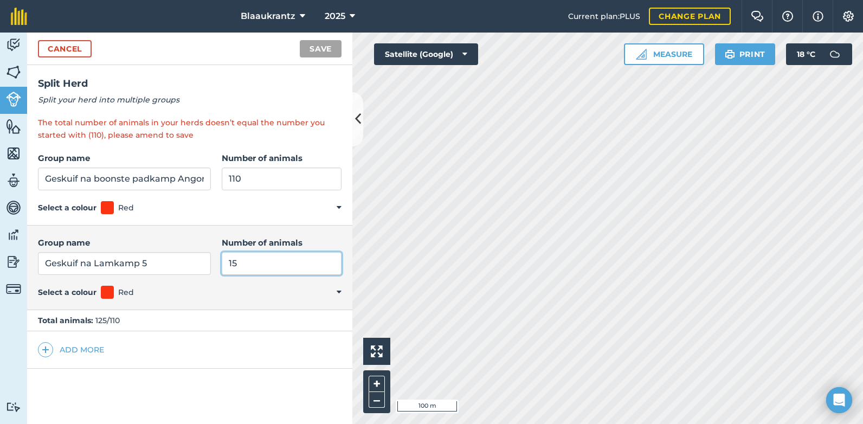
type input "15"
click at [236, 179] on input "110" at bounding box center [282, 178] width 120 height 23
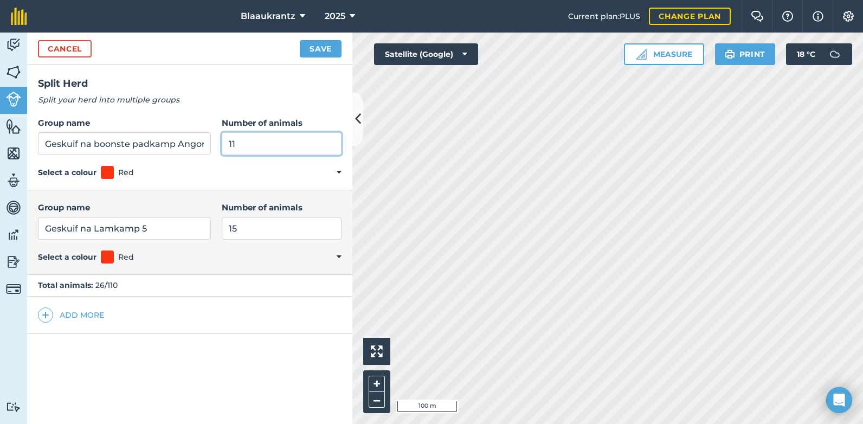
type input "1"
type input "95"
click at [316, 51] on button "Save" at bounding box center [321, 48] width 42 height 17
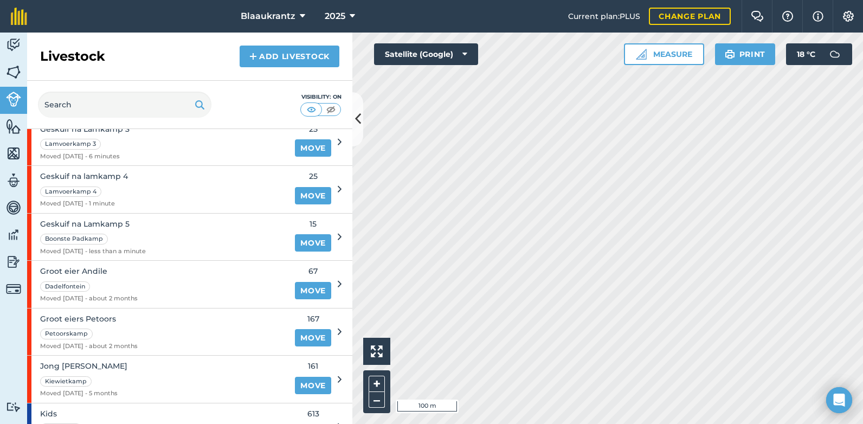
scroll to position [614, 0]
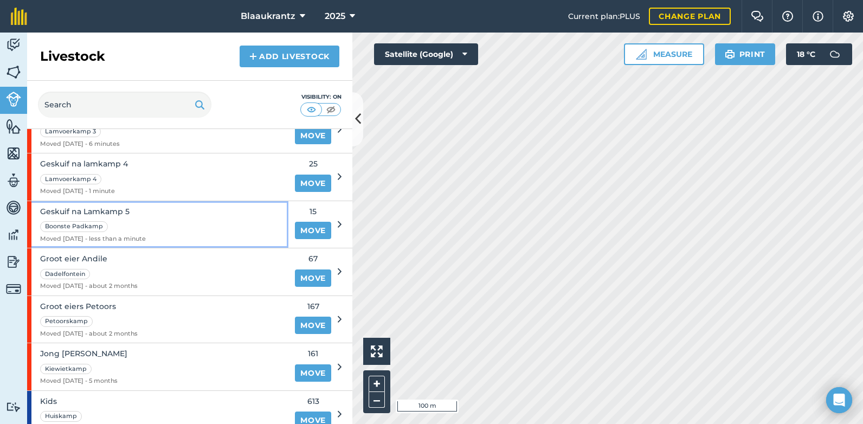
click at [112, 211] on span "Geskuif na Lamkamp 5" at bounding box center [93, 211] width 106 height 12
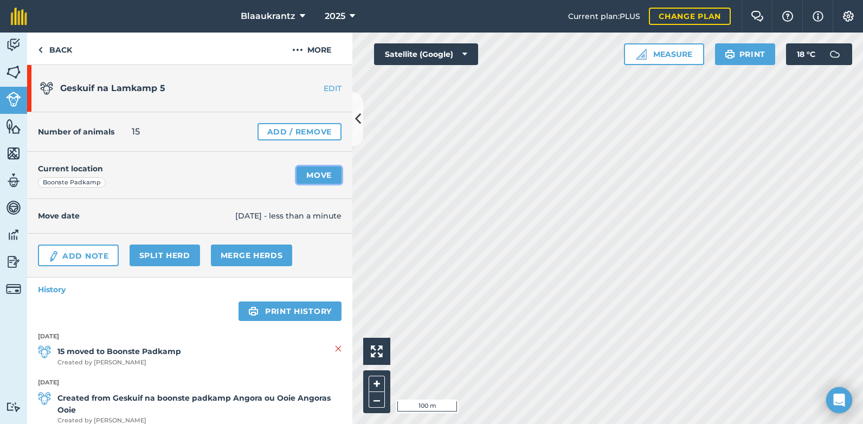
click at [304, 175] on link "Move" at bounding box center [318, 174] width 45 height 17
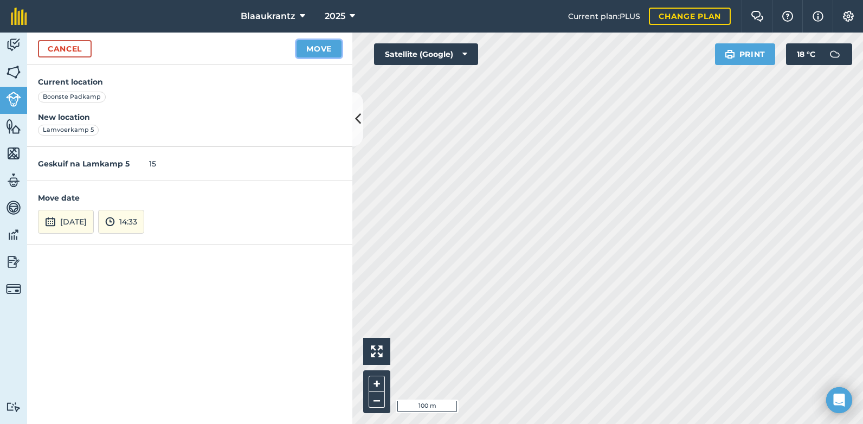
click at [326, 46] on button "Move" at bounding box center [318, 48] width 45 height 17
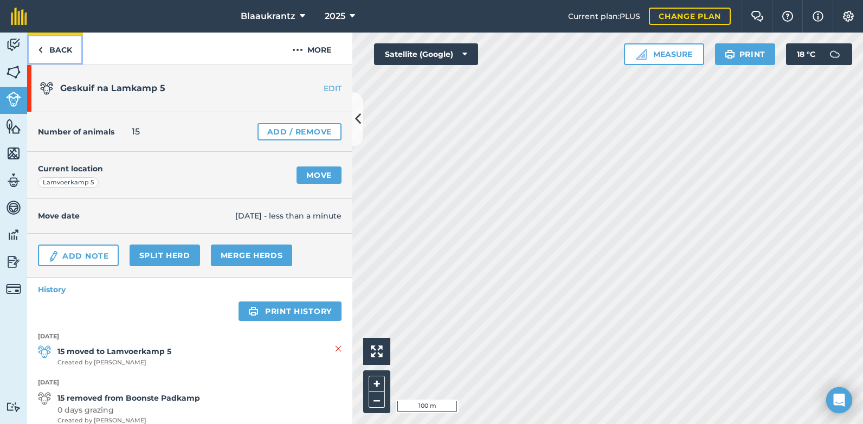
click at [53, 55] on link "Back" at bounding box center [55, 49] width 56 height 32
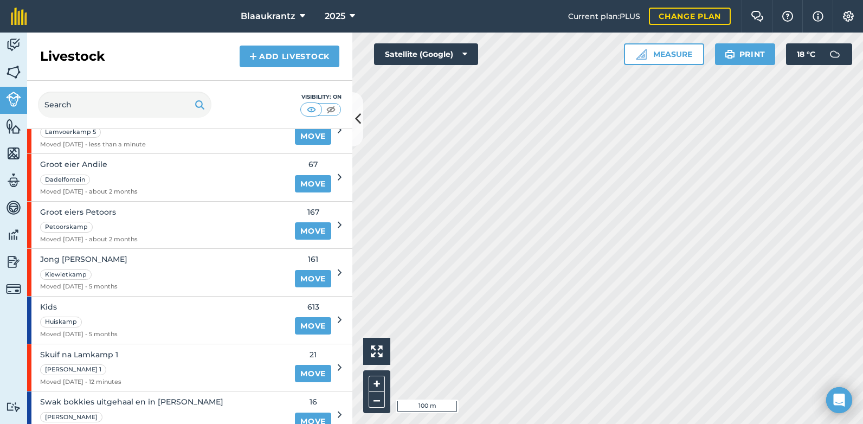
scroll to position [726, 0]
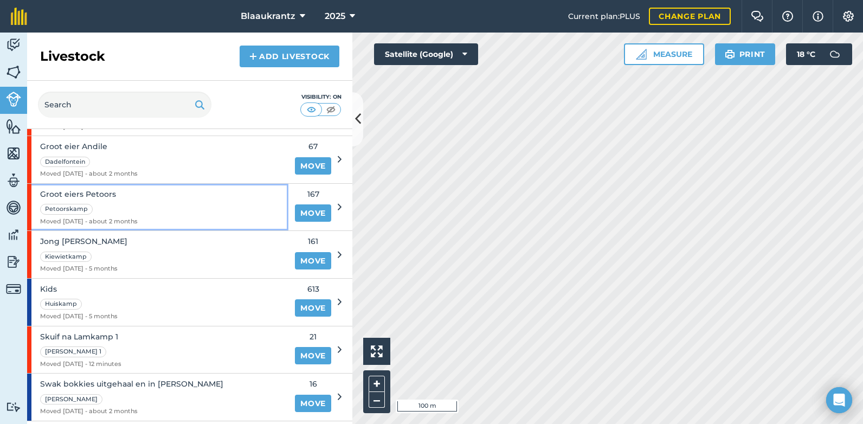
click at [170, 206] on div "Groot eiers Petoors Petoorskamp Moved [DATE] - about 2 months" at bounding box center [157, 207] width 261 height 47
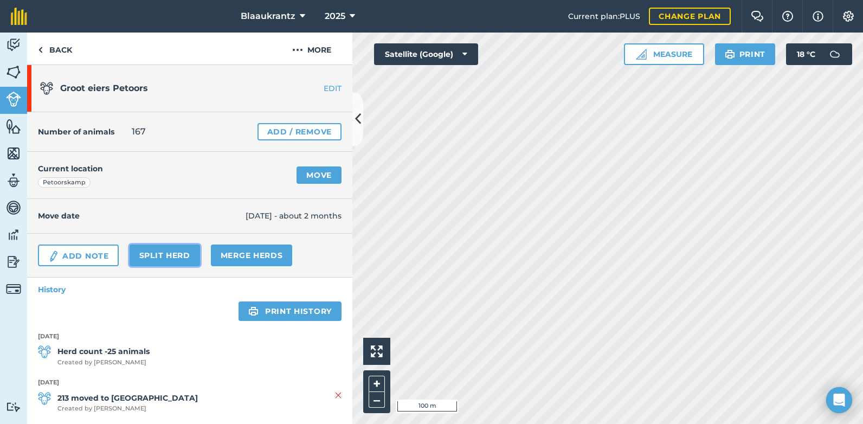
click at [159, 257] on link "Split herd" at bounding box center [165, 255] width 70 height 22
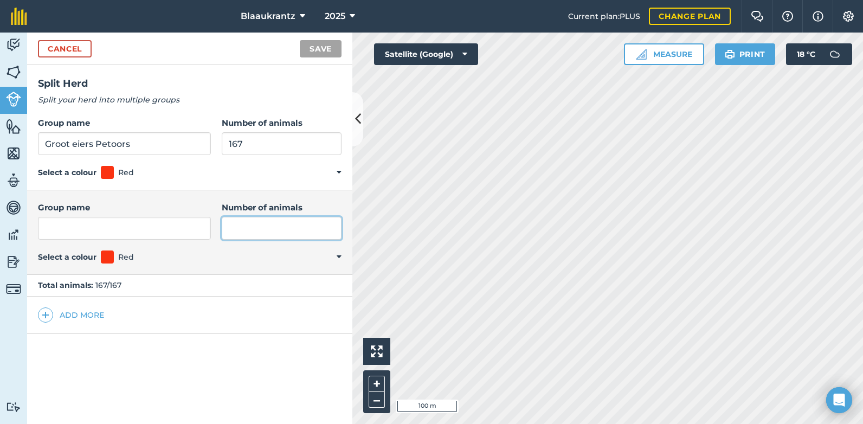
click at [227, 230] on input "Number of animals" at bounding box center [282, 228] width 120 height 23
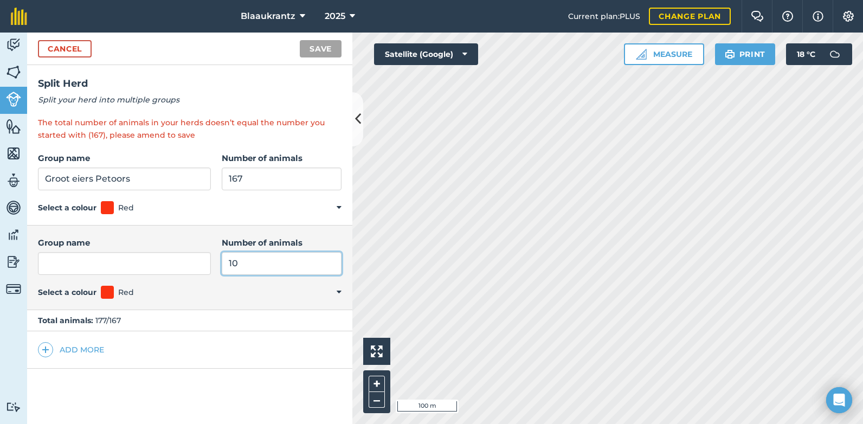
type input "10"
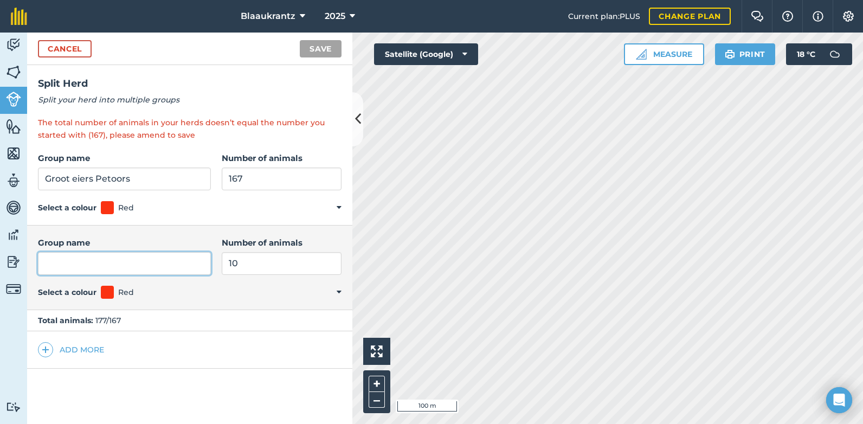
click at [49, 259] on input "Group name" at bounding box center [124, 263] width 173 height 23
type input "Geskuif na Lamkamp 5"
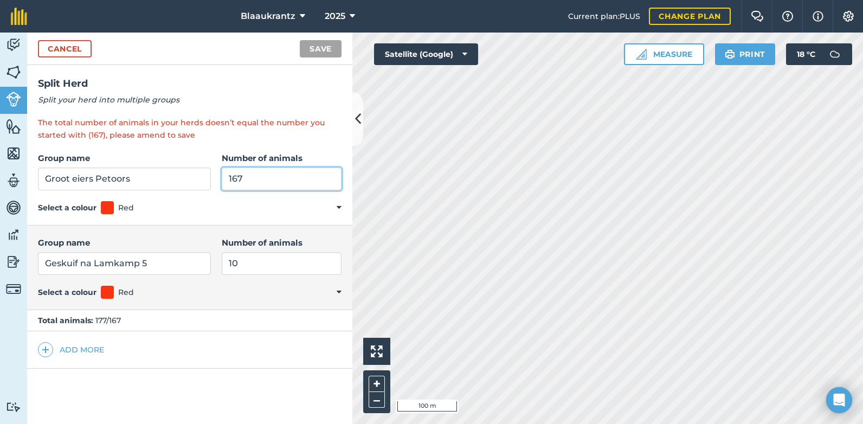
click at [234, 178] on input "167" at bounding box center [282, 178] width 120 height 23
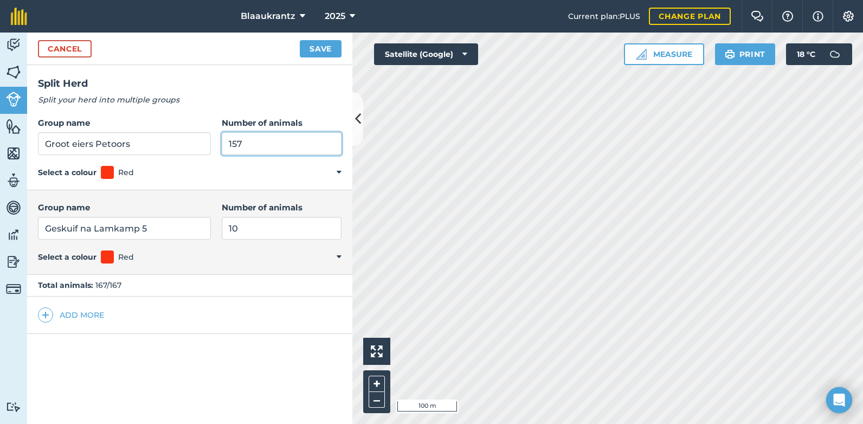
type input "157"
click at [322, 50] on button "Save" at bounding box center [321, 48] width 42 height 17
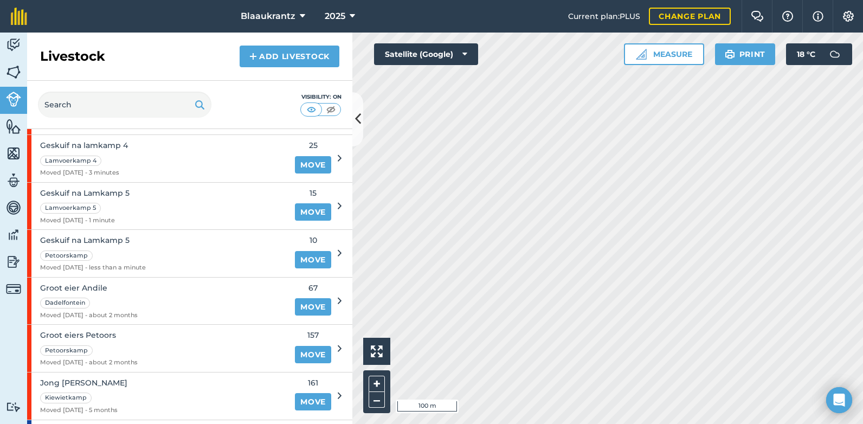
scroll to position [654, 0]
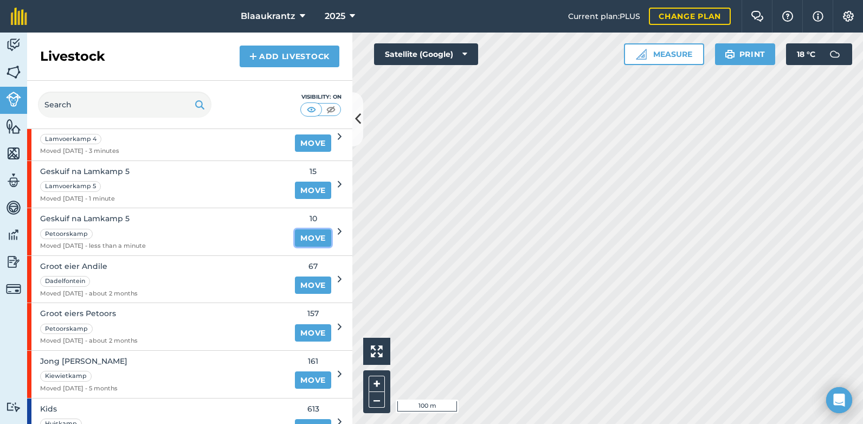
click at [311, 241] on link "Move" at bounding box center [313, 237] width 36 height 17
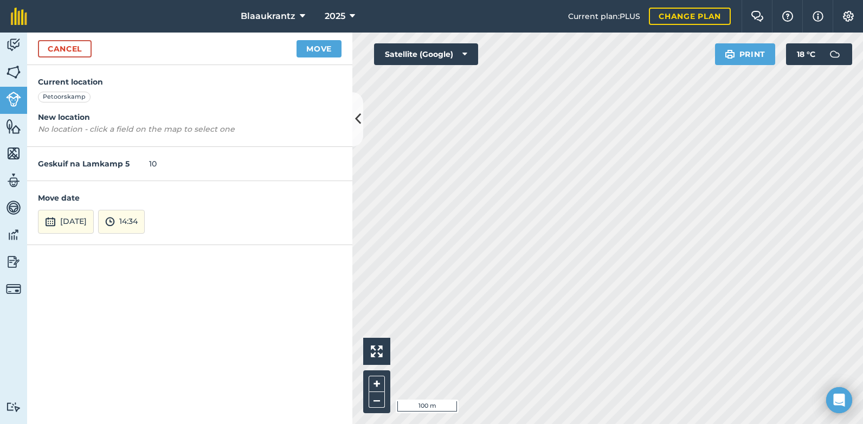
click at [96, 131] on em "No location - click a field on the map to select one" at bounding box center [136, 129] width 197 height 10
click at [317, 49] on button "Move" at bounding box center [318, 48] width 45 height 17
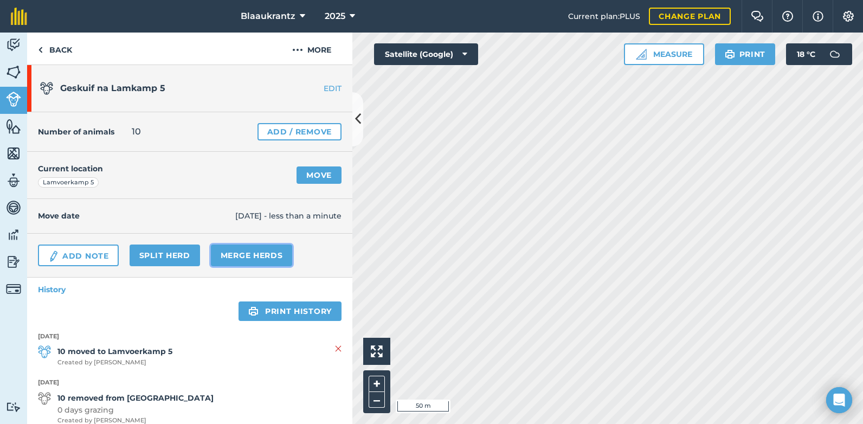
click at [243, 254] on link "Merge Herds" at bounding box center [252, 255] width 82 height 22
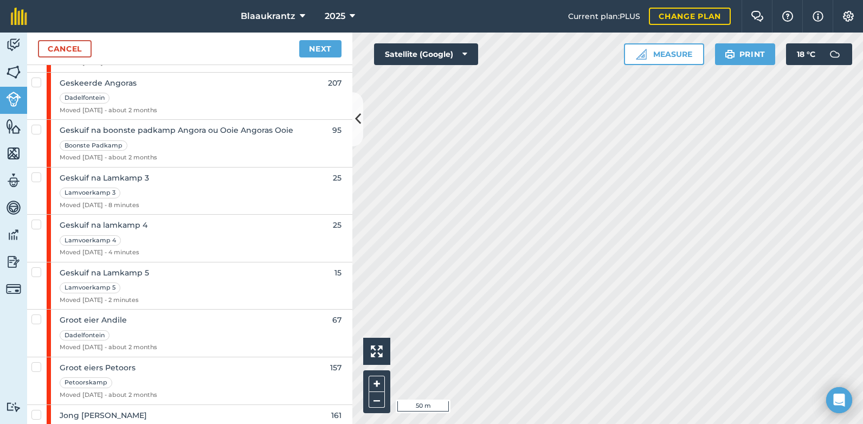
scroll to position [567, 0]
click at [35, 266] on label at bounding box center [37, 266] width 13 height 0
click at [35, 273] on input "checkbox" at bounding box center [34, 269] width 7 height 7
checkbox input "true"
click at [312, 49] on link "Next" at bounding box center [320, 48] width 42 height 17
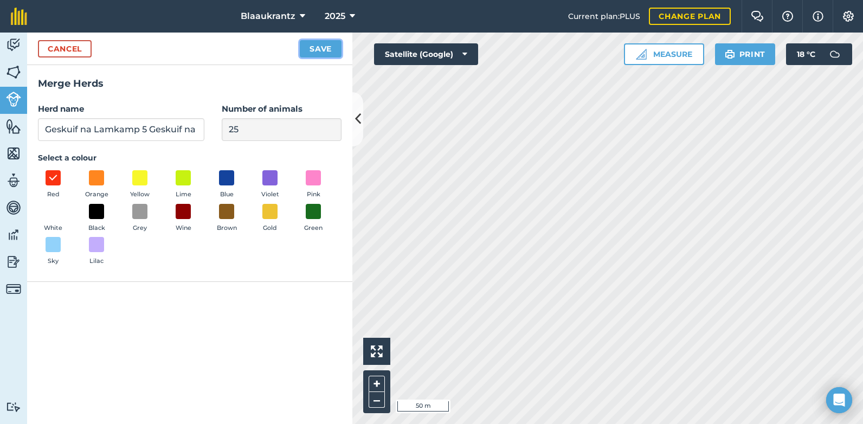
click at [314, 51] on button "Save" at bounding box center [321, 48] width 42 height 17
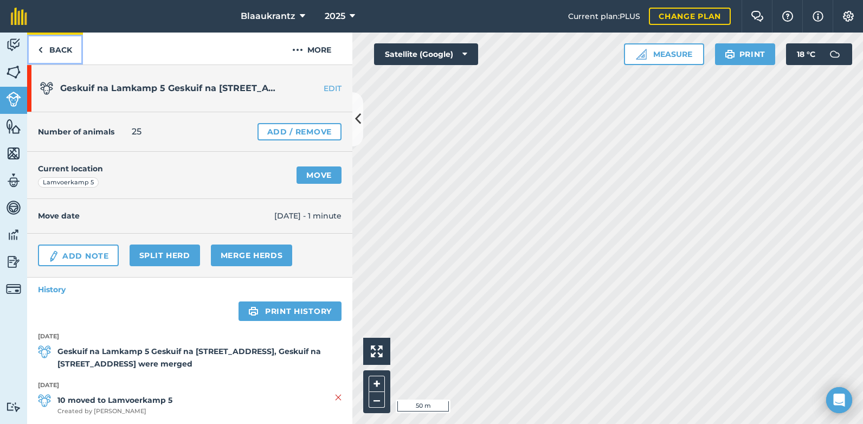
click at [54, 48] on link "Back" at bounding box center [55, 49] width 56 height 32
click at [53, 47] on link "Back" at bounding box center [55, 49] width 56 height 32
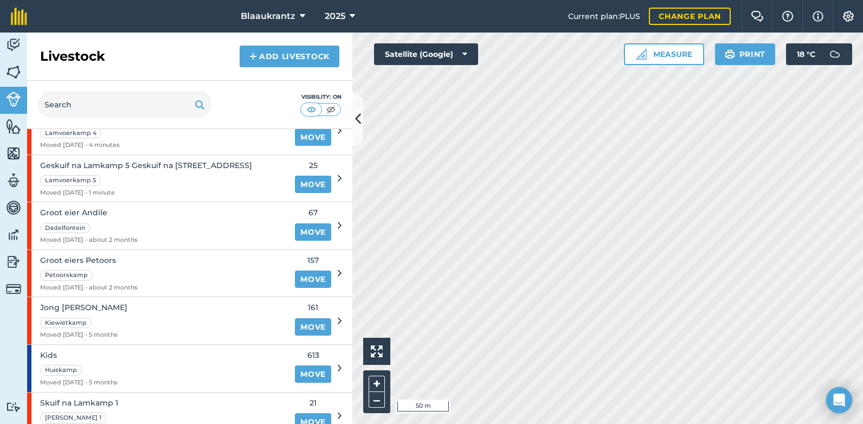
scroll to position [676, 0]
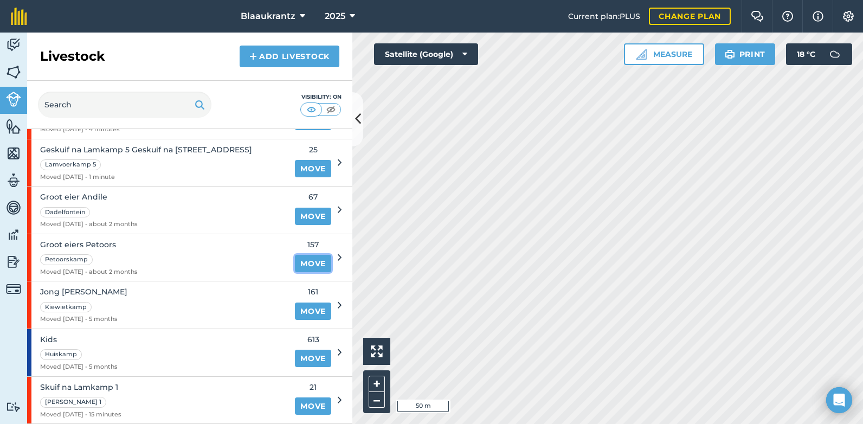
click at [303, 264] on link "Move" at bounding box center [313, 263] width 36 height 17
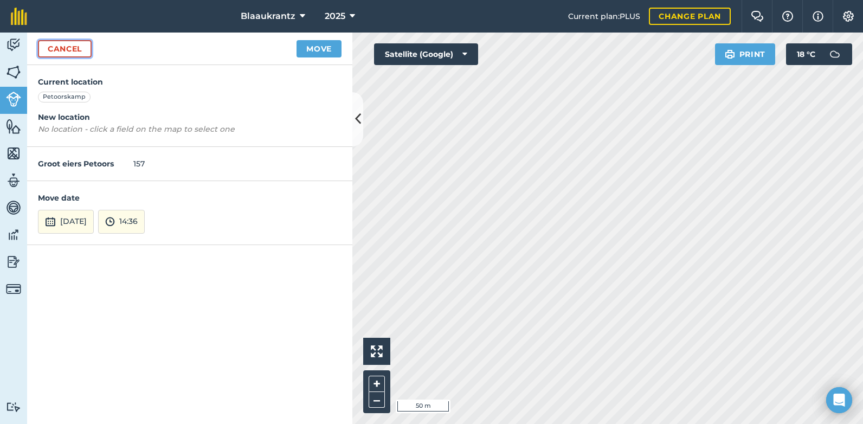
click at [51, 53] on link "Cancel" at bounding box center [65, 48] width 54 height 17
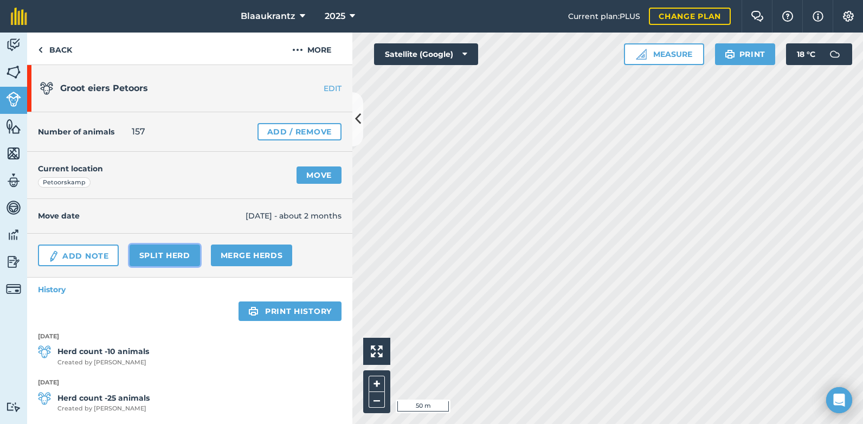
click at [165, 253] on link "Split herd" at bounding box center [165, 255] width 70 height 22
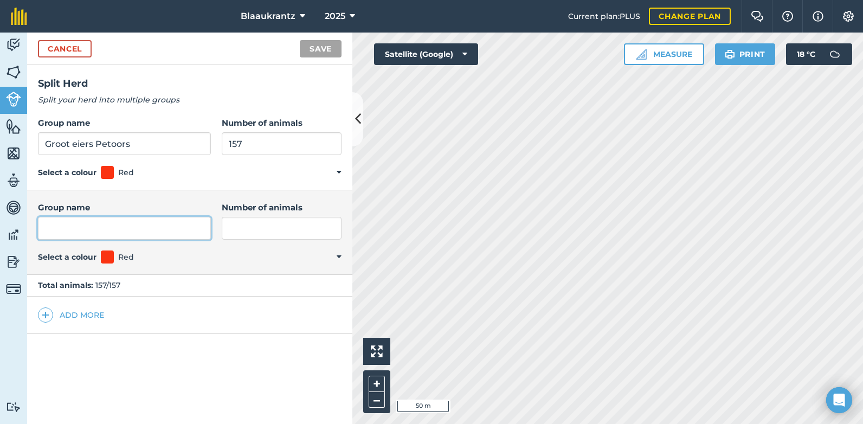
click at [70, 229] on input "Group name" at bounding box center [124, 228] width 173 height 23
type input "Skuif na Lamkamp 6"
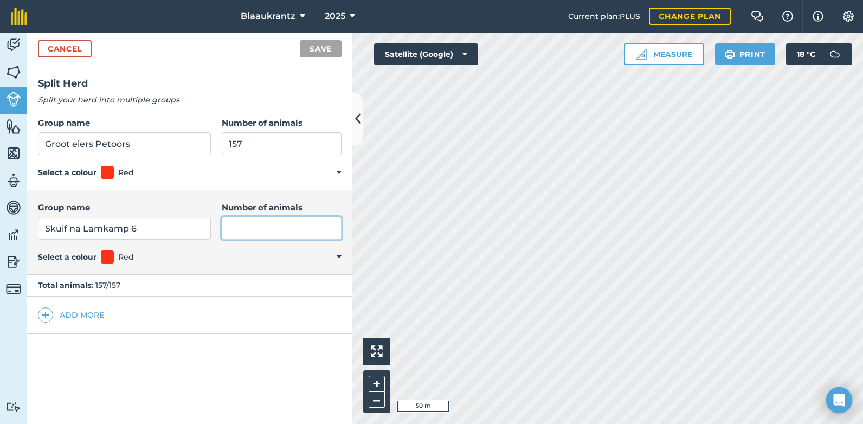
click at [232, 230] on input "Number of animals" at bounding box center [282, 228] width 120 height 23
type input "1"
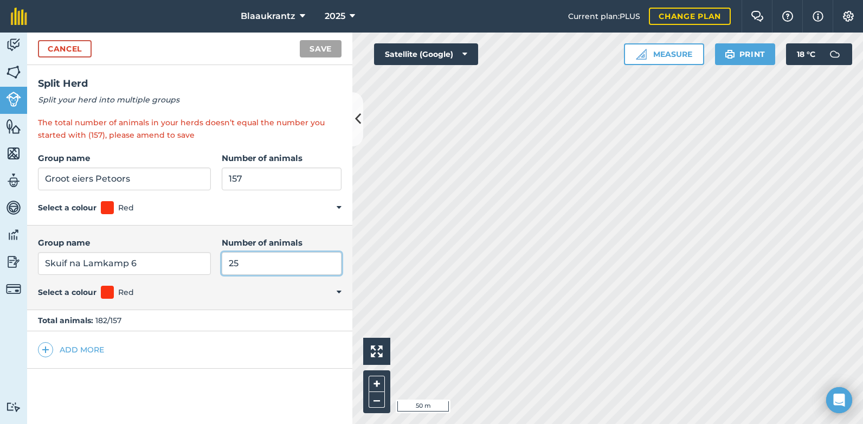
type input "25"
click at [239, 178] on input "157" at bounding box center [282, 178] width 120 height 23
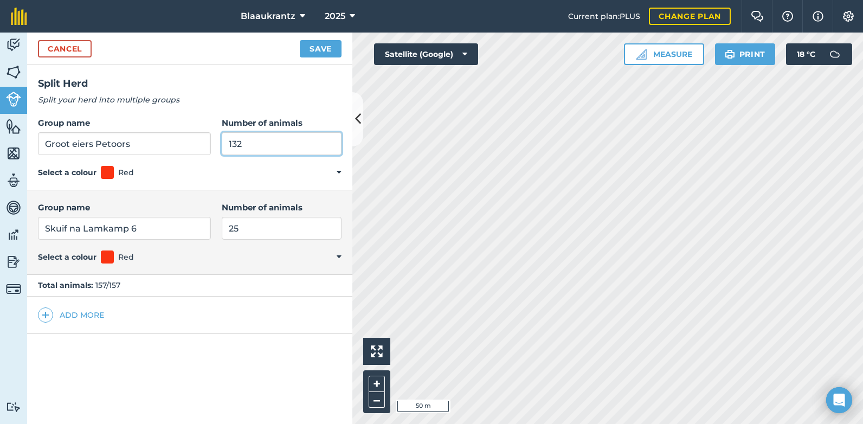
type input "132"
click at [316, 53] on button "Save" at bounding box center [321, 48] width 42 height 17
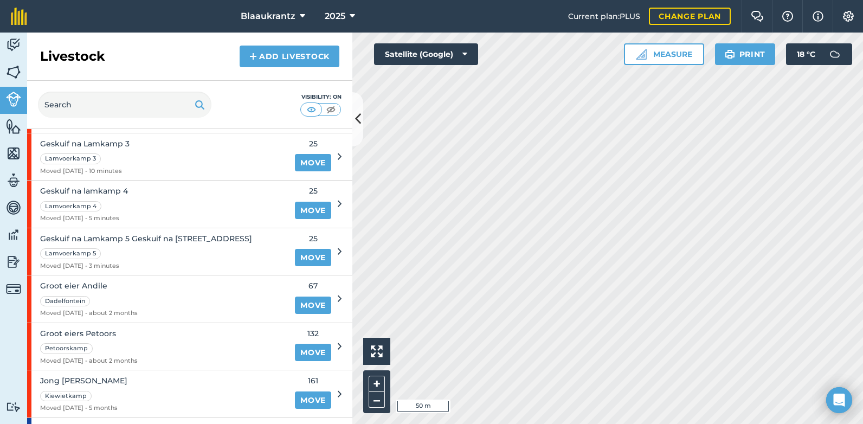
scroll to position [578, 0]
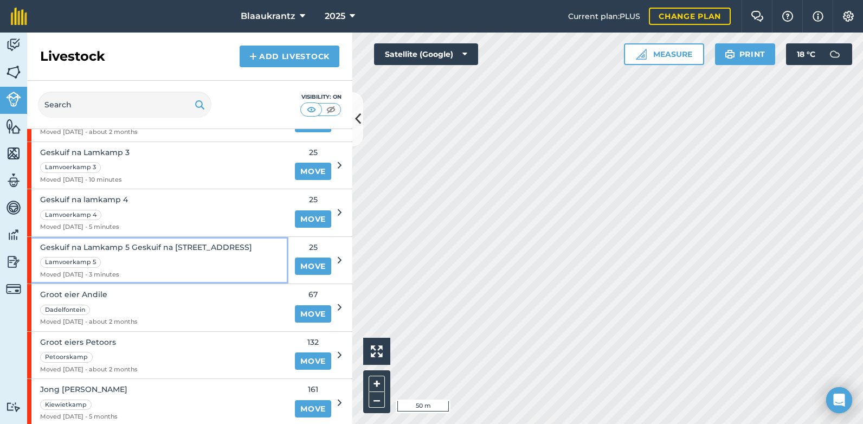
click at [145, 271] on span "Moved [DATE] - 3 minutes" at bounding box center [146, 275] width 212 height 10
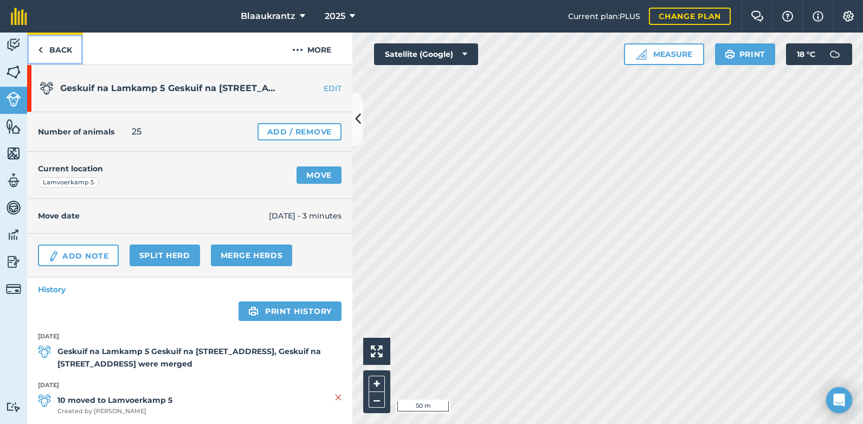
click at [47, 47] on link "Back" at bounding box center [55, 49] width 56 height 32
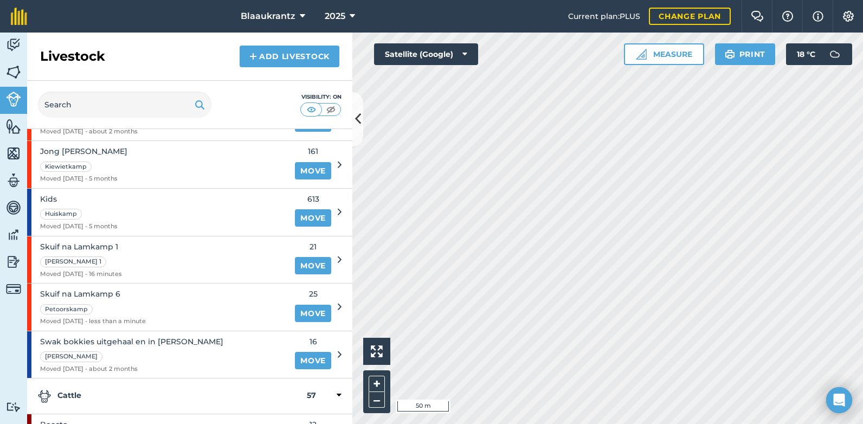
scroll to position [817, 0]
click at [303, 311] on link "Move" at bounding box center [313, 312] width 36 height 17
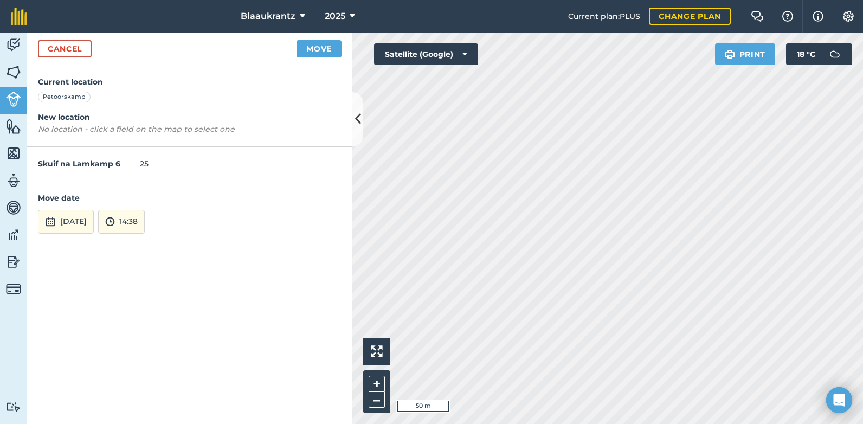
click at [81, 130] on em "No location - click a field on the map to select one" at bounding box center [136, 129] width 197 height 10
click at [316, 46] on button "Move" at bounding box center [318, 48] width 45 height 17
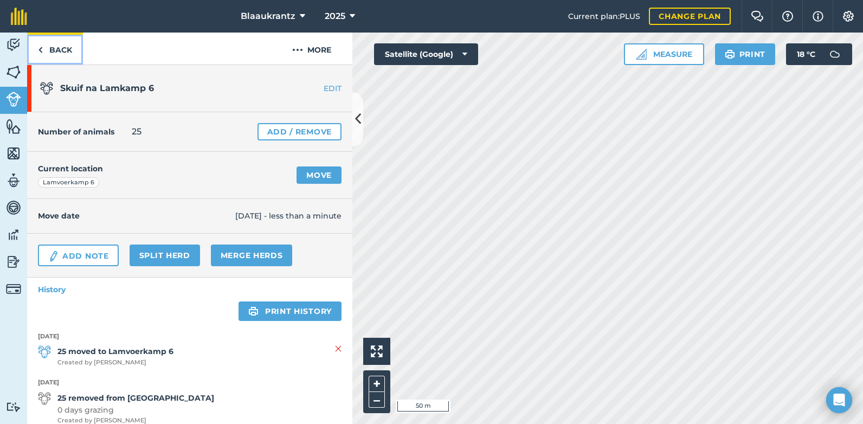
click at [60, 50] on link "Back" at bounding box center [55, 49] width 56 height 32
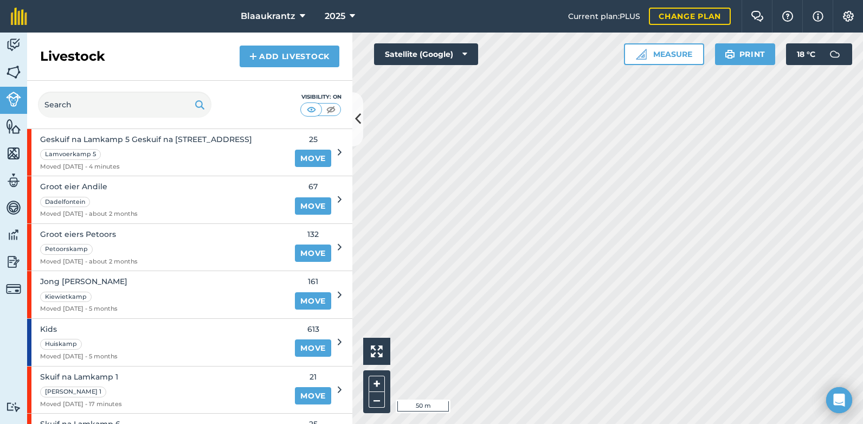
scroll to position [687, 0]
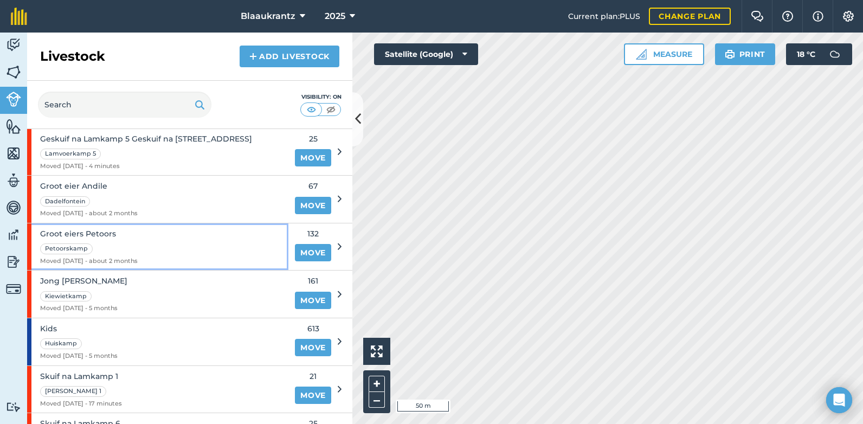
click at [237, 238] on div "Groot eiers Petoors Petoorskamp Moved [DATE] - about 2 months" at bounding box center [157, 246] width 261 height 47
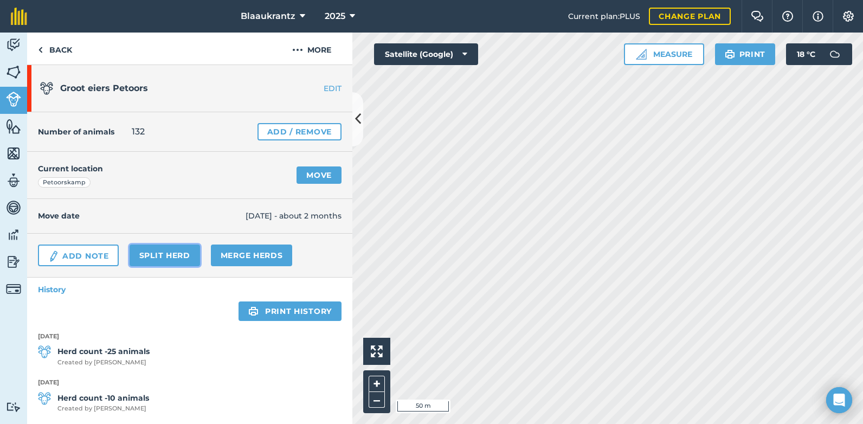
click at [159, 255] on link "Split herd" at bounding box center [165, 255] width 70 height 22
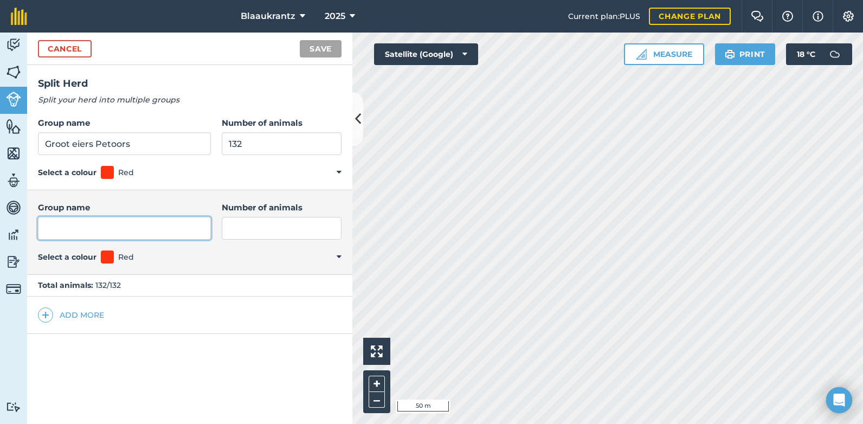
click at [65, 229] on input "Group name" at bounding box center [124, 228] width 173 height 23
type input "Skuif na lamkamp 7"
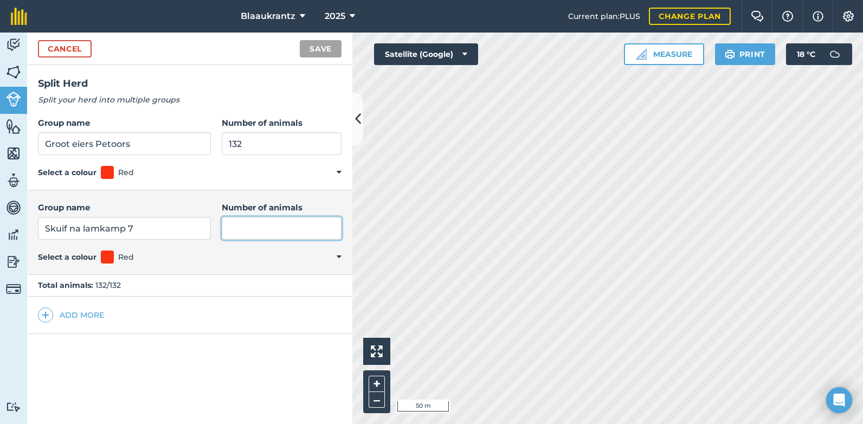
click at [236, 229] on input "Number of animals" at bounding box center [282, 228] width 120 height 23
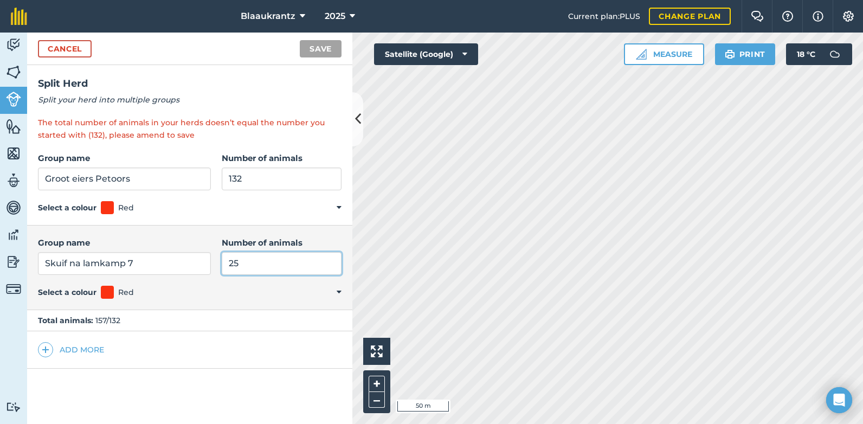
type input "25"
click at [240, 177] on input "132" at bounding box center [282, 178] width 120 height 23
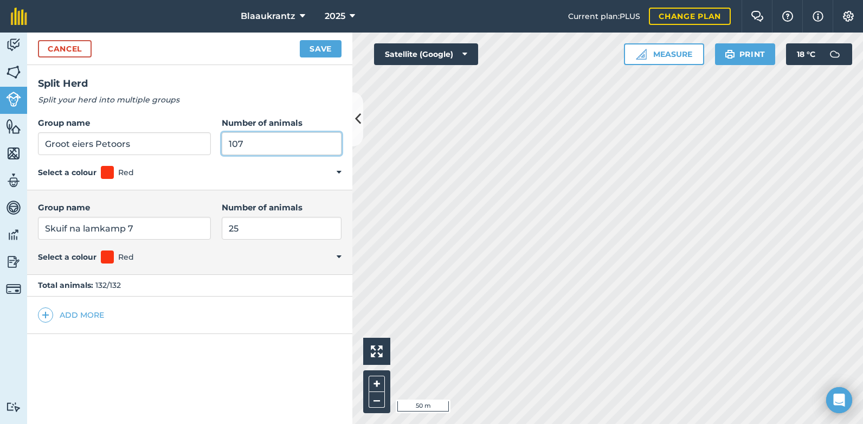
type input "107"
click at [331, 53] on button "Save" at bounding box center [321, 48] width 42 height 17
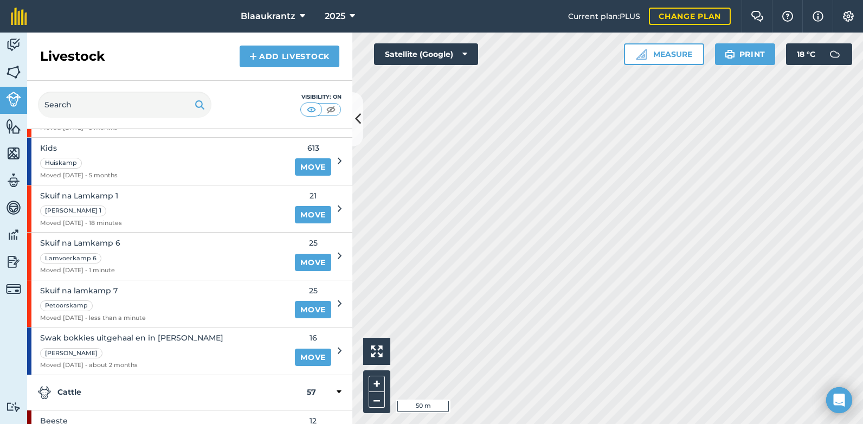
scroll to position [900, 0]
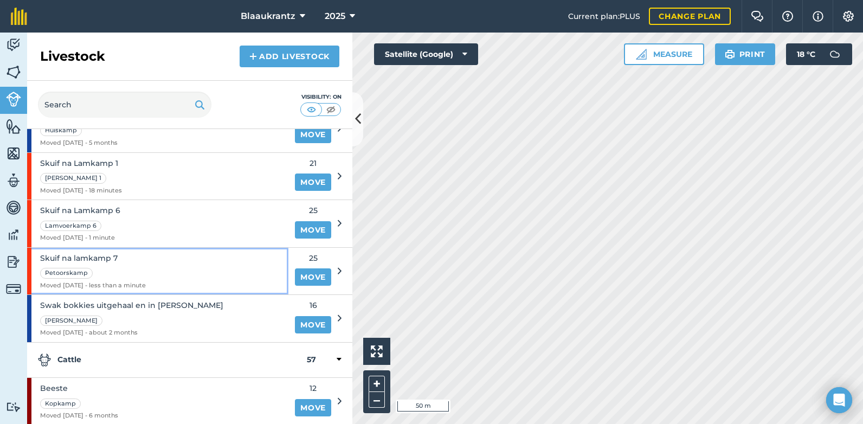
click at [115, 262] on span "Skuif na lamkamp 7" at bounding box center [93, 258] width 106 height 12
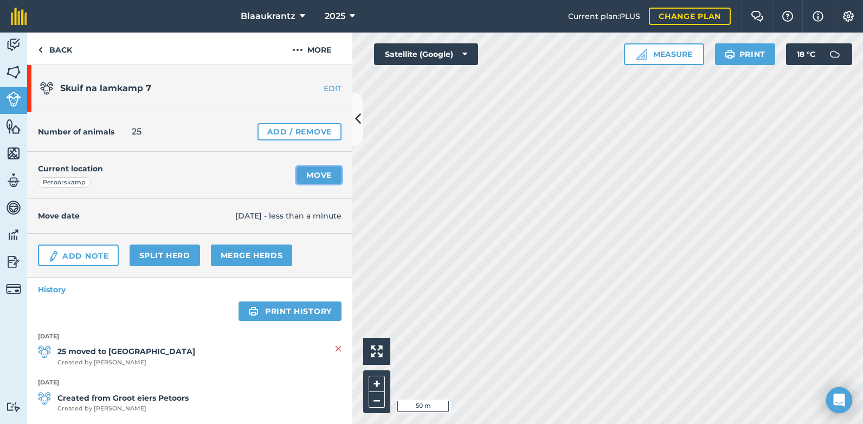
click at [300, 177] on link "Move" at bounding box center [318, 174] width 45 height 17
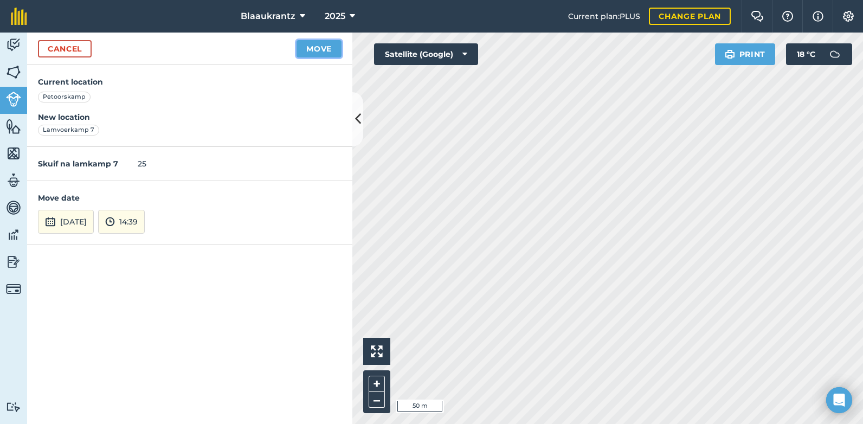
click at [320, 46] on button "Move" at bounding box center [318, 48] width 45 height 17
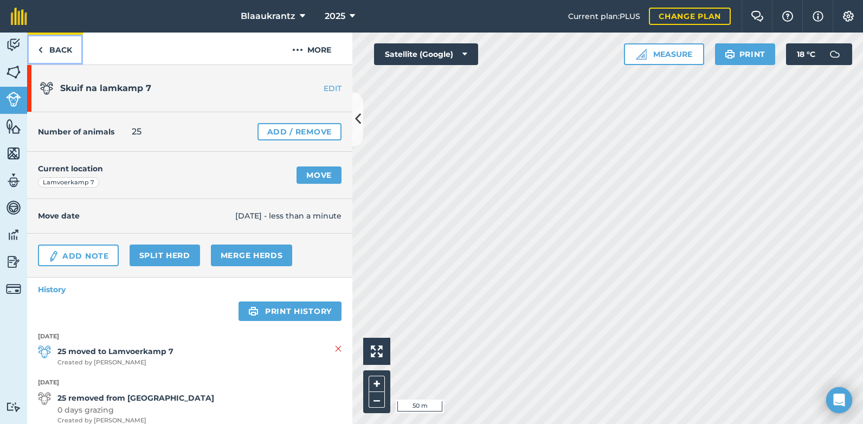
click at [64, 49] on link "Back" at bounding box center [55, 49] width 56 height 32
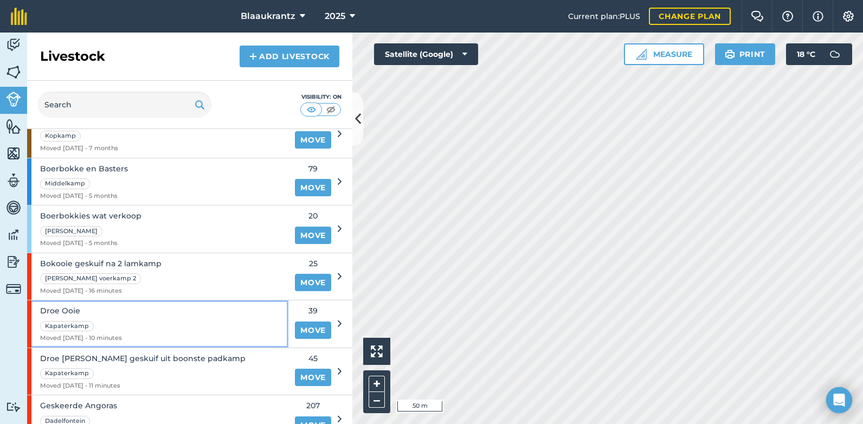
scroll to position [224, 0]
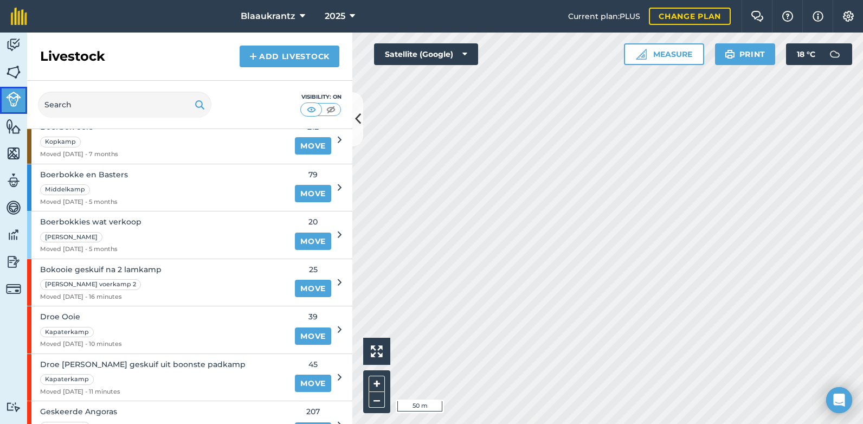
click at [11, 98] on img at bounding box center [13, 99] width 15 height 15
click at [272, 51] on link "Add Livestock" at bounding box center [290, 57] width 100 height 22
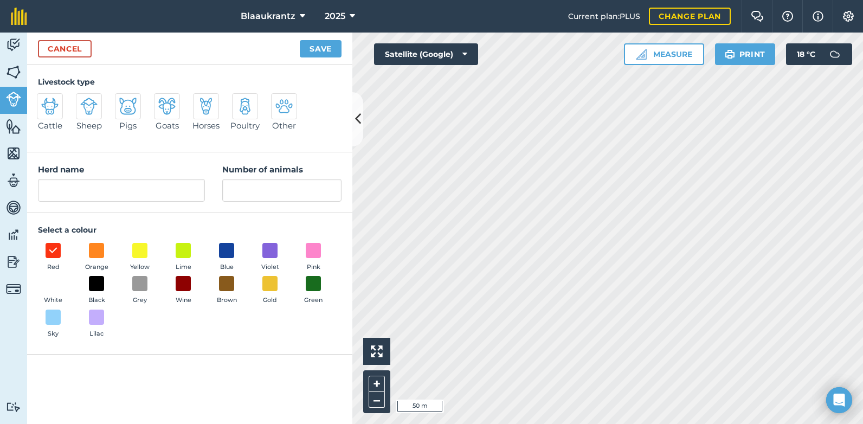
click at [172, 109] on img at bounding box center [166, 106] width 17 height 17
click at [162, 100] on input "Goats" at bounding box center [158, 96] width 7 height 7
radio input "true"
click at [315, 250] on span at bounding box center [313, 250] width 17 height 17
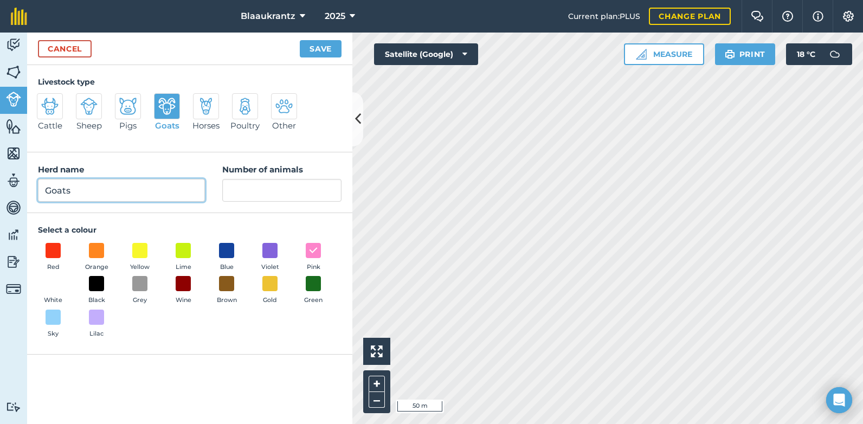
click at [76, 193] on input "Goats" at bounding box center [121, 190] width 167 height 23
type input "Goat Kids"
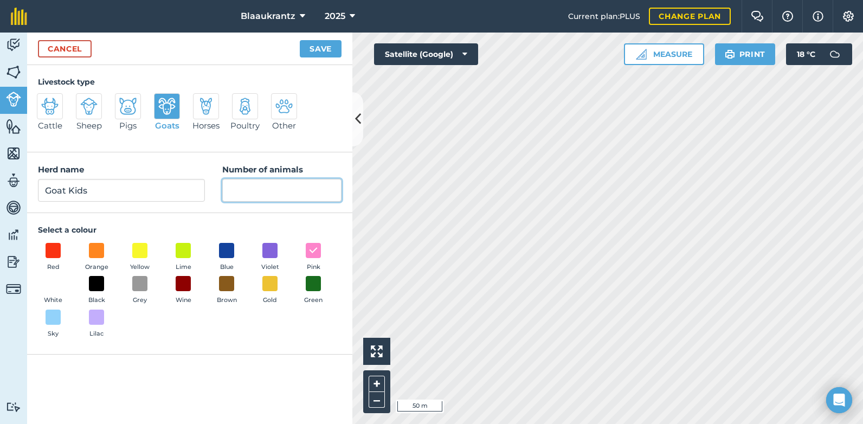
click at [235, 192] on input "Number of animals" at bounding box center [281, 190] width 119 height 23
type input "600"
click at [316, 50] on button "Save" at bounding box center [321, 48] width 42 height 17
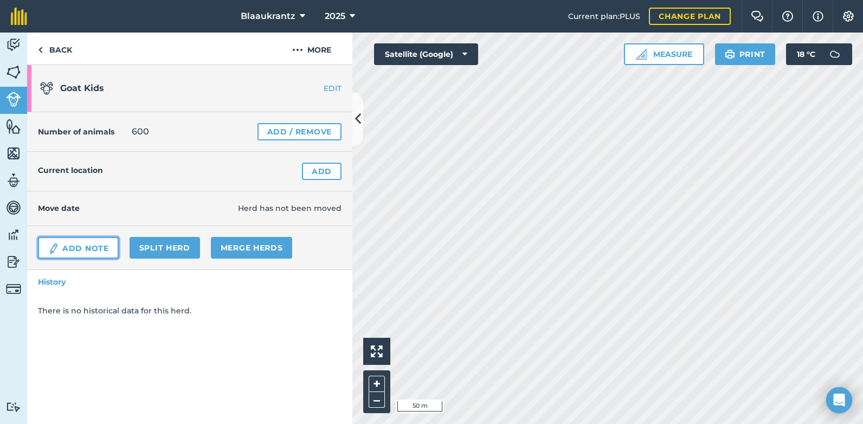
click at [79, 250] on link "Add Note" at bounding box center [78, 248] width 81 height 22
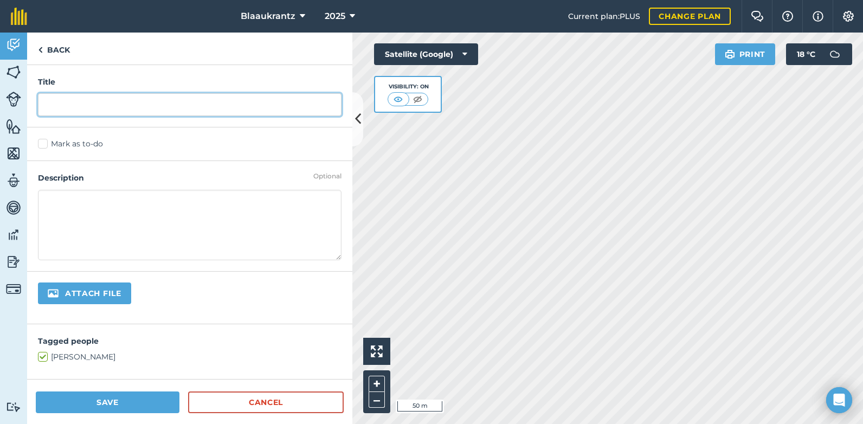
click at [62, 106] on input "text" at bounding box center [189, 104] width 303 height 23
type input "[PERSON_NAME] Angora Bokkies bygekom 2025"
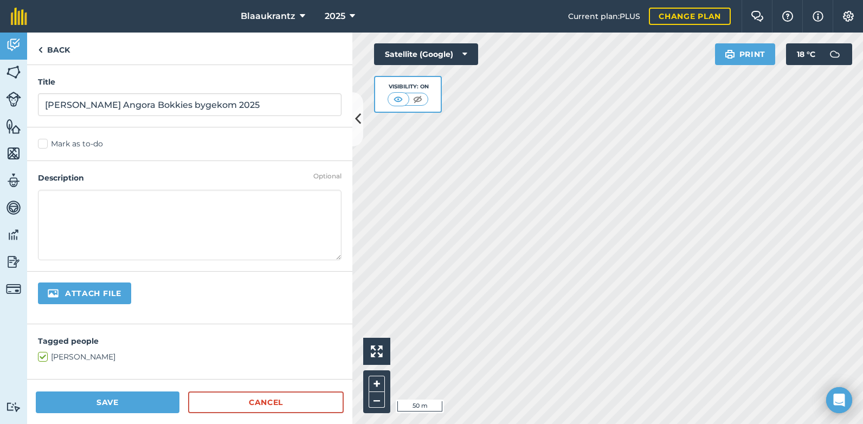
click at [61, 196] on textarea at bounding box center [189, 225] width 303 height 70
type textarea "T"
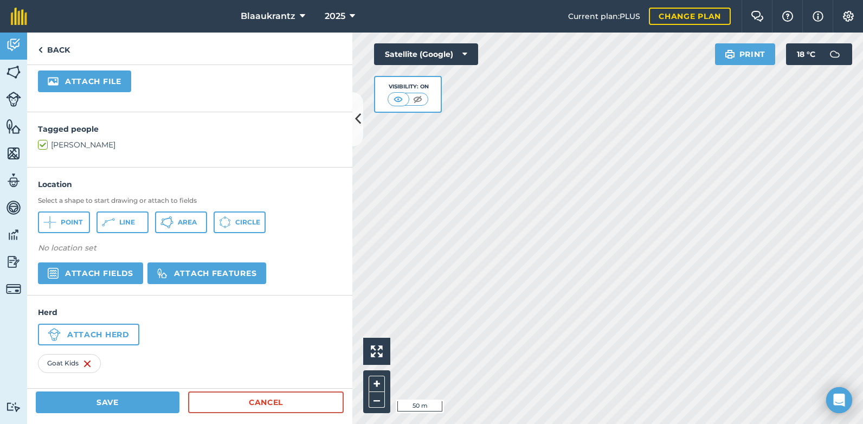
scroll to position [220, 0]
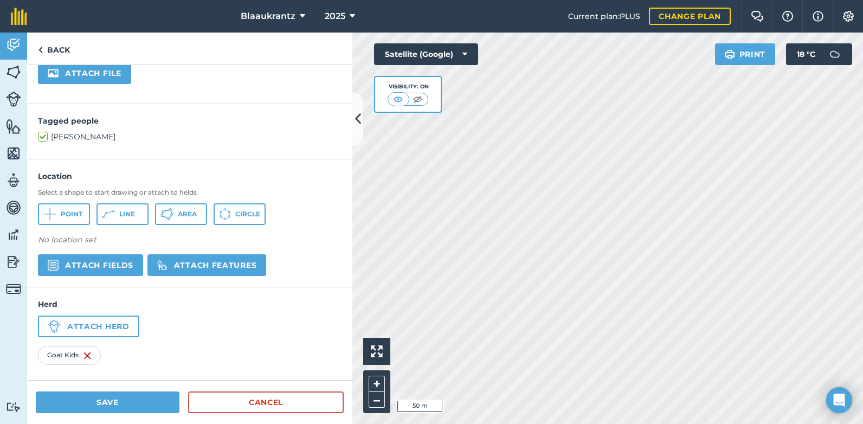
type textarea "Boonste Padkamp 101 Middel en Eerste Padkamp 151 Petoors 120 Middelkamp 115 Voe…"
click at [102, 269] on button "Attach fields" at bounding box center [90, 265] width 105 height 22
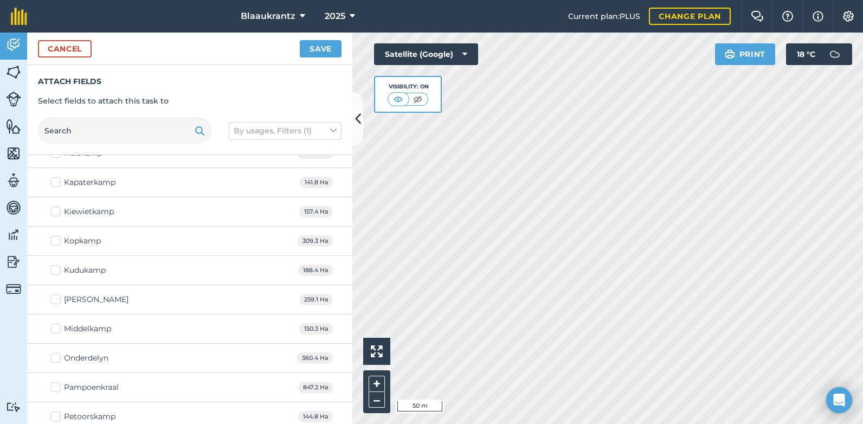
scroll to position [578, 0]
drag, startPoint x: 42, startPoint y: 279, endPoint x: 62, endPoint y: 231, distance: 51.2
click at [62, 231] on div "Andile 137.3 Ha Boderlyn 251.1 Ha Dadelfontein 230 Ha Driehoek kampie klipplaat…" at bounding box center [189, 240] width 325 height 497
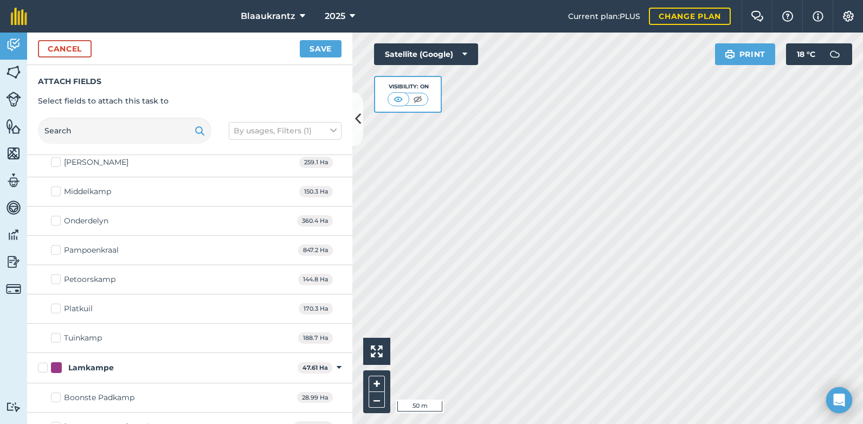
scroll to position [722, 0]
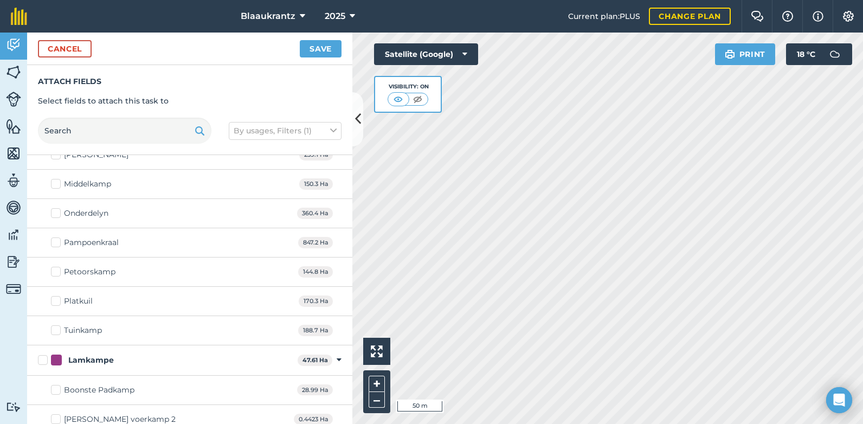
click at [59, 181] on label "Middelkamp" at bounding box center [81, 183] width 60 height 11
click at [58, 181] on input "Middelkamp" at bounding box center [54, 181] width 7 height 7
checkbox input "true"
click at [55, 271] on label "Petoorskamp" at bounding box center [83, 271] width 64 height 11
click at [55, 271] on input "Petoorskamp" at bounding box center [54, 269] width 7 height 7
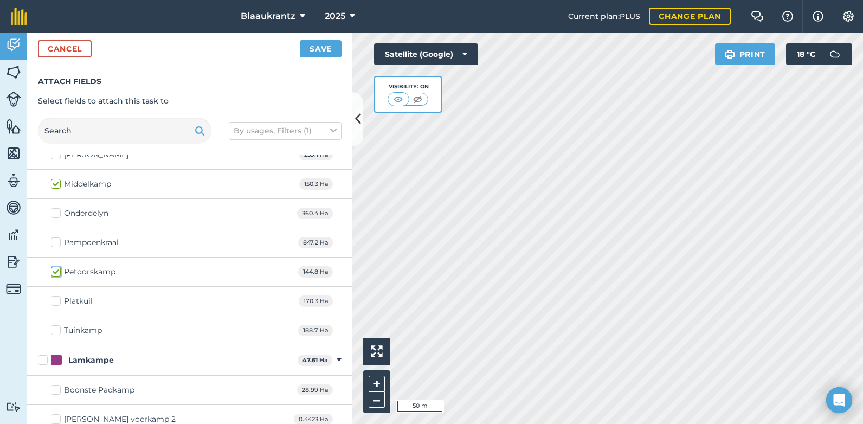
checkbox input "true"
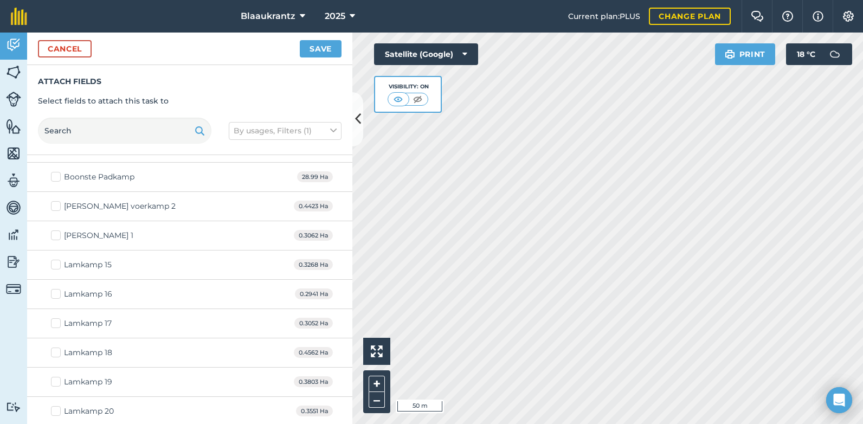
scroll to position [939, 0]
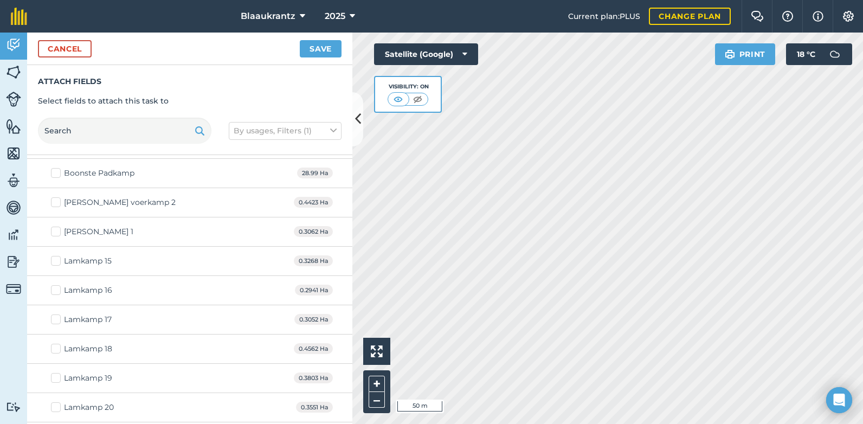
click at [57, 172] on label "Boonste Padkamp" at bounding box center [92, 172] width 83 height 11
click at [57, 172] on input "Boonste Padkamp" at bounding box center [54, 170] width 7 height 7
checkbox input "true"
click at [55, 203] on label "[PERSON_NAME] voerkamp 2" at bounding box center [113, 202] width 125 height 11
click at [55, 203] on input "[PERSON_NAME] voerkamp 2" at bounding box center [54, 200] width 7 height 7
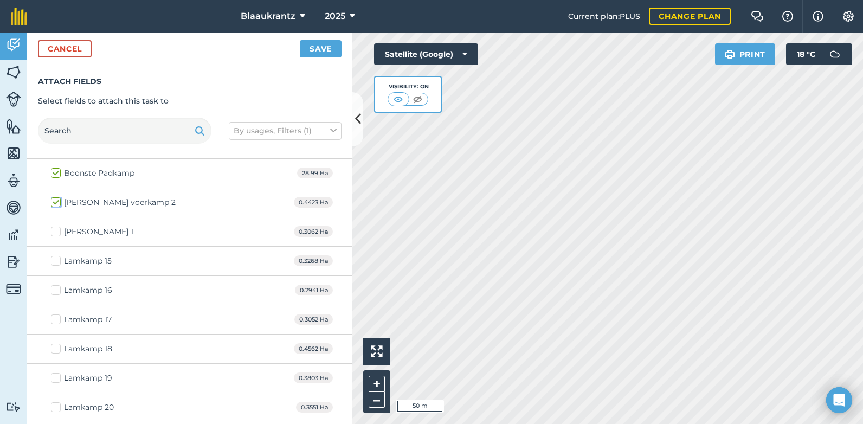
checkbox input "true"
click at [53, 227] on label "[PERSON_NAME] 1" at bounding box center [92, 231] width 82 height 11
click at [53, 227] on input "[PERSON_NAME] 1" at bounding box center [54, 229] width 7 height 7
checkbox input "true"
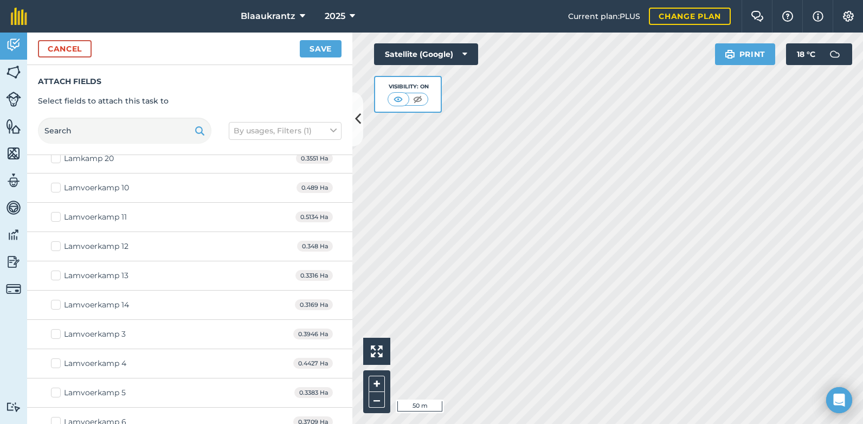
scroll to position [1192, 0]
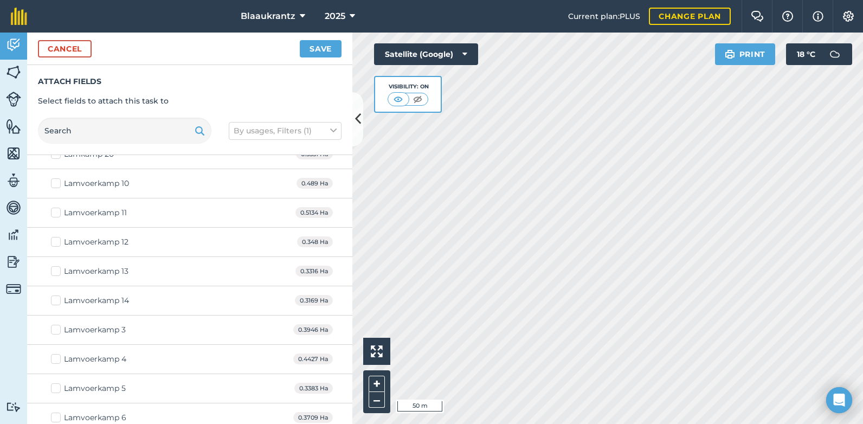
click at [52, 325] on label "Lamvoerkamp 3" at bounding box center [88, 329] width 75 height 11
click at [52, 325] on input "Lamvoerkamp 3" at bounding box center [54, 327] width 7 height 7
checkbox input "true"
click at [49, 359] on div "Lamvoerkamp 4 0.4427 Ha" at bounding box center [189, 359] width 325 height 29
click at [55, 361] on label "Lamvoerkamp 4" at bounding box center [88, 358] width 75 height 11
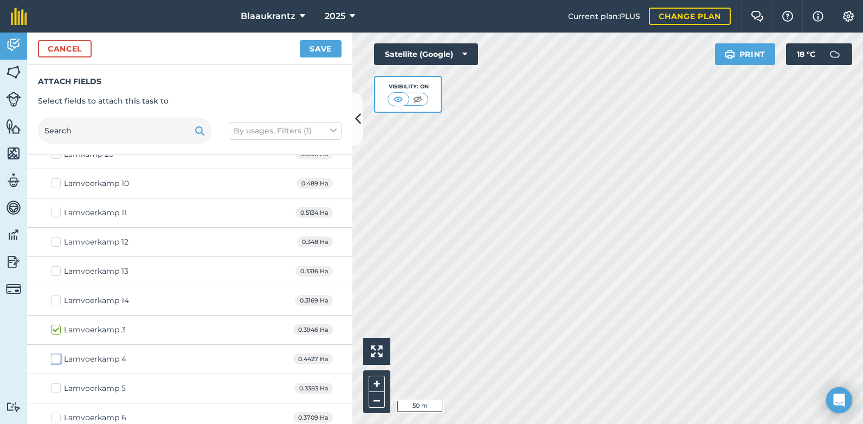
click at [55, 360] on input "Lamvoerkamp 4" at bounding box center [54, 356] width 7 height 7
checkbox input "true"
click at [54, 389] on label "Lamvoerkamp 5" at bounding box center [88, 388] width 75 height 11
click at [54, 389] on input "Lamvoerkamp 5" at bounding box center [54, 386] width 7 height 7
checkbox input "true"
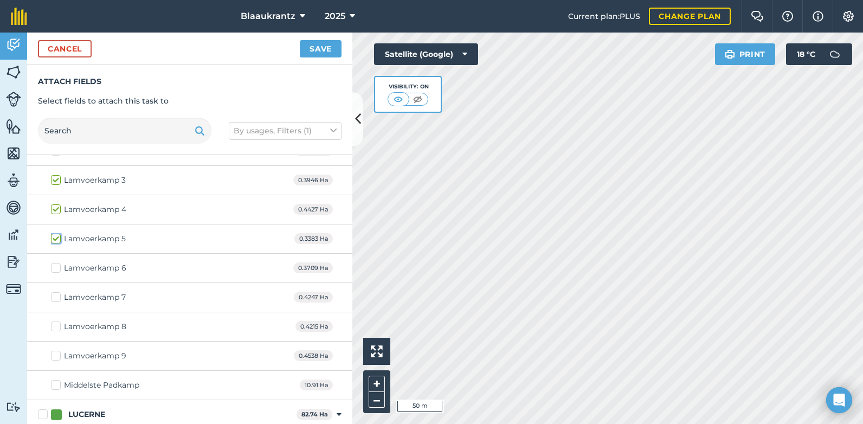
scroll to position [1344, 0]
click at [54, 263] on label "Lamvoerkamp 6" at bounding box center [88, 265] width 75 height 11
click at [54, 263] on input "Lamvoerkamp 6" at bounding box center [54, 263] width 7 height 7
checkbox input "true"
click at [54, 294] on label "Lamvoerkamp 7" at bounding box center [88, 294] width 75 height 11
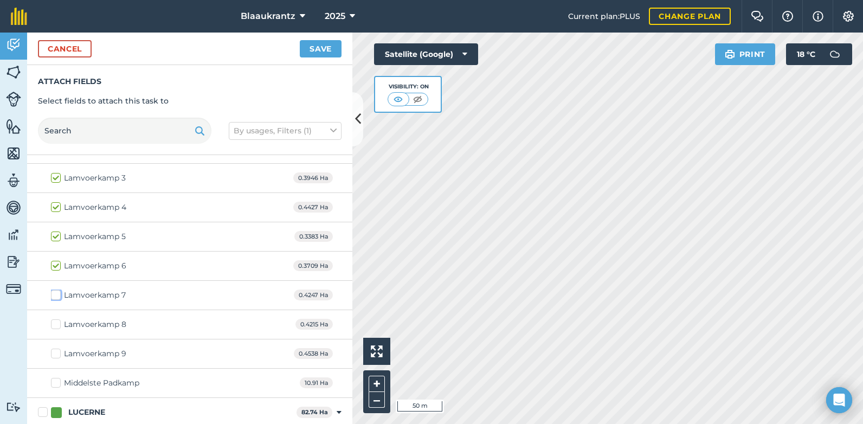
click at [54, 294] on input "Lamvoerkamp 7" at bounding box center [54, 292] width 7 height 7
checkbox input "true"
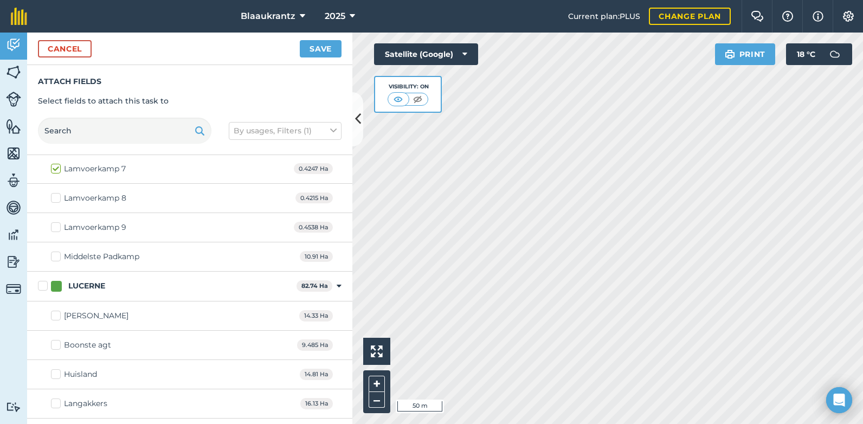
click at [55, 255] on label "Middelste Padkamp" at bounding box center [95, 256] width 88 height 11
click at [55, 255] on input "Middelste Padkamp" at bounding box center [54, 254] width 7 height 7
checkbox input "true"
click at [229, 80] on h3 "Attach fields" at bounding box center [189, 81] width 303 height 11
click at [326, 49] on button "Save" at bounding box center [321, 48] width 42 height 17
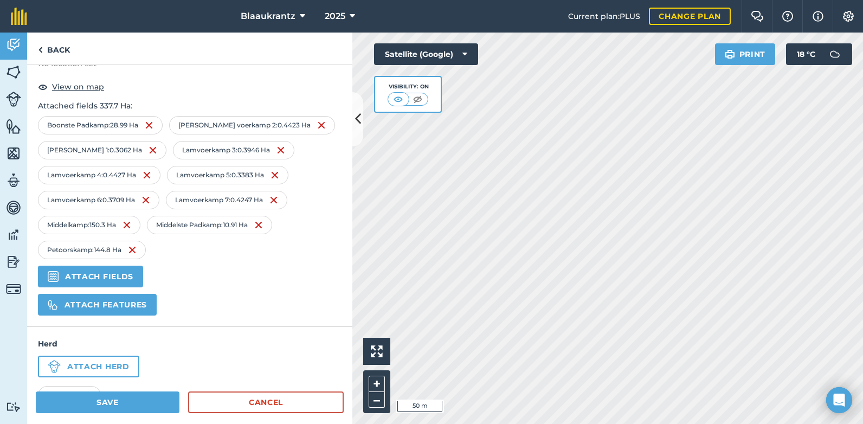
scroll to position [436, 0]
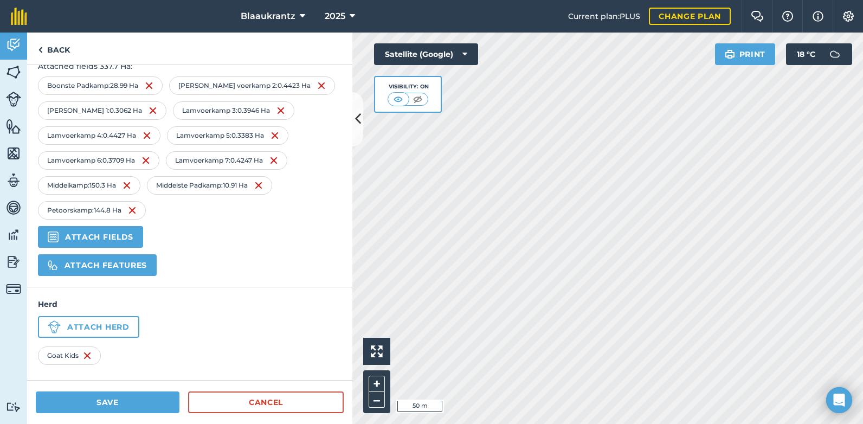
click at [66, 88] on span "Boonste Padkamp" at bounding box center [77, 85] width 61 height 9
drag, startPoint x: 66, startPoint y: 88, endPoint x: 161, endPoint y: 72, distance: 97.3
click at [161, 72] on p "Attached fields 337.7 Ha :" at bounding box center [189, 66] width 303 height 12
click at [68, 400] on button "Save" at bounding box center [108, 402] width 144 height 22
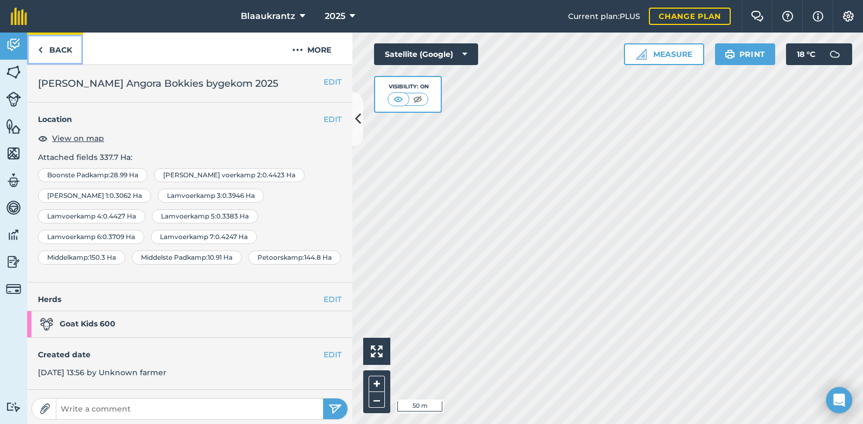
click at [39, 49] on img at bounding box center [40, 49] width 5 height 13
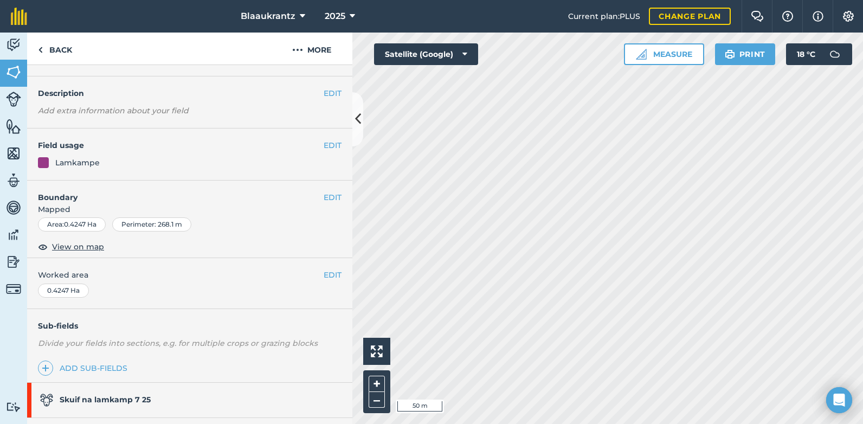
scroll to position [18, 0]
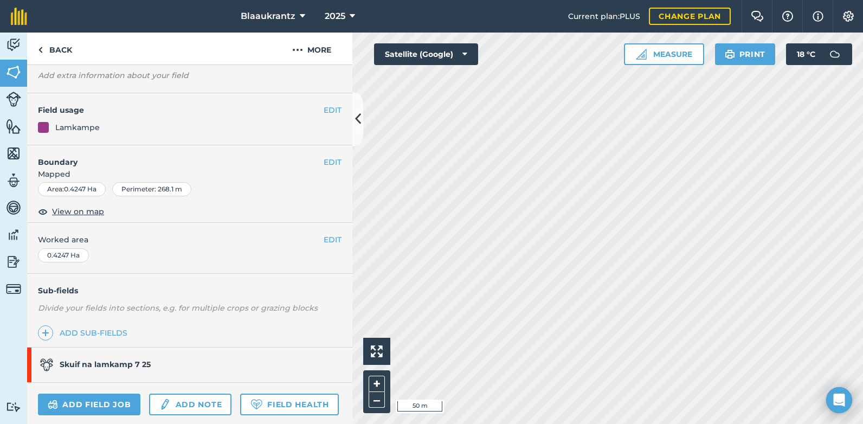
click at [227, 165] on h4 "Boundary" at bounding box center [175, 156] width 296 height 23
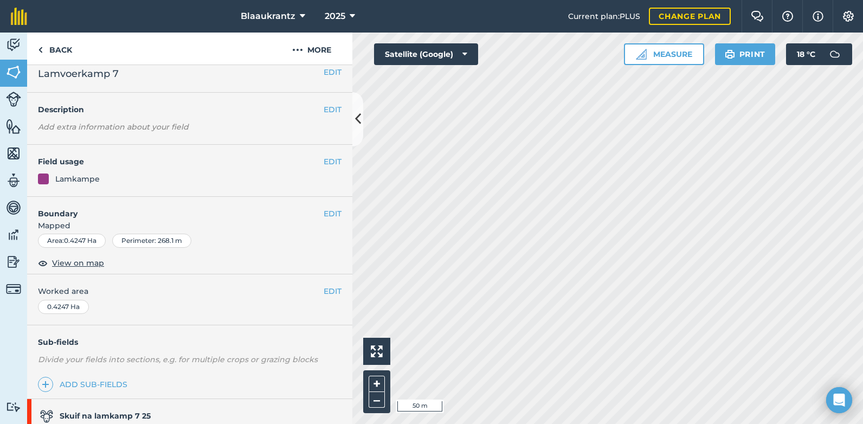
scroll to position [0, 0]
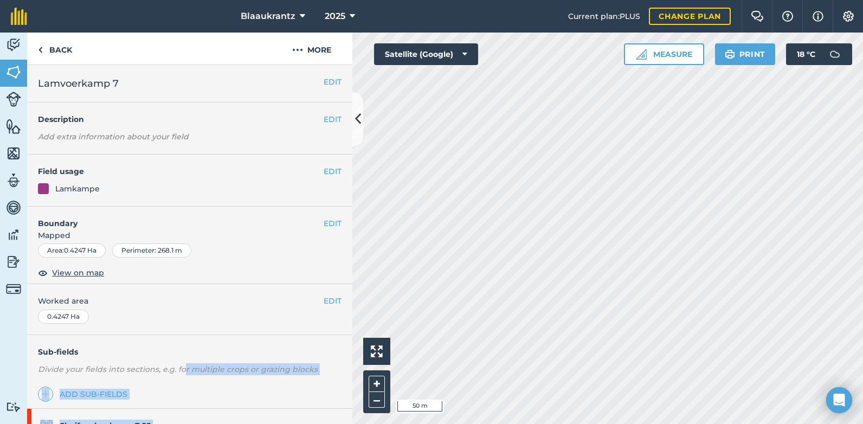
drag, startPoint x: 180, startPoint y: 374, endPoint x: 174, endPoint y: 442, distance: 68.5
click at [174, 423] on html "Blaaukrantz 2025 Current plan : PLUS Change plan Farm Chat Help Info Settings B…" at bounding box center [431, 212] width 863 height 424
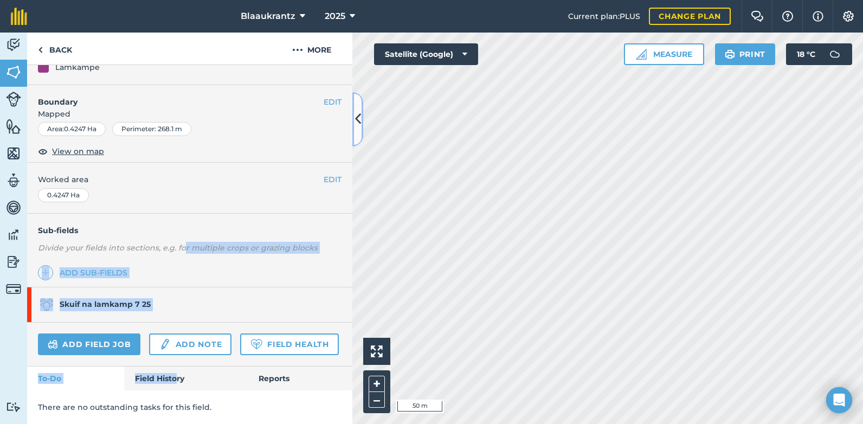
click at [358, 117] on icon at bounding box center [358, 118] width 6 height 19
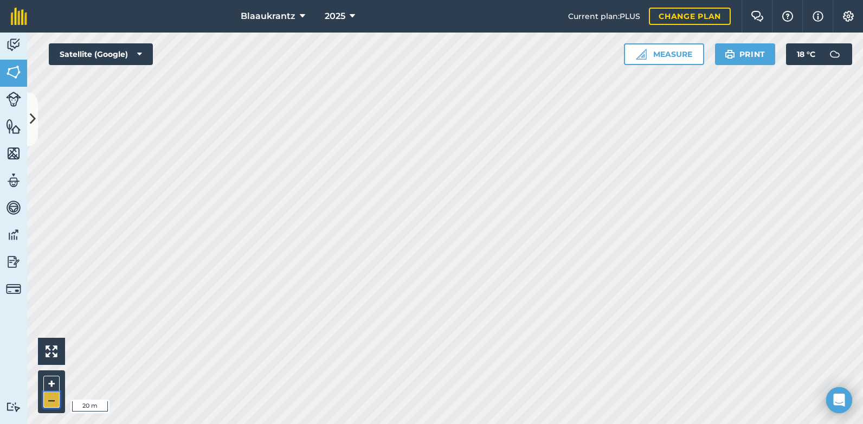
click at [48, 399] on button "–" at bounding box center [51, 400] width 16 height 16
